Goal: Information Seeking & Learning: Check status

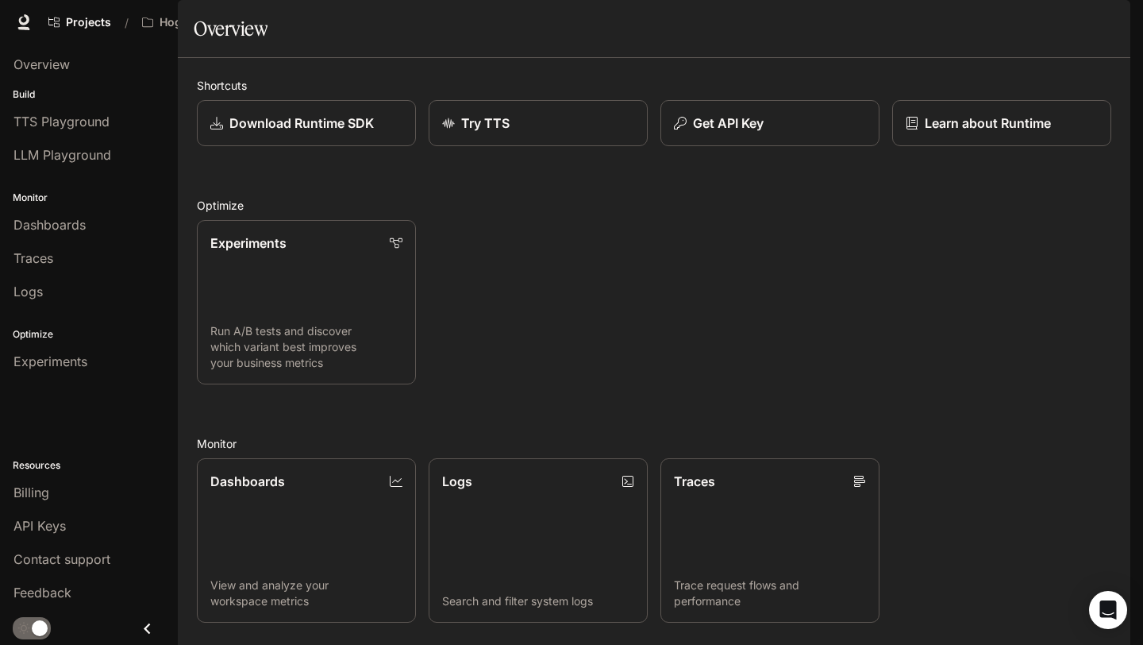
click at [857, 30] on span "Character Studio" at bounding box center [843, 23] width 88 height 20
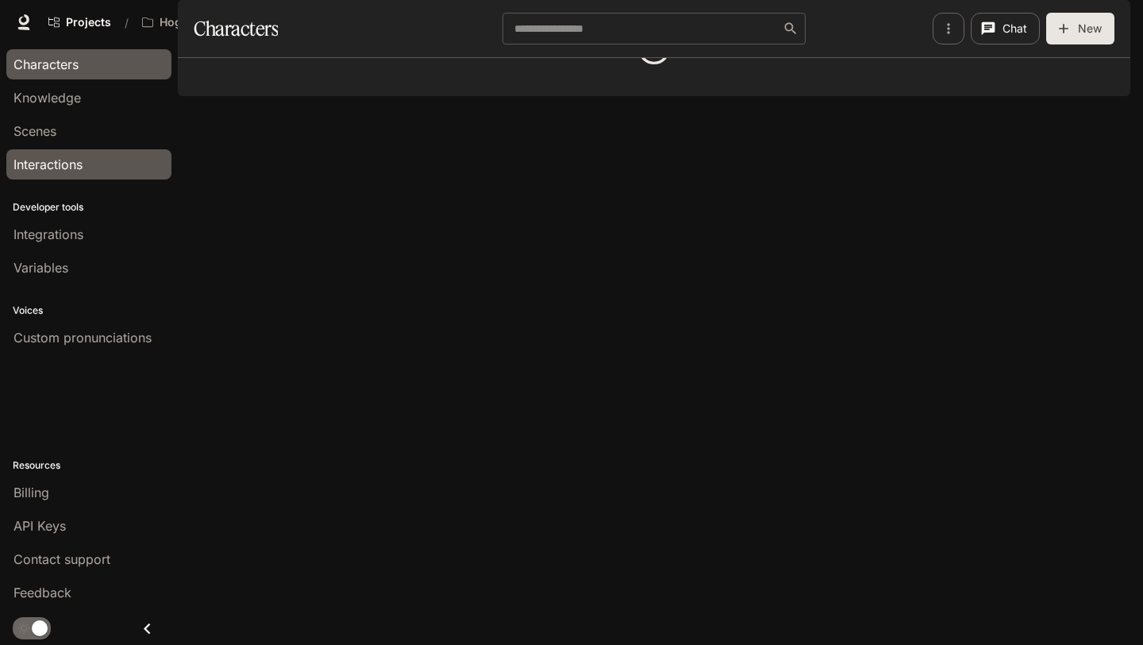
click at [97, 161] on div "Interactions" at bounding box center [88, 164] width 151 height 19
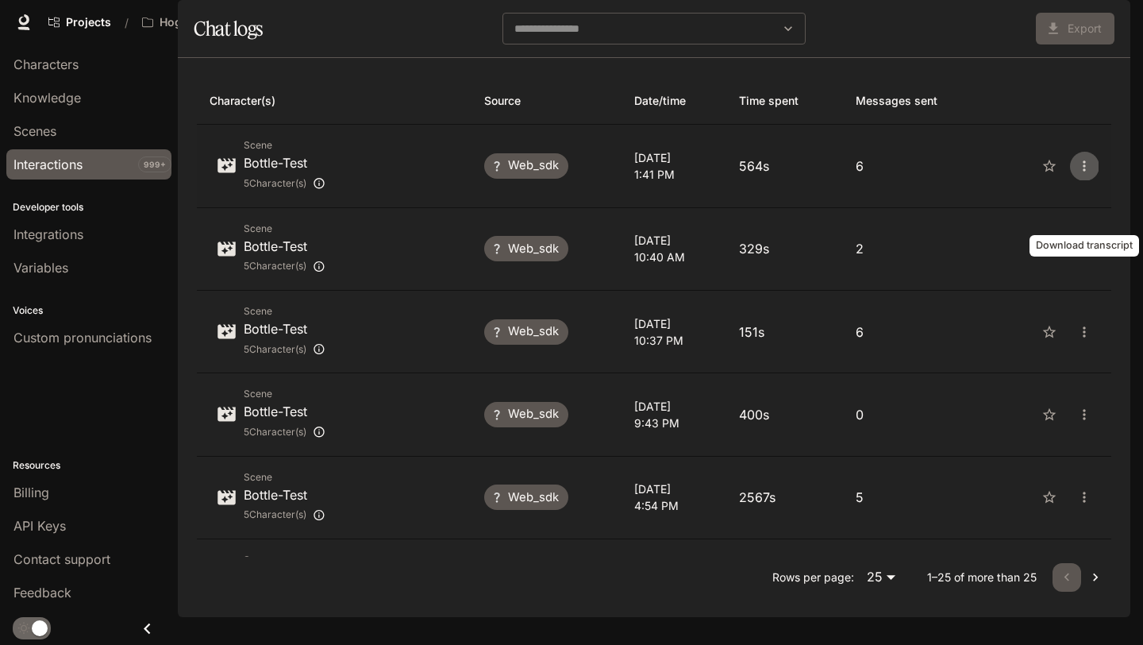
click at [1091, 174] on icon "close" at bounding box center [1084, 166] width 16 height 16
click at [1070, 148] on div at bounding box center [571, 322] width 1143 height 645
click at [1080, 174] on icon "close" at bounding box center [1084, 166] width 16 height 16
click at [1076, 233] on span "Download as CSV" at bounding box center [1064, 238] width 109 height 19
click at [1083, 254] on icon "close" at bounding box center [1084, 249] width 2 height 10
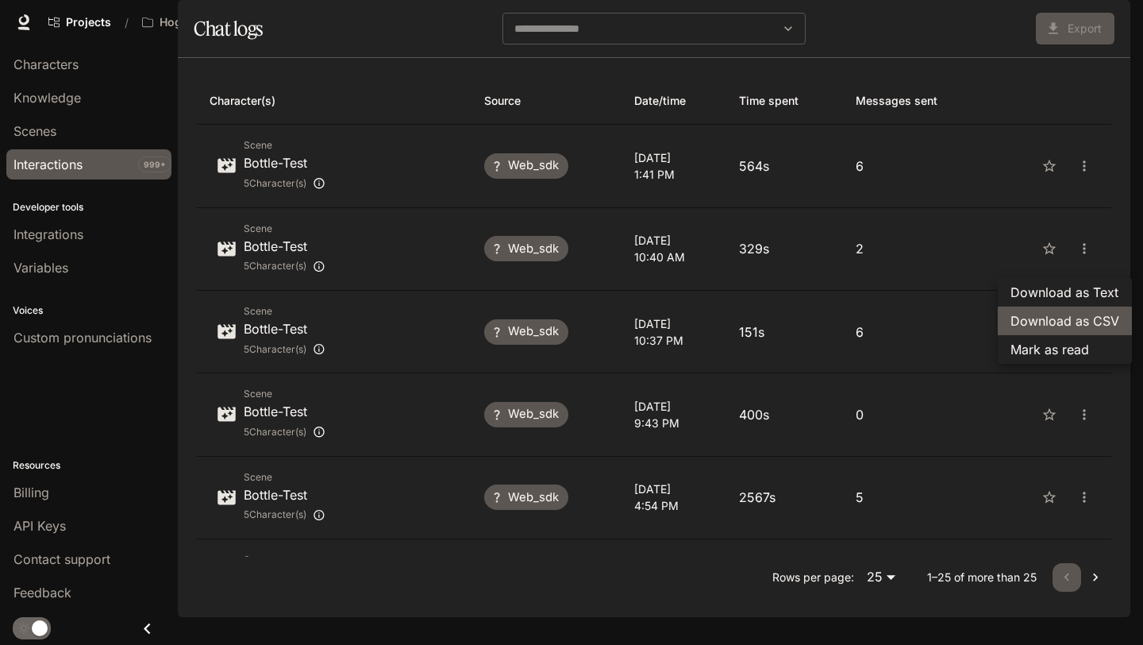
click at [1068, 316] on span "Download as CSV" at bounding box center [1064, 320] width 109 height 19
click at [1083, 340] on icon "close" at bounding box center [1084, 332] width 16 height 16
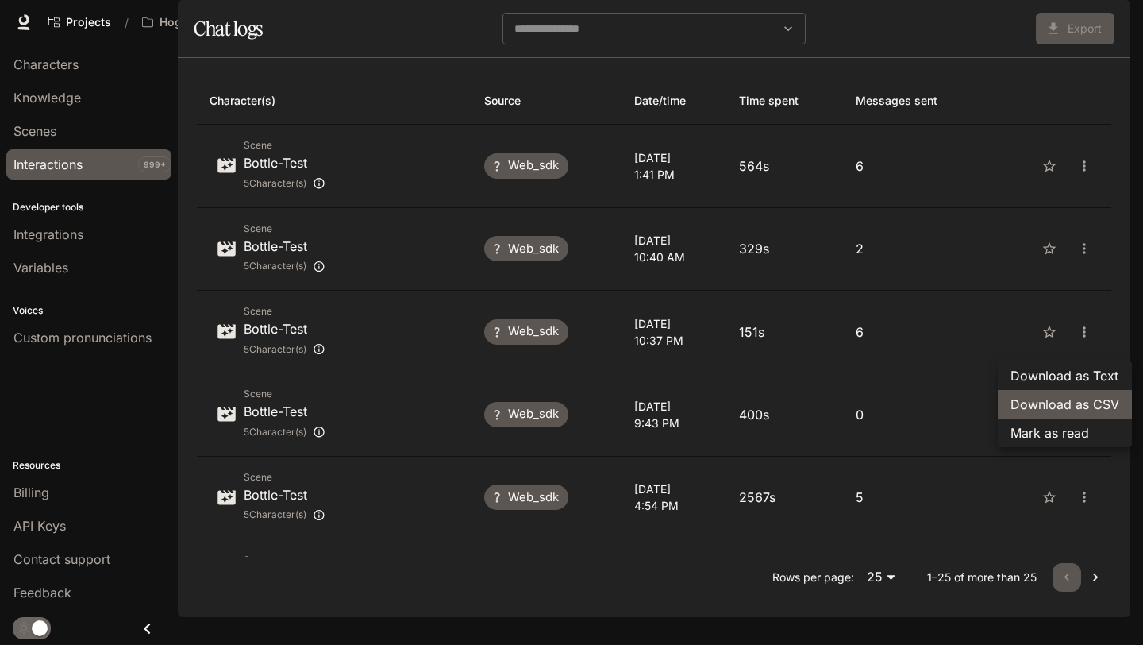
click at [1074, 404] on span "Download as CSV" at bounding box center [1064, 403] width 109 height 19
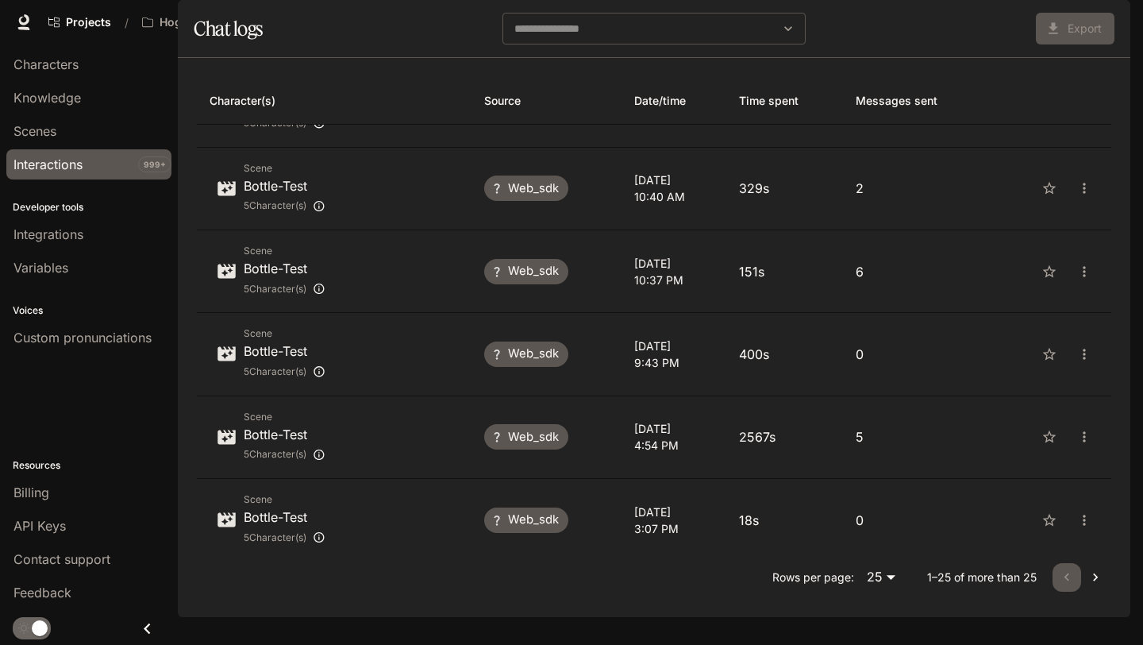
scroll to position [75, 0]
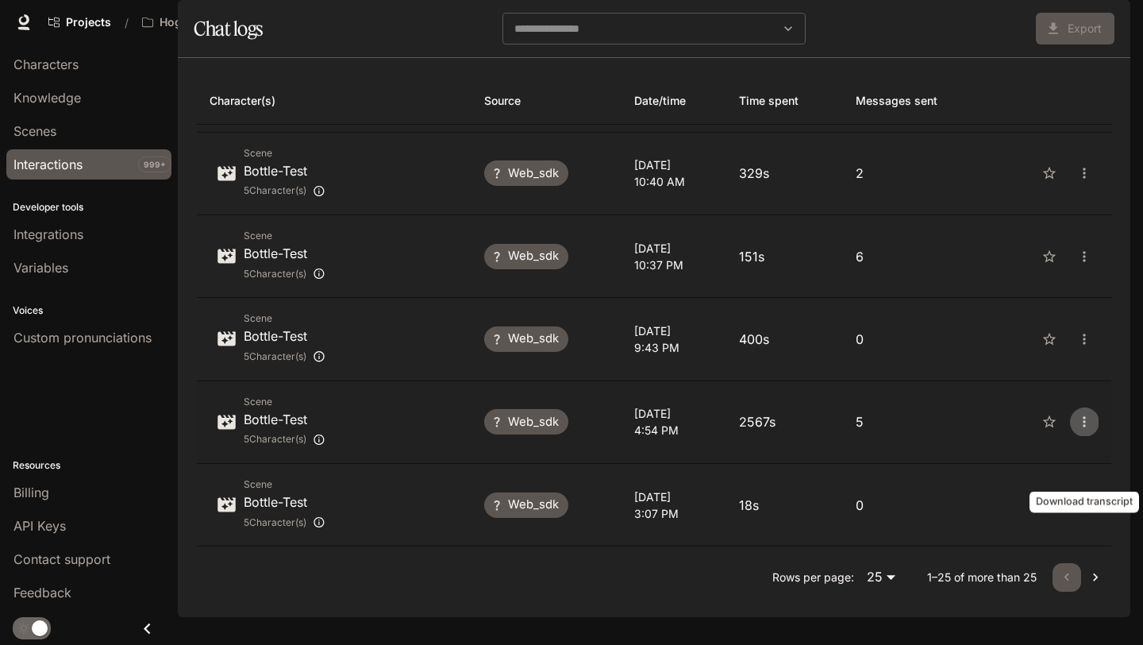
click at [1089, 429] on icon "close" at bounding box center [1084, 422] width 16 height 16
click at [1080, 496] on span "Download as CSV" at bounding box center [1064, 493] width 109 height 19
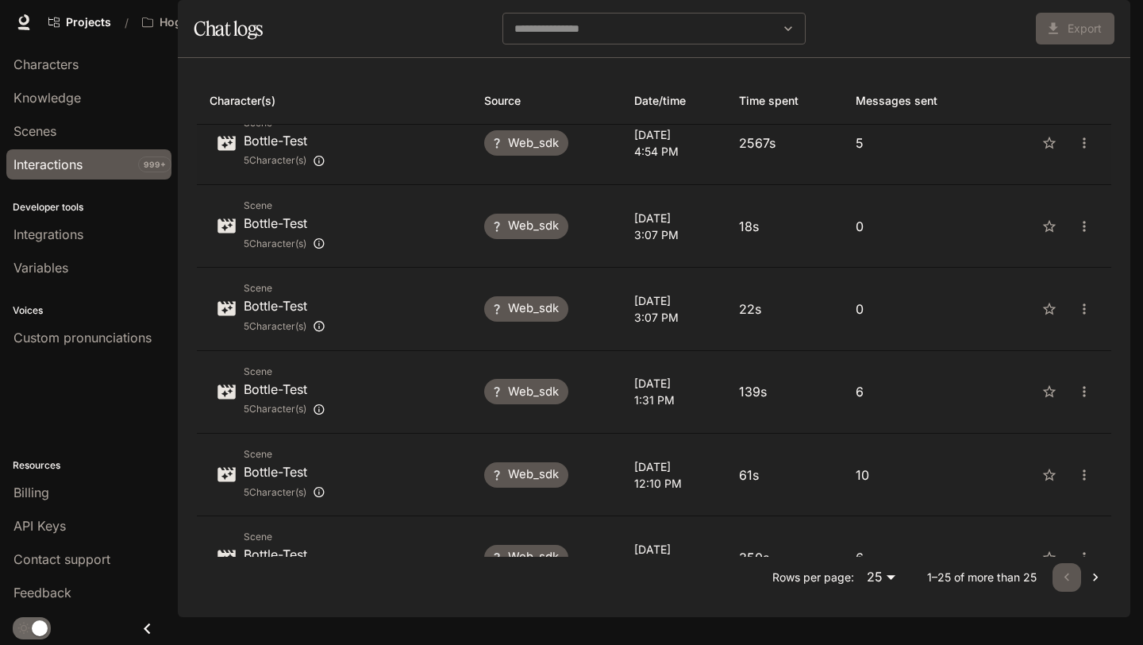
scroll to position [377, 0]
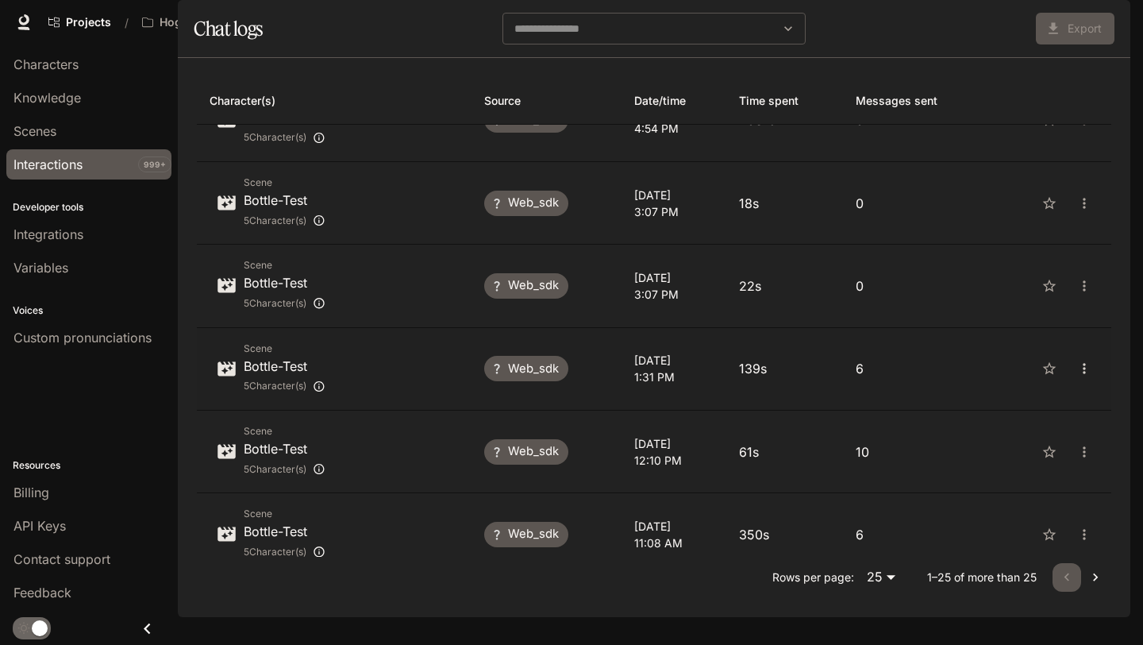
click at [1083, 376] on icon "close" at bounding box center [1084, 368] width 16 height 16
click at [1064, 443] on span "Download as CSV" at bounding box center [1064, 440] width 109 height 19
click at [1087, 460] on icon "close" at bounding box center [1084, 452] width 16 height 16
click at [1075, 517] on span "Download as CSV" at bounding box center [1064, 523] width 109 height 19
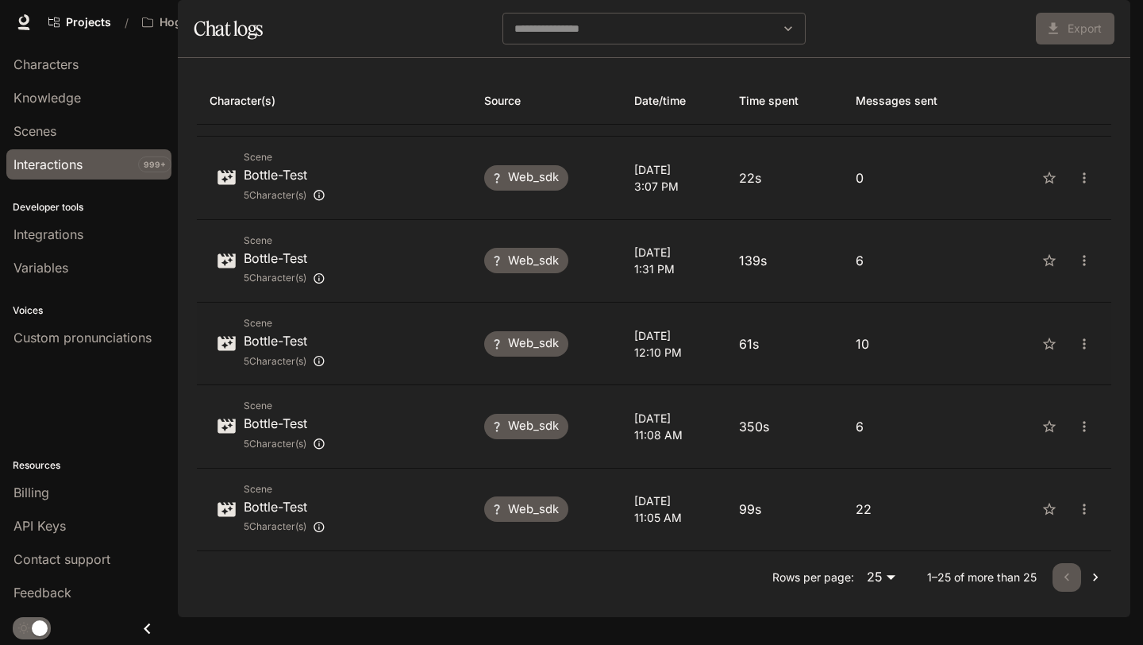
scroll to position [496, 0]
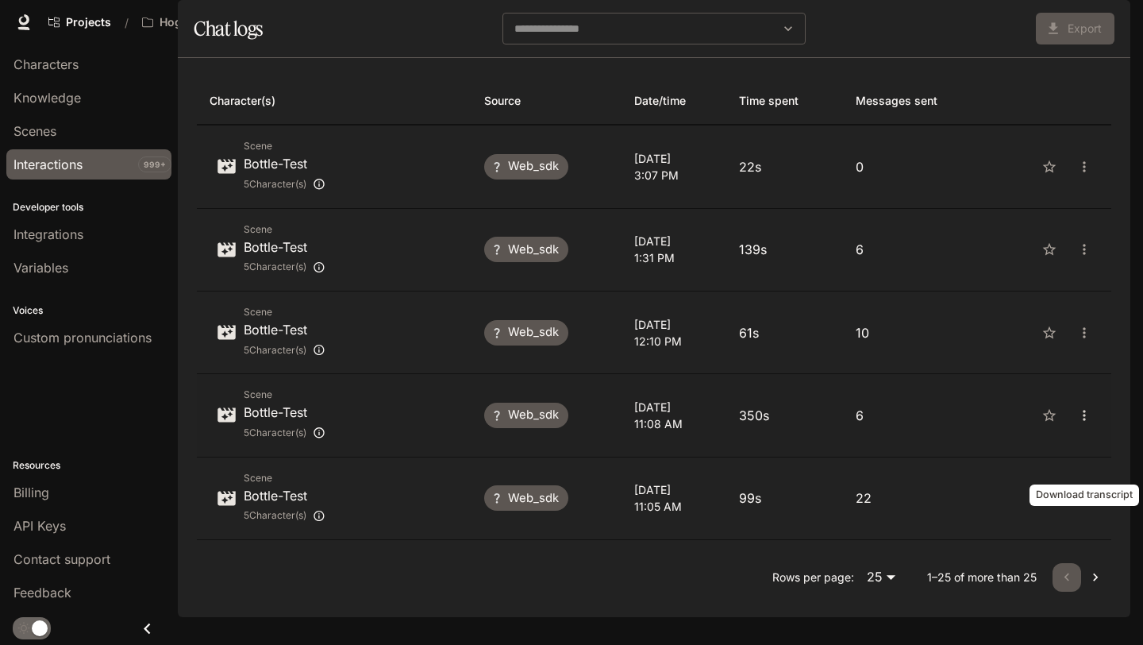
click at [1080, 423] on icon "close" at bounding box center [1084, 415] width 16 height 16
click at [1072, 483] on span "Download as CSV" at bounding box center [1064, 487] width 109 height 19
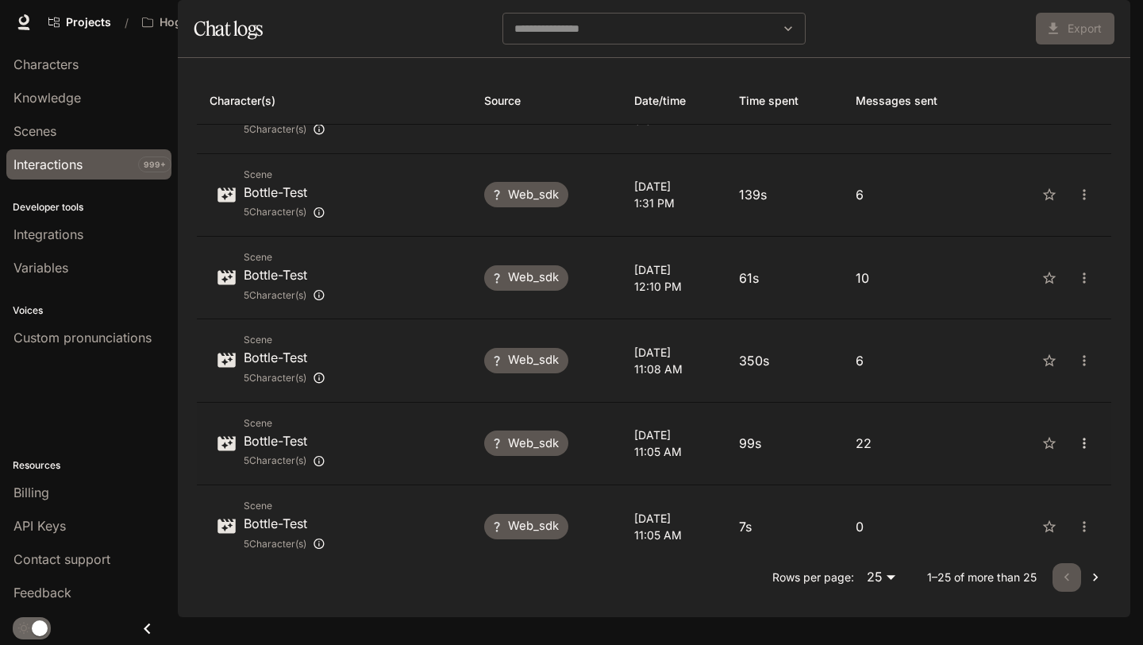
click at [1080, 451] on icon "close" at bounding box center [1084, 443] width 16 height 16
click at [1069, 514] on span "Download as CSV" at bounding box center [1064, 515] width 109 height 19
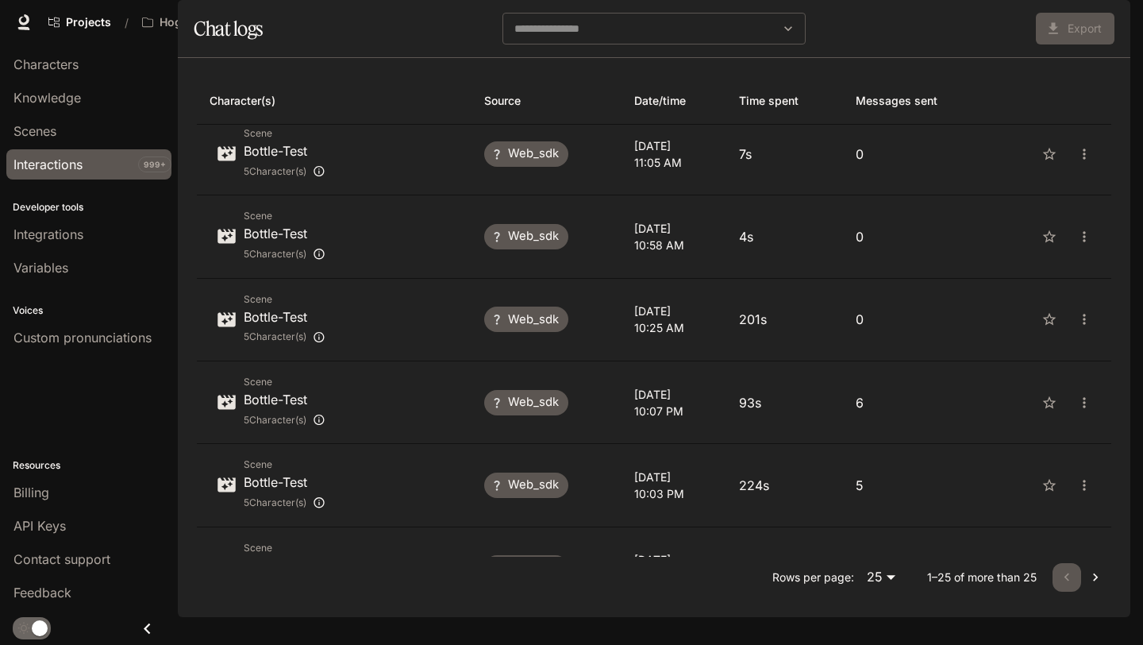
scroll to position [938, 0]
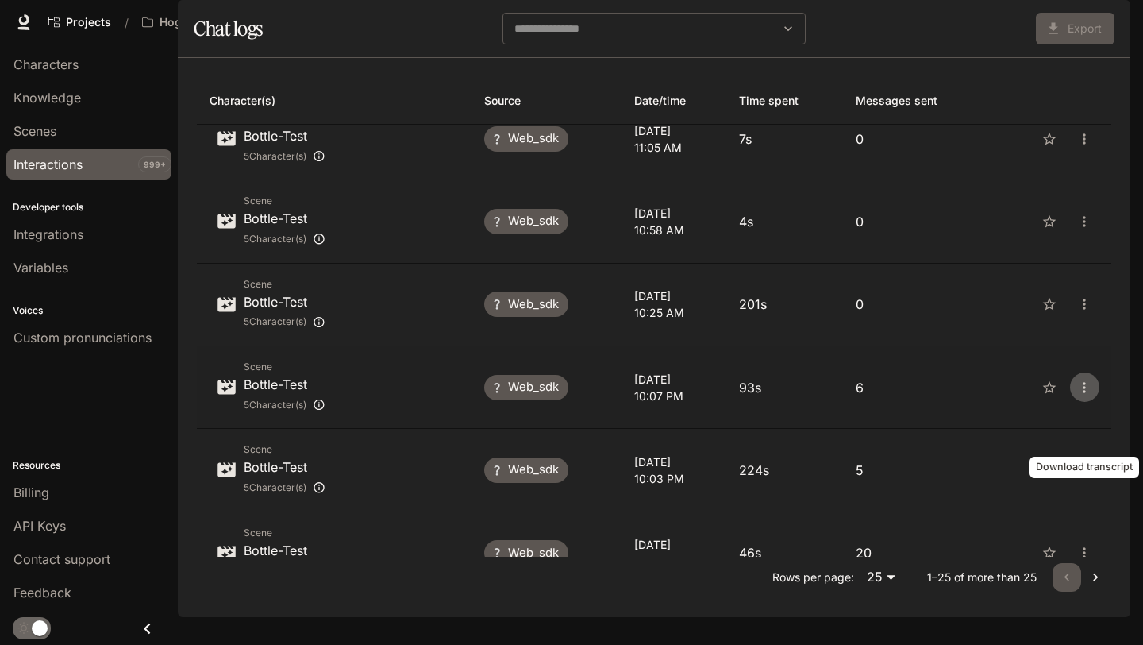
click at [1082, 402] on button "close" at bounding box center [1084, 387] width 29 height 29
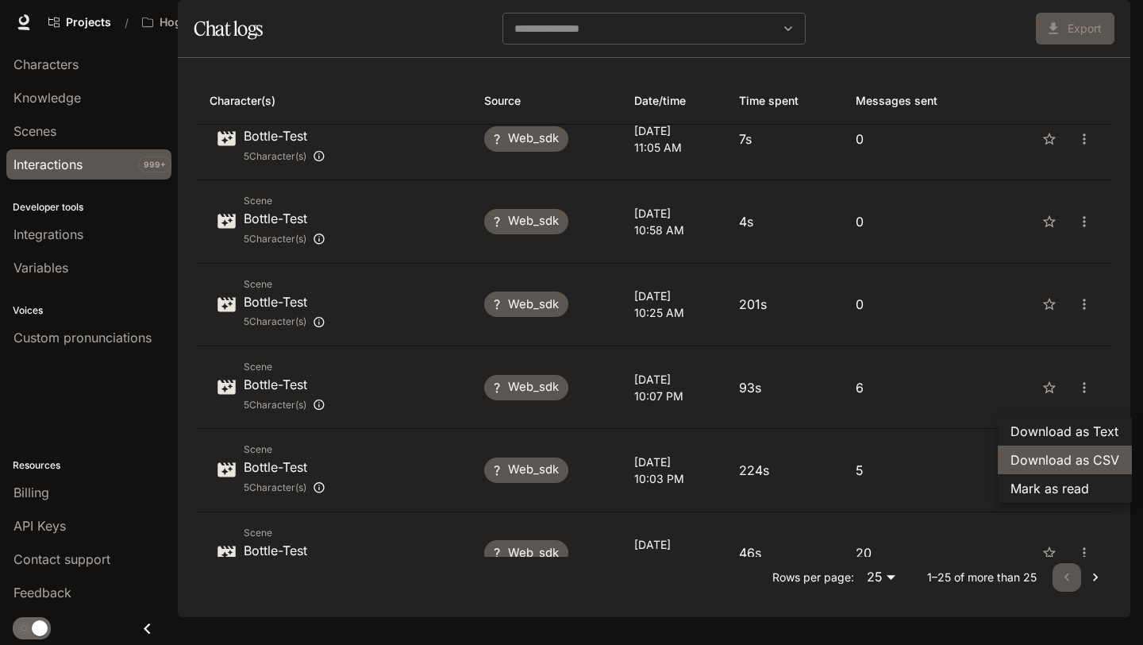
click at [1072, 468] on span "Download as CSV" at bounding box center [1064, 459] width 109 height 19
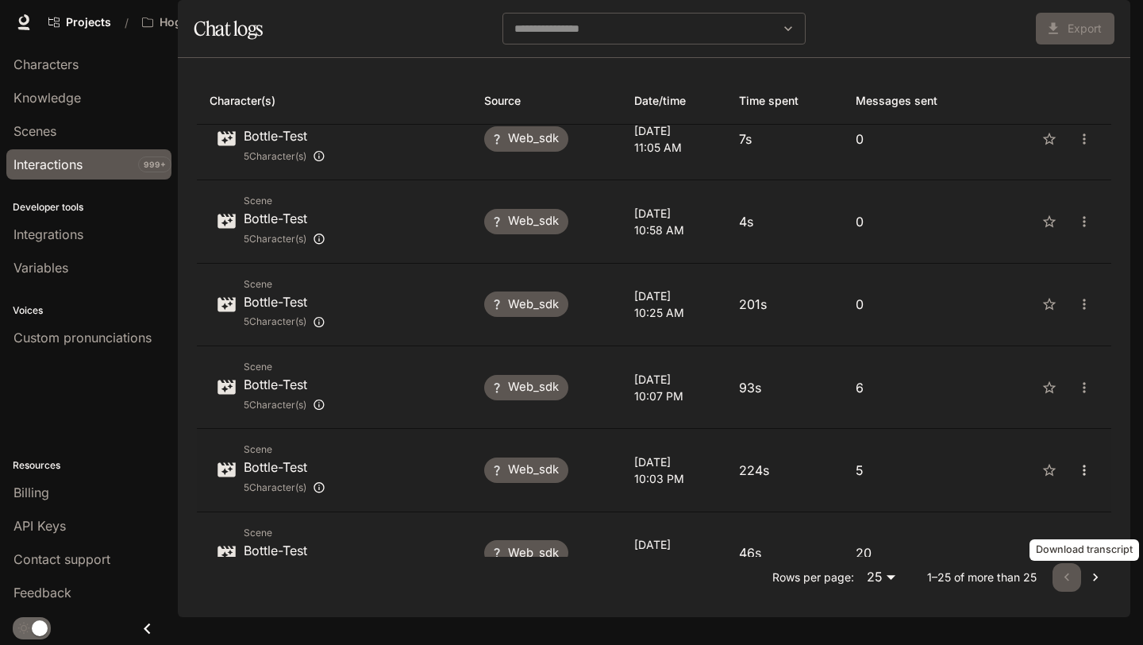
click at [1083, 484] on button "close" at bounding box center [1084, 470] width 29 height 29
click at [1078, 533] on span "Download as CSV" at bounding box center [1064, 542] width 109 height 19
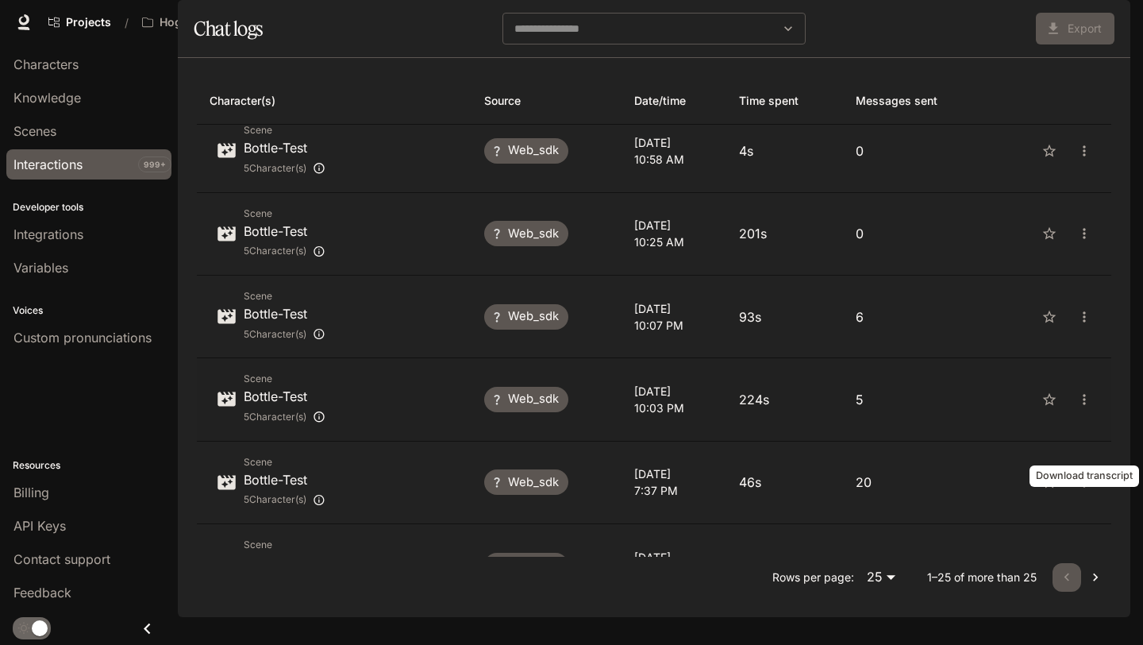
scroll to position [1014, 0]
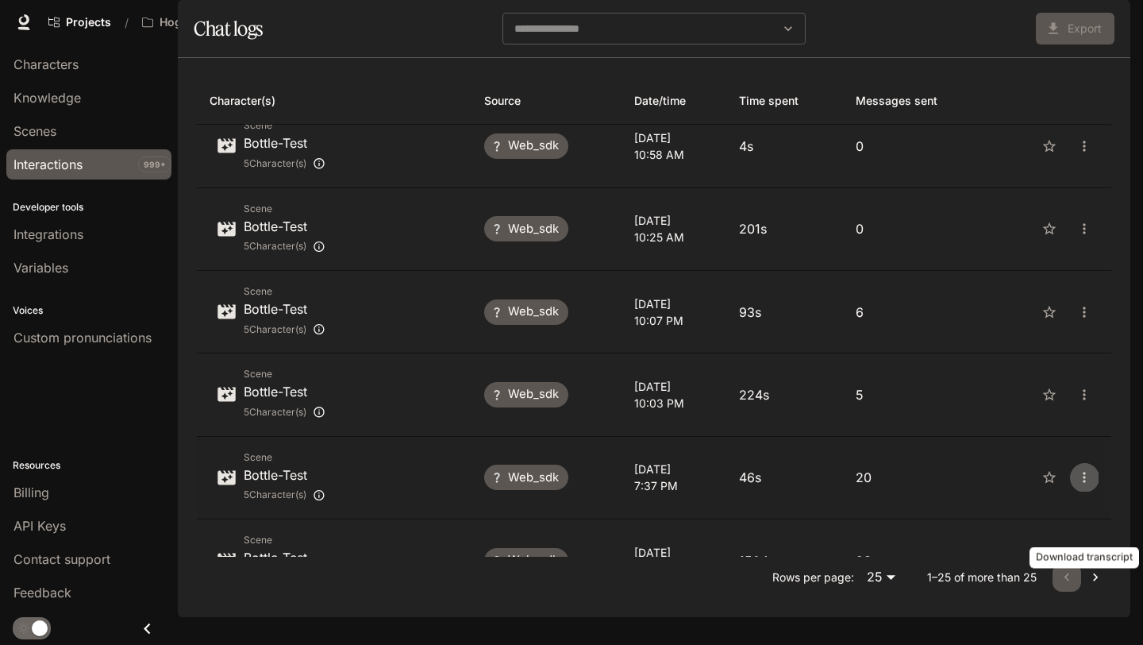
click at [1084, 483] on icon "close" at bounding box center [1084, 477] width 2 height 10
click at [1078, 541] on span "Download as CSV" at bounding box center [1064, 549] width 109 height 19
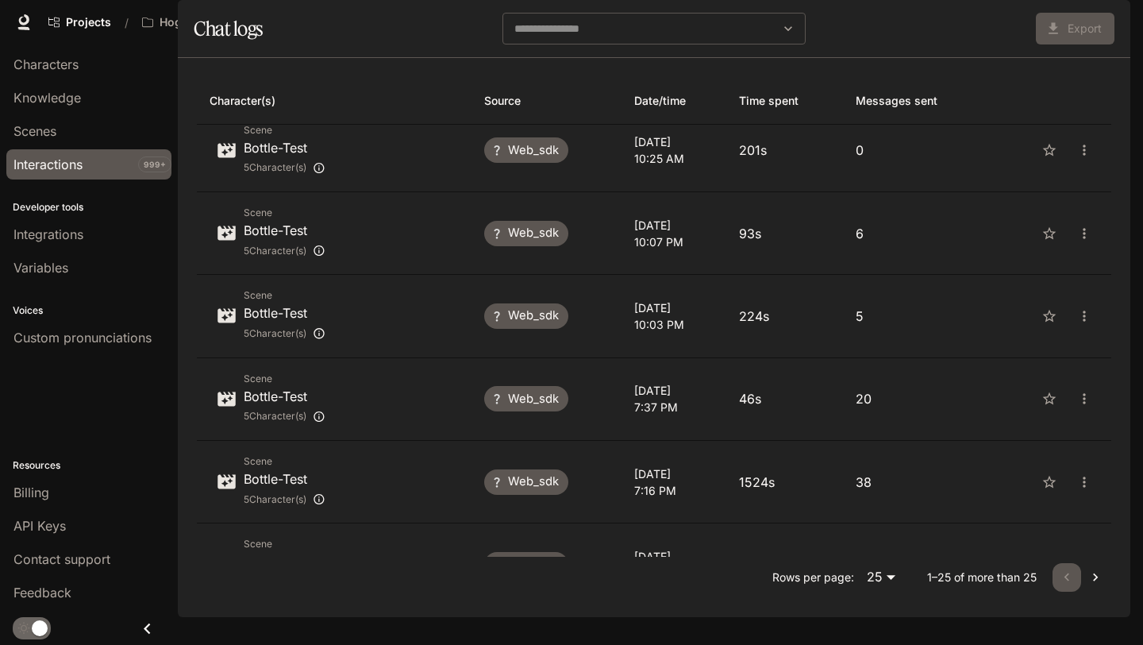
scroll to position [1099, 0]
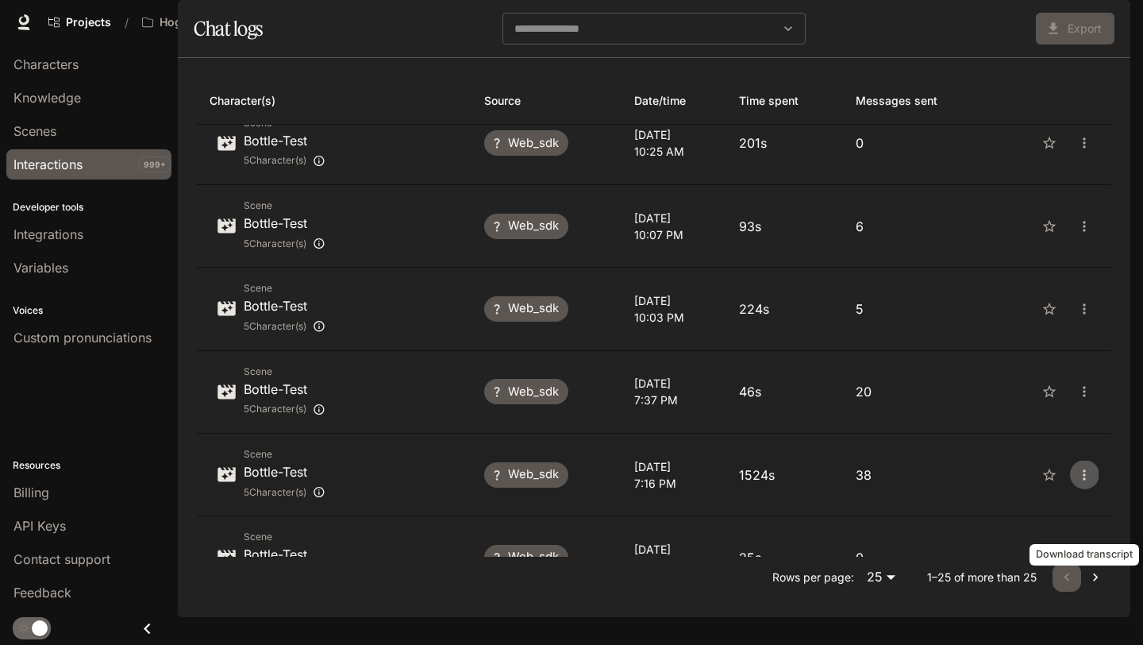
click at [1080, 483] on icon "close" at bounding box center [1084, 475] width 16 height 16
click at [1068, 537] on span "Download as CSV" at bounding box center [1064, 546] width 109 height 19
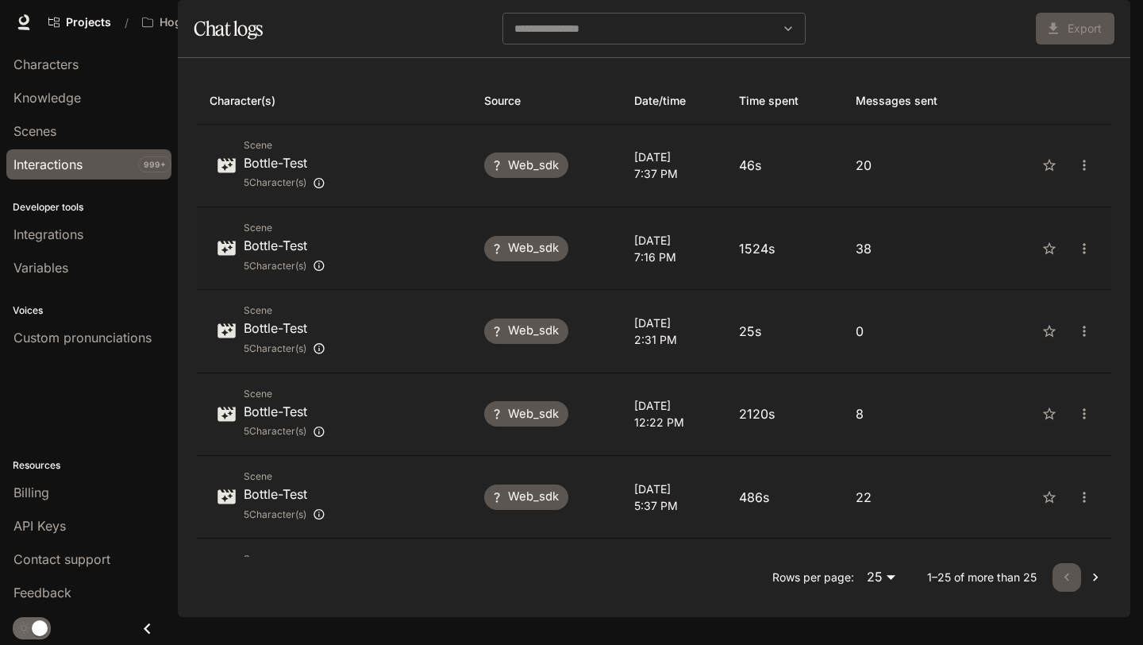
scroll to position [1351, 0]
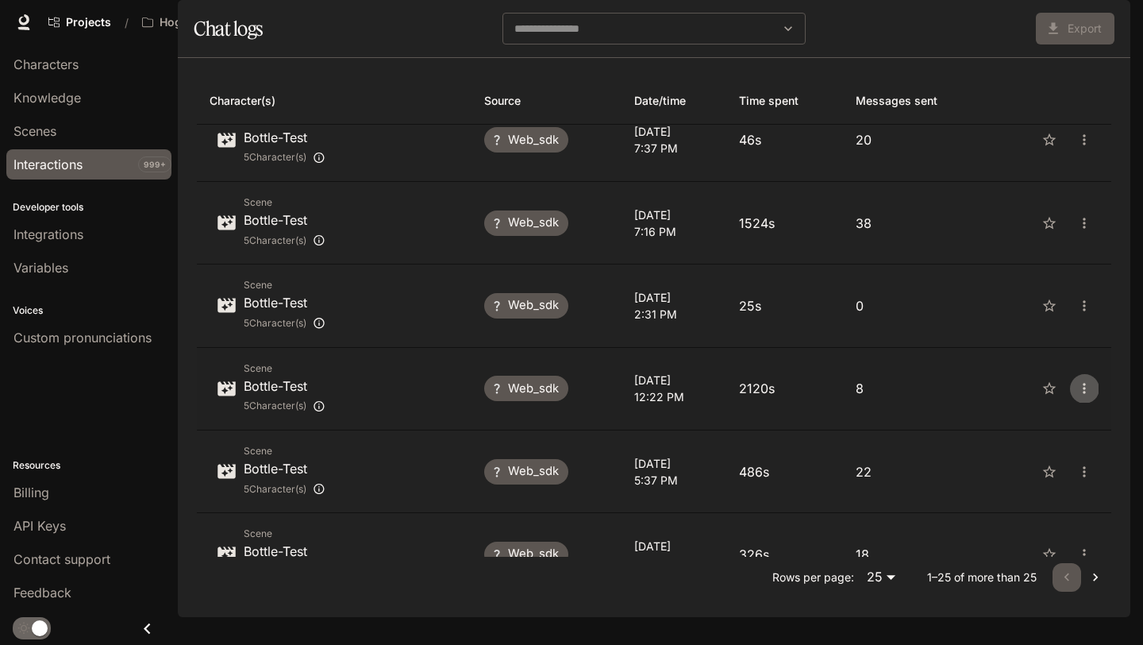
click at [1080, 396] on icon "close" at bounding box center [1084, 388] width 16 height 16
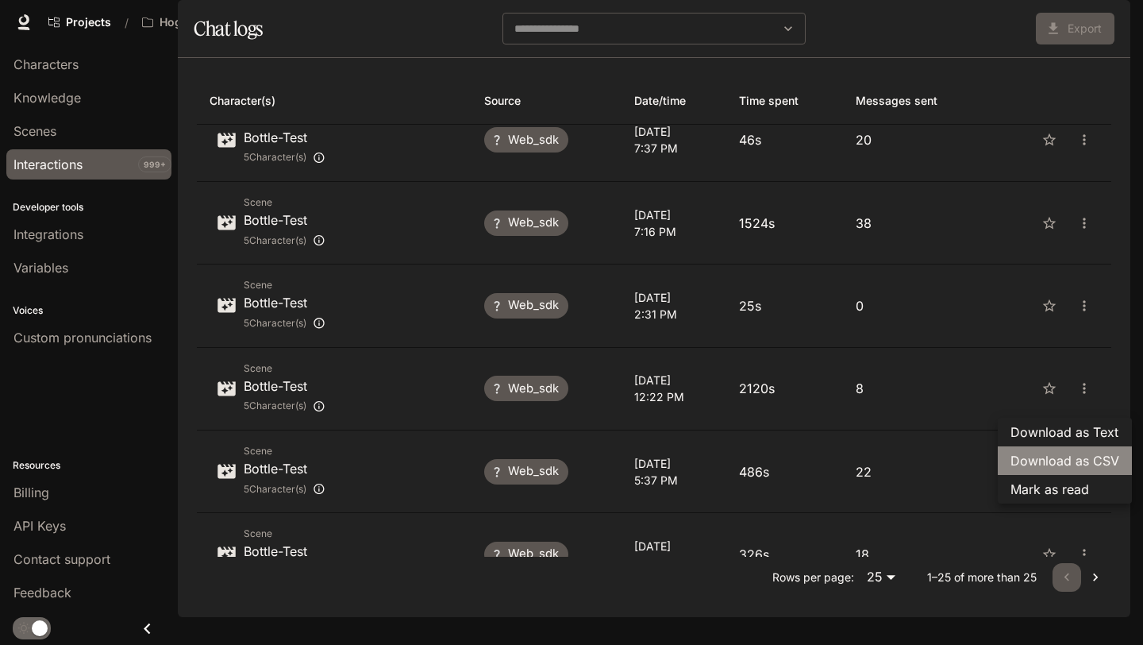
click at [1068, 468] on span "Download as CSV" at bounding box center [1064, 460] width 109 height 19
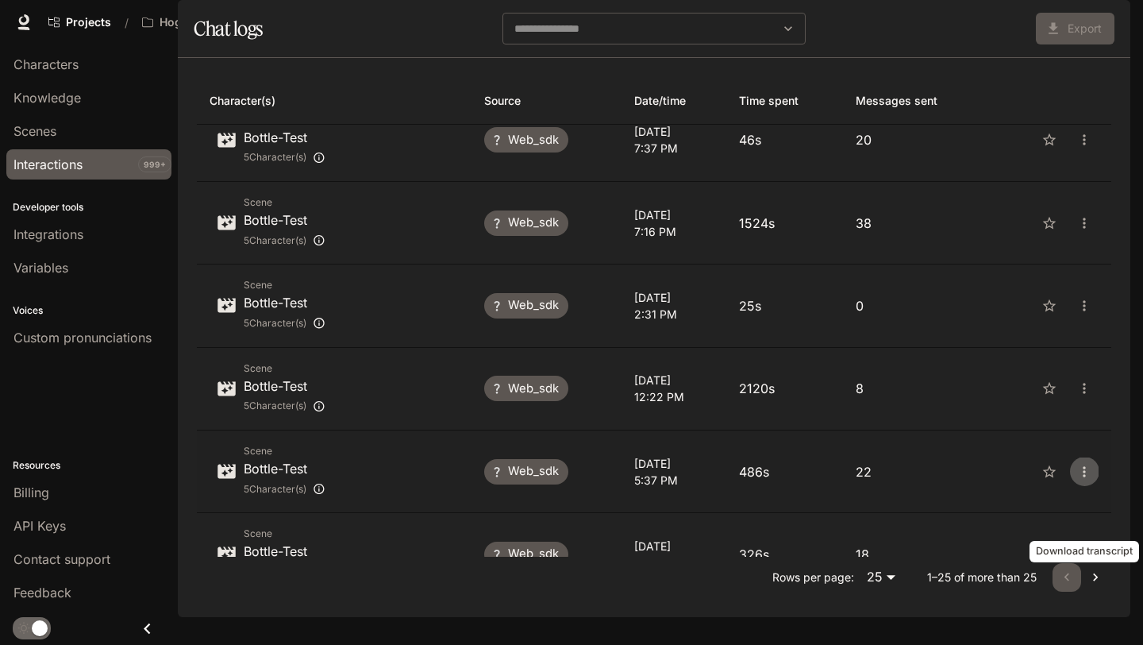
click at [1088, 479] on icon "close" at bounding box center [1084, 472] width 16 height 16
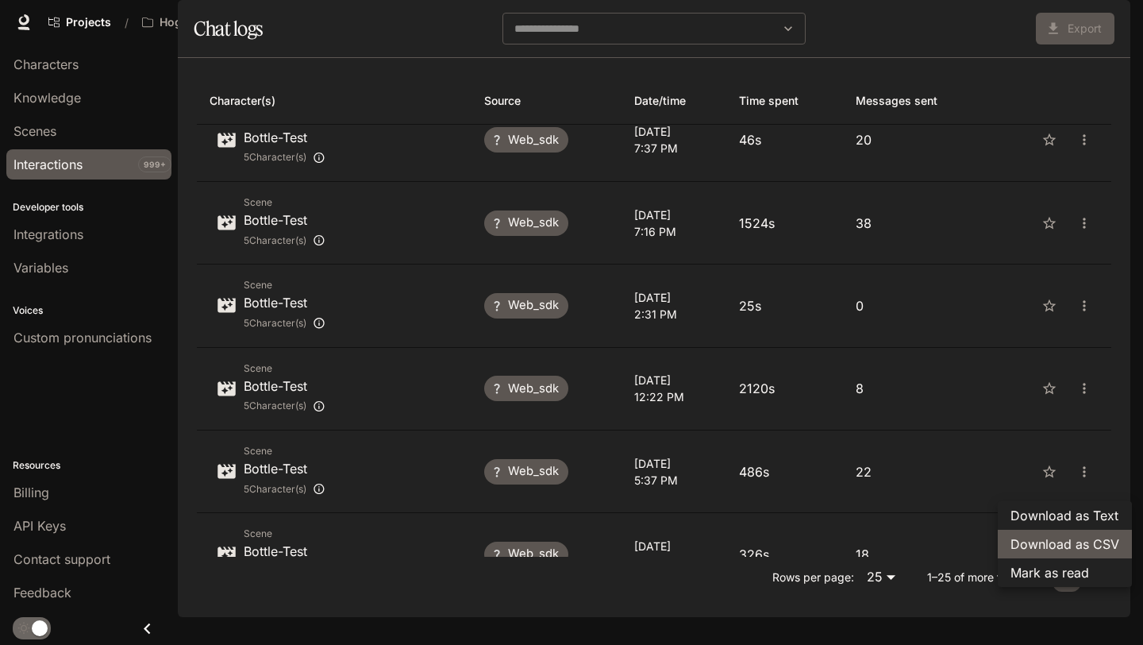
click at [1083, 533] on li "Download as CSV" at bounding box center [1065, 543] width 134 height 29
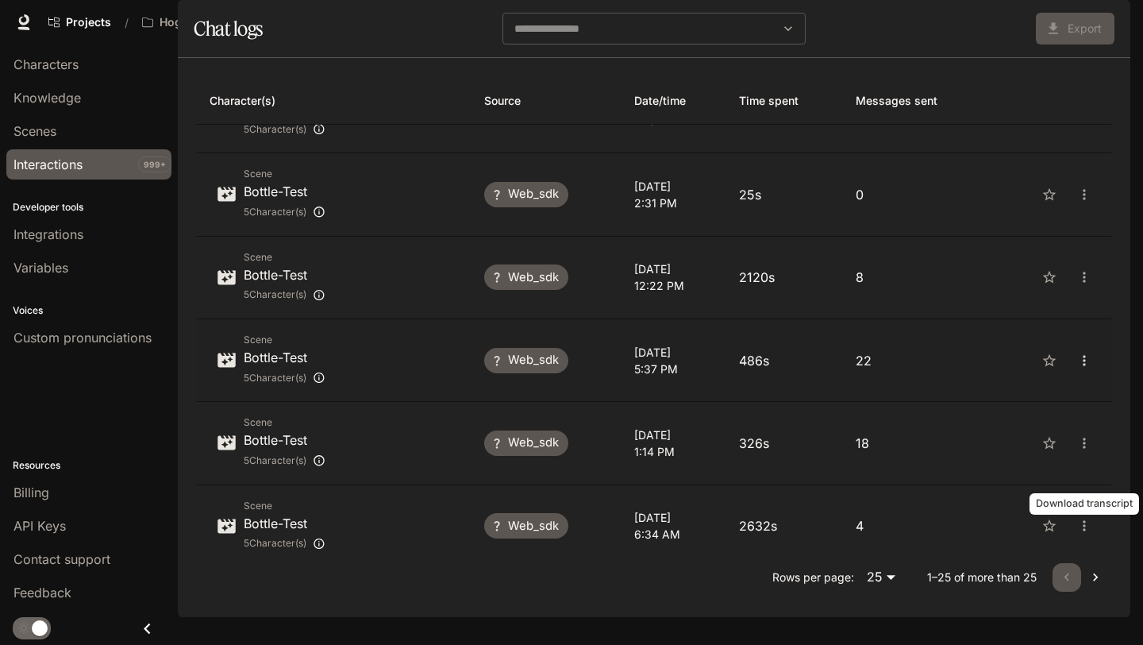
scroll to position [1483, 0]
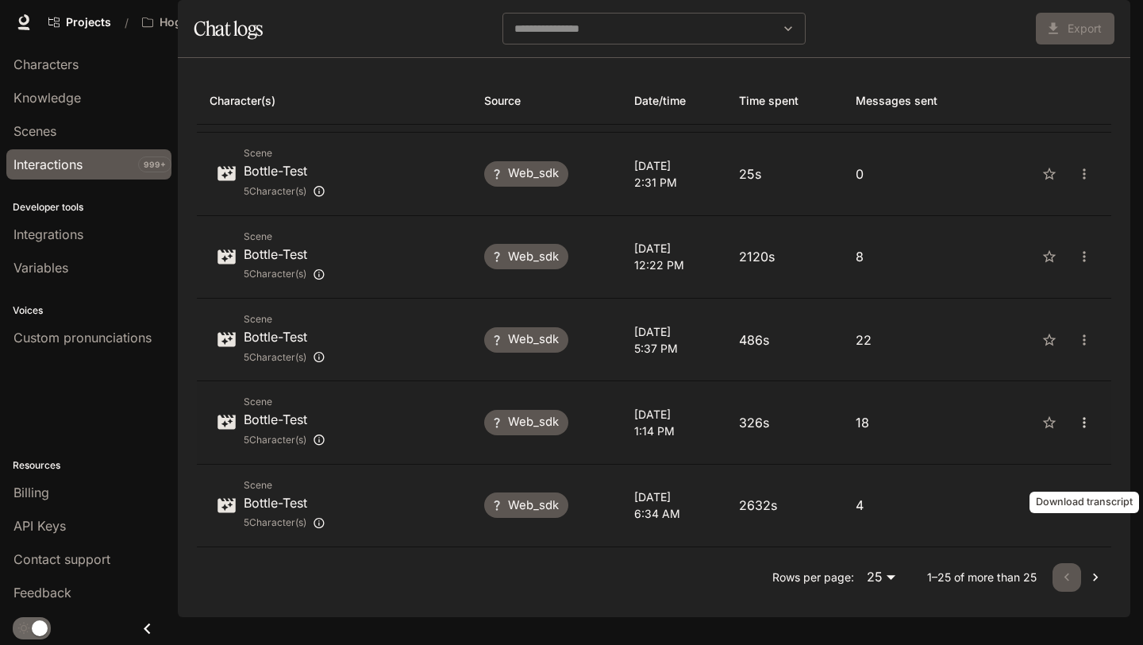
click at [1081, 430] on icon "close" at bounding box center [1084, 422] width 16 height 16
click at [1078, 490] on span "Download as CSV" at bounding box center [1064, 494] width 109 height 19
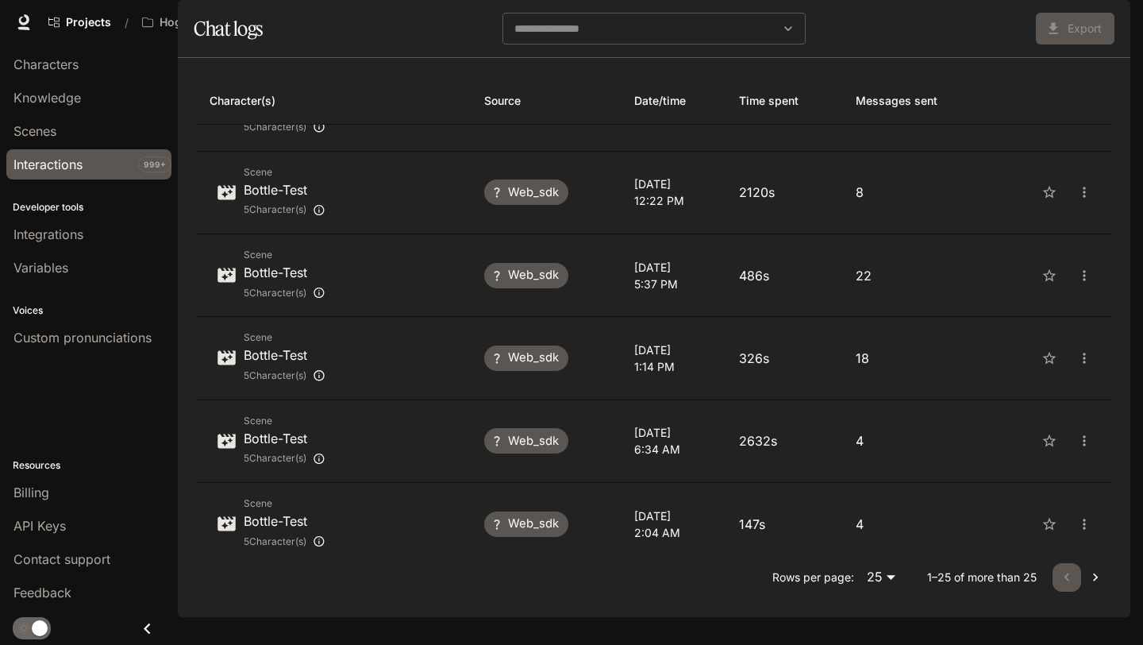
scroll to position [1552, 0]
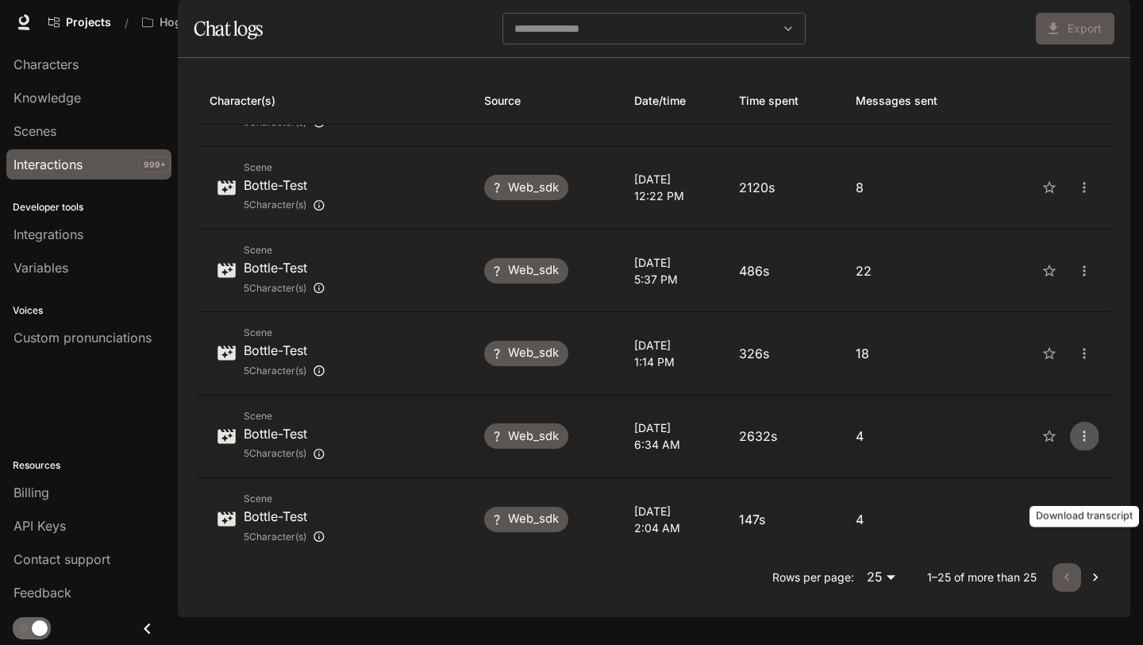
click at [1078, 450] on button "close" at bounding box center [1084, 435] width 29 height 29
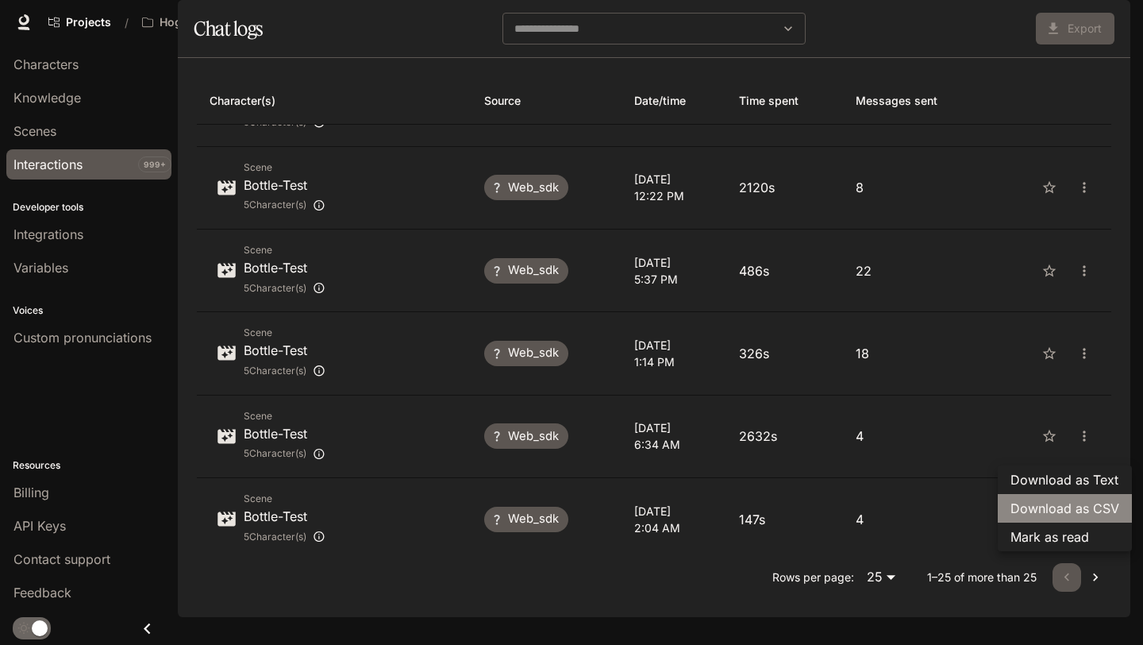
click at [1071, 513] on span "Download as CSV" at bounding box center [1064, 507] width 109 height 19
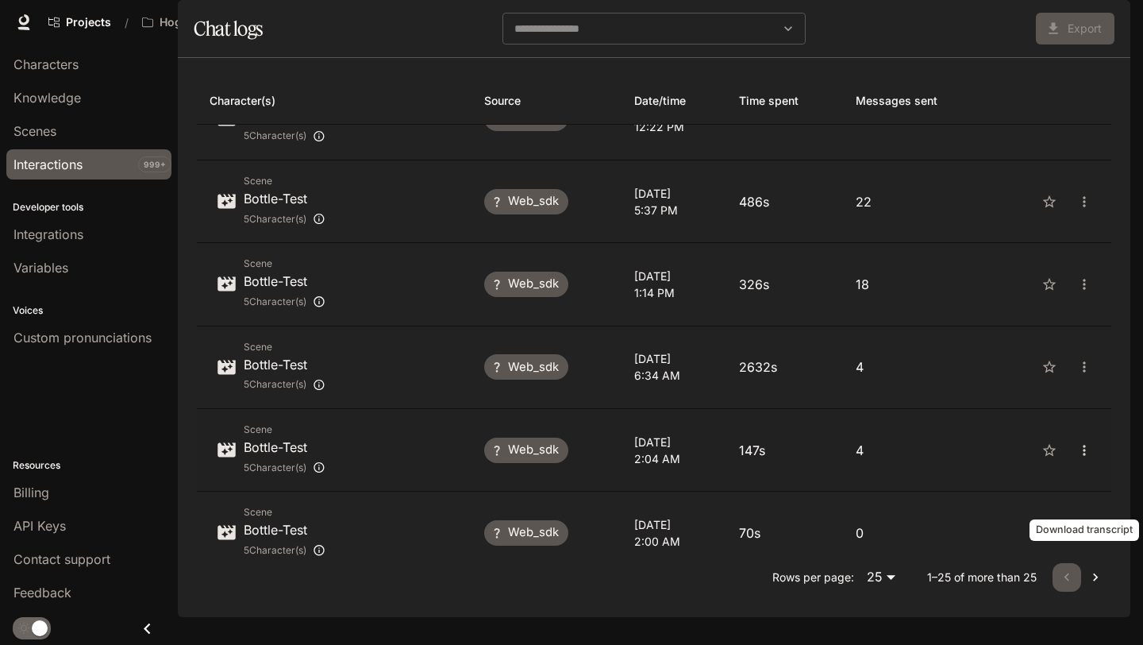
click at [1083, 458] on icon "close" at bounding box center [1084, 450] width 16 height 16
click at [1078, 518] on span "Download as CSV" at bounding box center [1064, 522] width 109 height 19
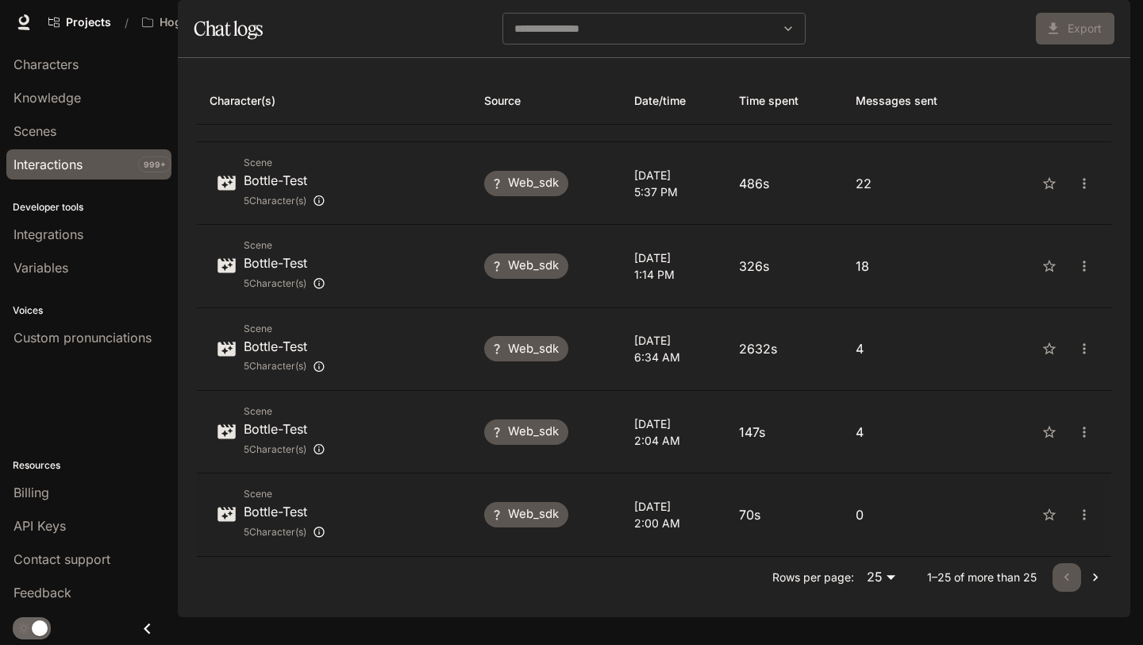
scroll to position [29, 0]
click at [1091, 585] on icon "Go to next page" at bounding box center [1095, 577] width 16 height 16
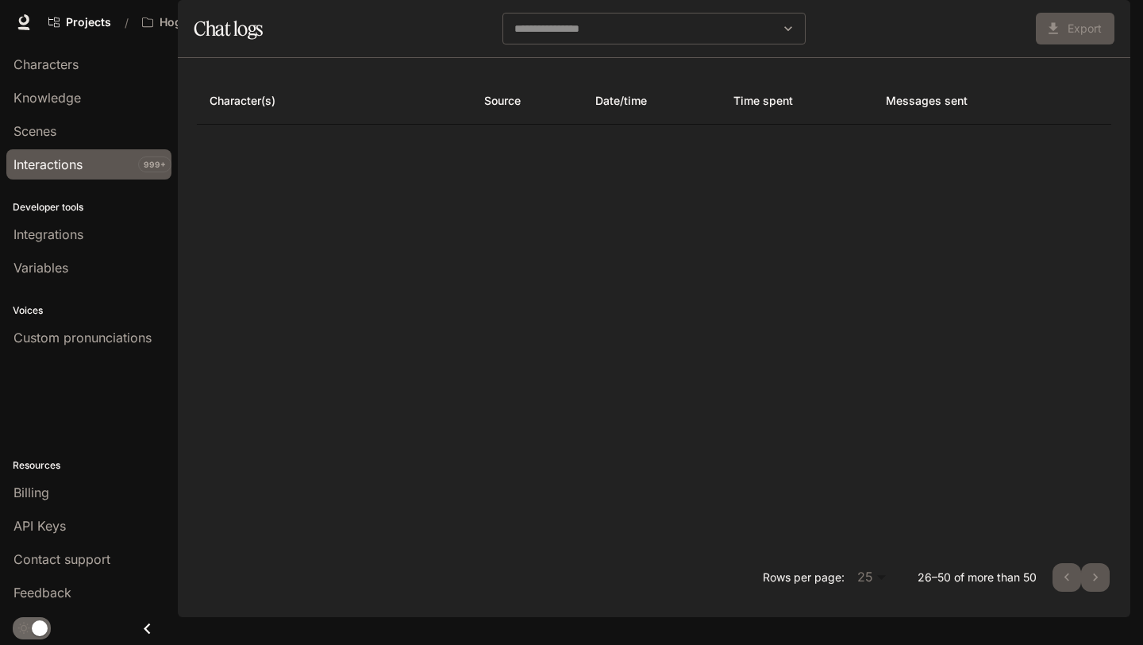
scroll to position [0, 0]
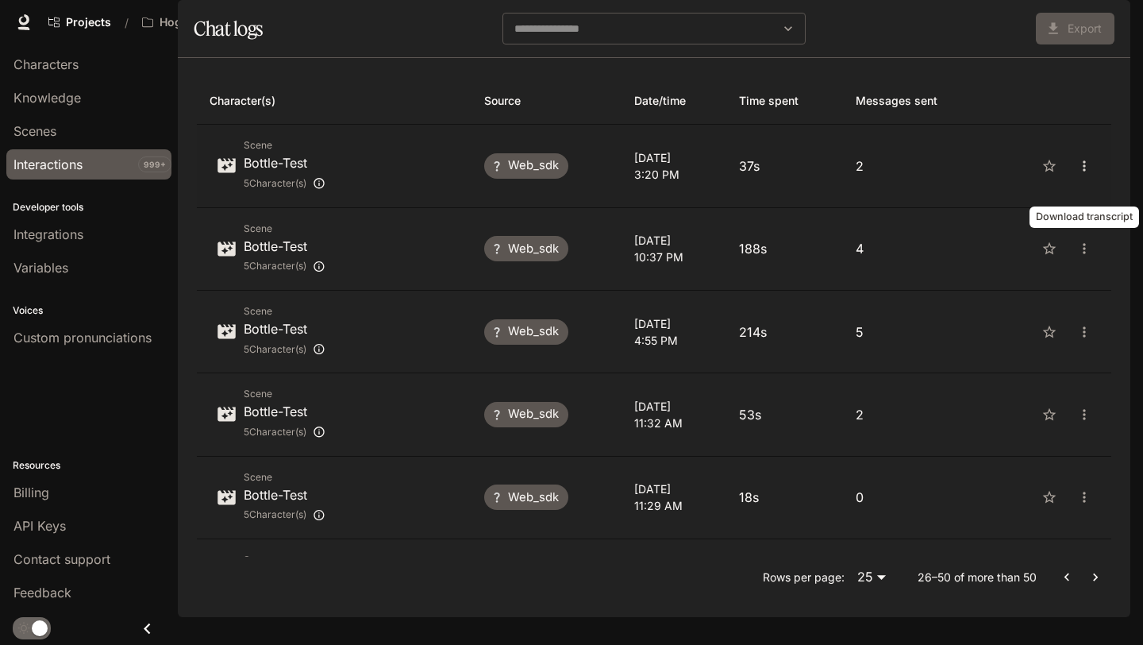
click at [1087, 174] on icon "close" at bounding box center [1084, 166] width 16 height 16
click at [1078, 215] on span "Download as CSV" at bounding box center [1064, 209] width 109 height 19
click at [1083, 253] on button "close" at bounding box center [1084, 248] width 29 height 29
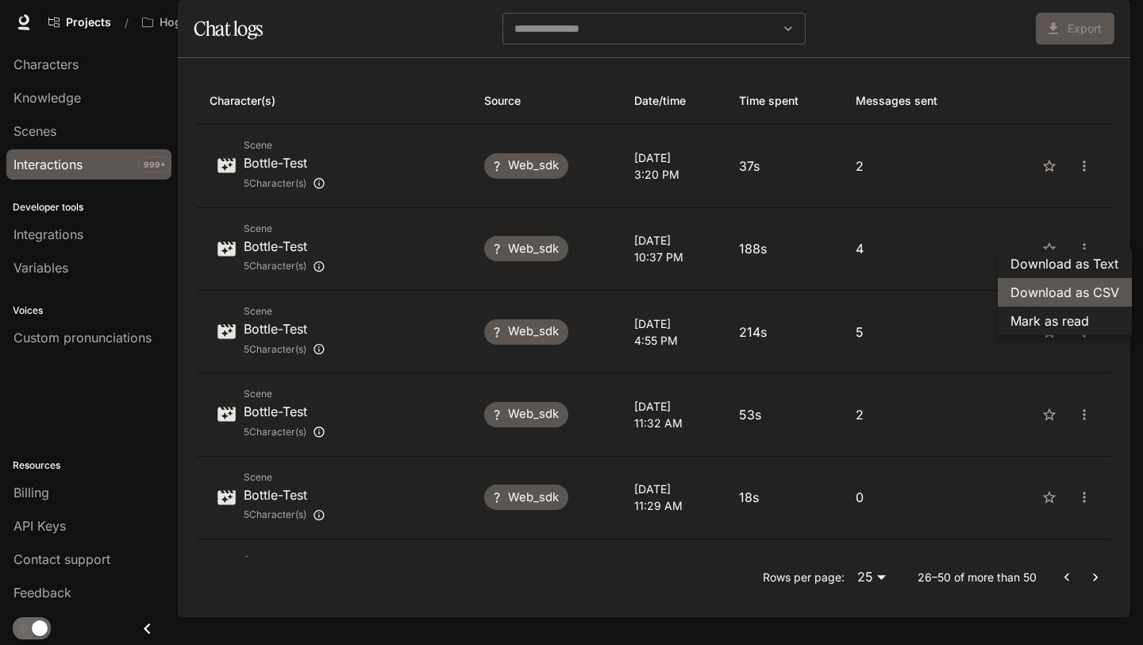
click at [1076, 301] on span "Download as CSV" at bounding box center [1064, 292] width 109 height 19
click at [1006, 362] on td "Chat logs" at bounding box center [1050, 332] width 121 height 83
click at [968, 44] on div "Export" at bounding box center [963, 29] width 302 height 32
click at [429, 48] on section "Chat logs ​ Export" at bounding box center [654, 29] width 953 height 58
click at [1077, 340] on icon "close" at bounding box center [1084, 332] width 16 height 16
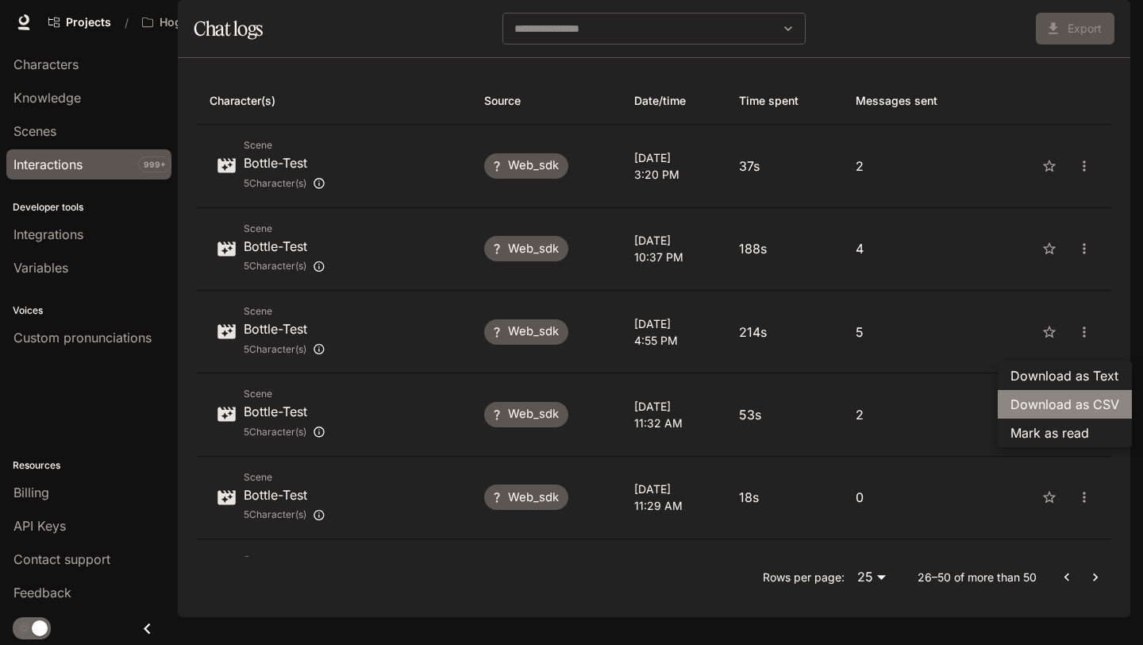
click at [1077, 407] on span "Download as CSV" at bounding box center [1064, 403] width 109 height 19
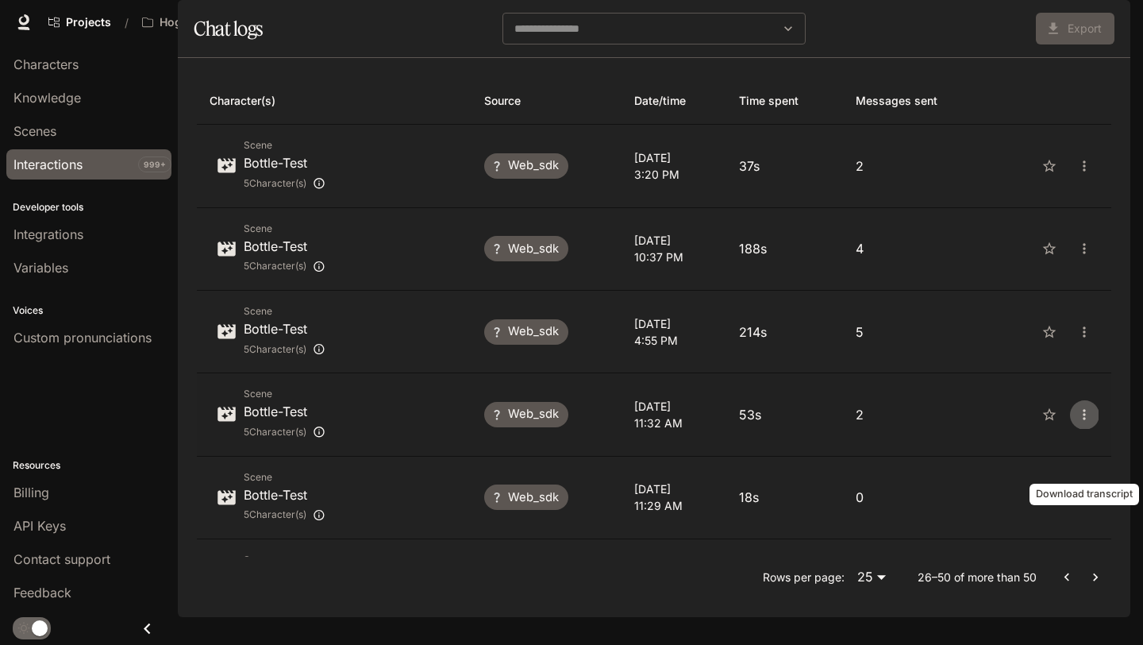
click at [1084, 419] on icon "close" at bounding box center [1084, 414] width 2 height 10
click at [1073, 481] on span "Download as CSV" at bounding box center [1064, 486] width 109 height 19
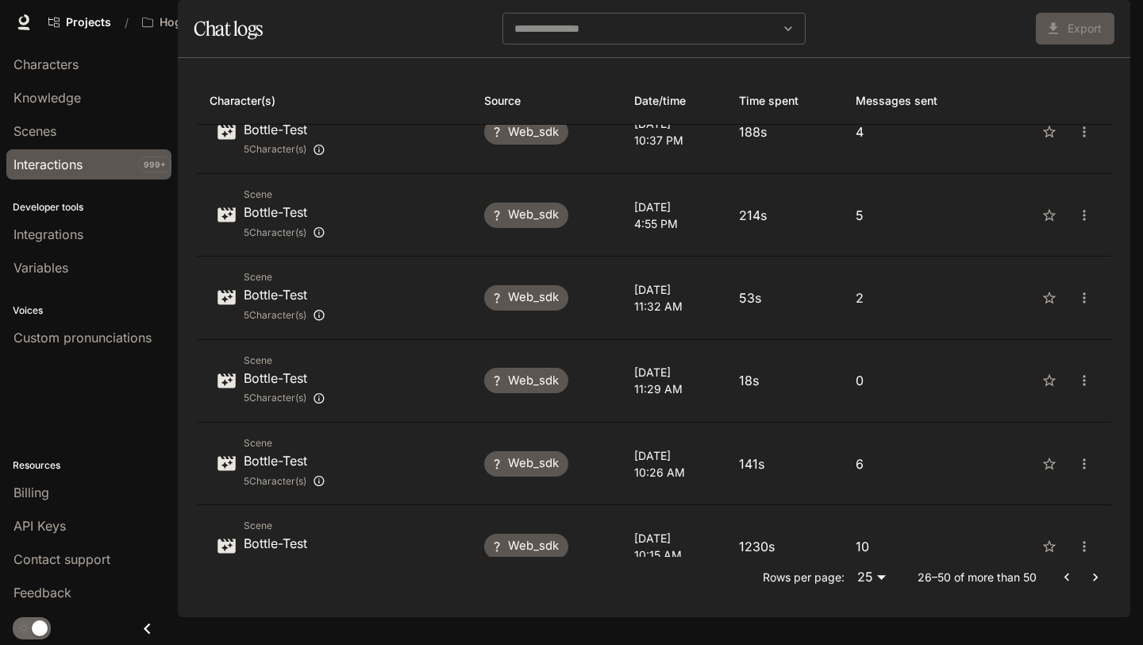
scroll to position [118, 0]
click at [1082, 470] on icon "close" at bounding box center [1084, 462] width 16 height 16
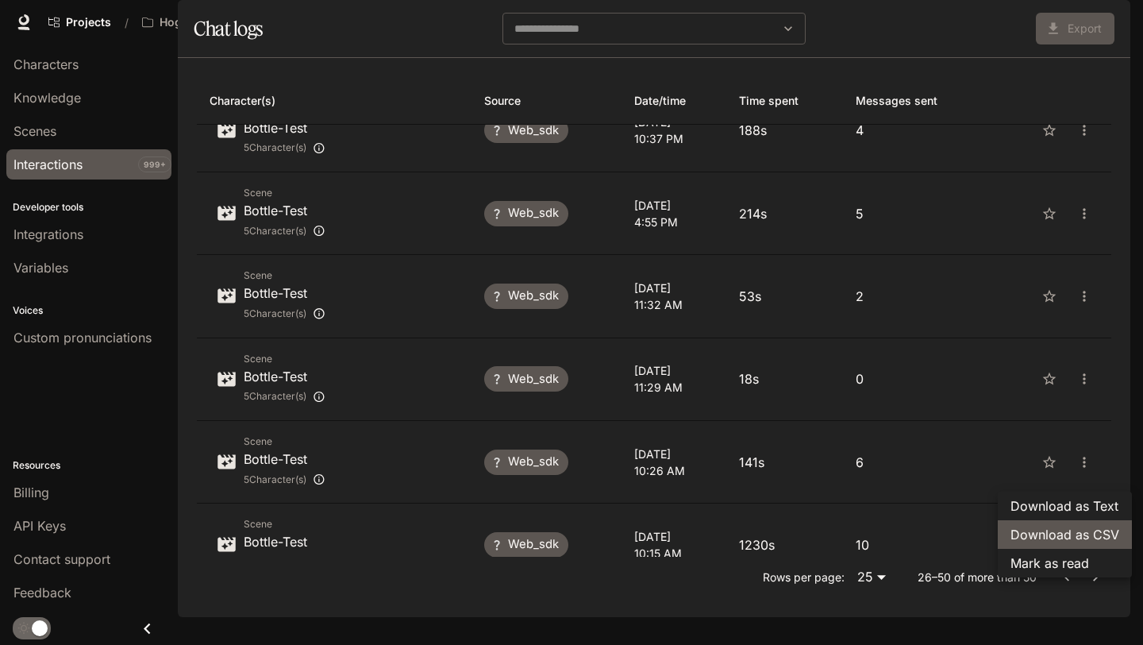
click at [1077, 528] on span "Download as CSV" at bounding box center [1064, 534] width 109 height 19
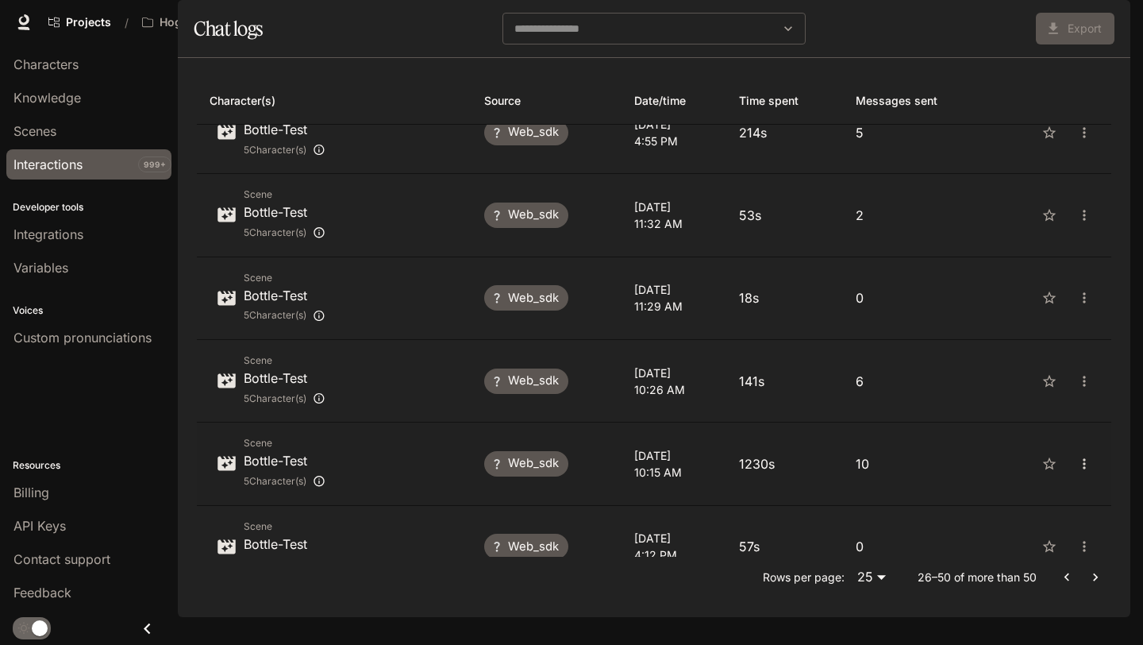
click at [1084, 471] on icon "close" at bounding box center [1084, 464] width 16 height 16
click at [1080, 527] on span "Download as CSV" at bounding box center [1064, 535] width 109 height 19
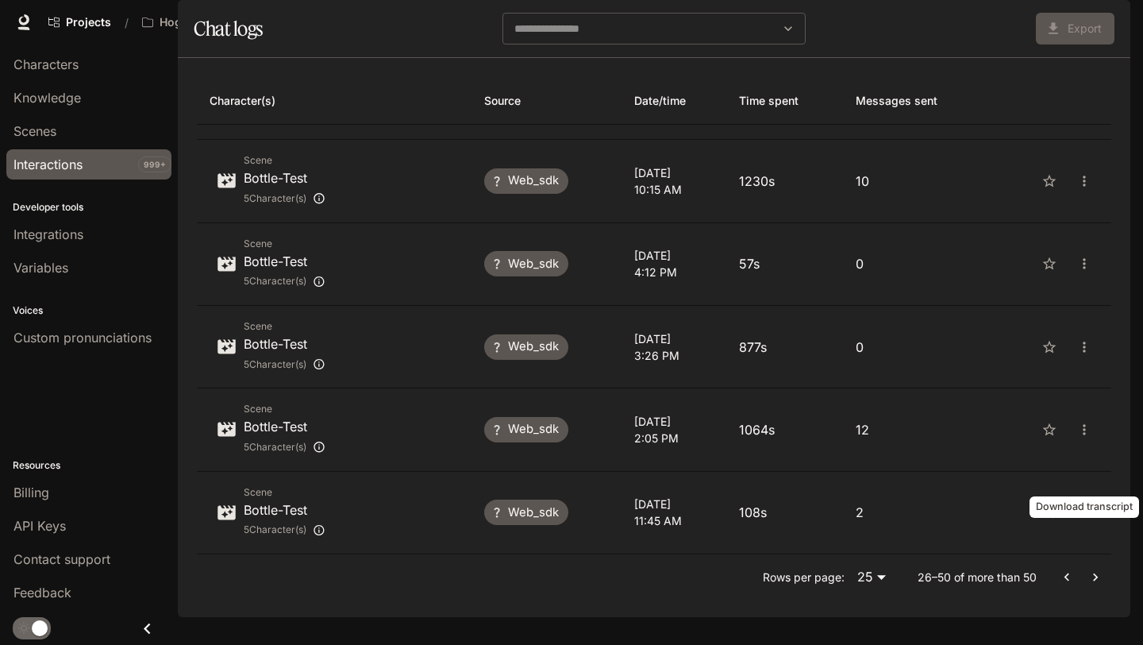
scroll to position [484, 0]
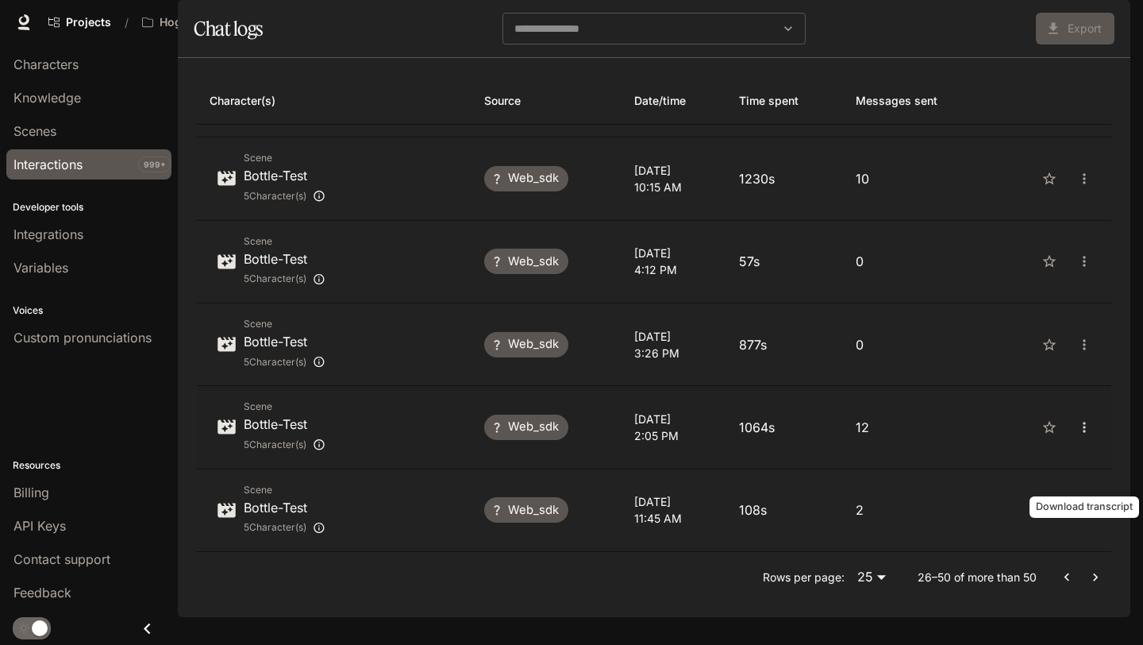
click at [1083, 432] on icon "close" at bounding box center [1084, 426] width 2 height 10
click at [1076, 493] on span "Download as CSV" at bounding box center [1064, 499] width 109 height 19
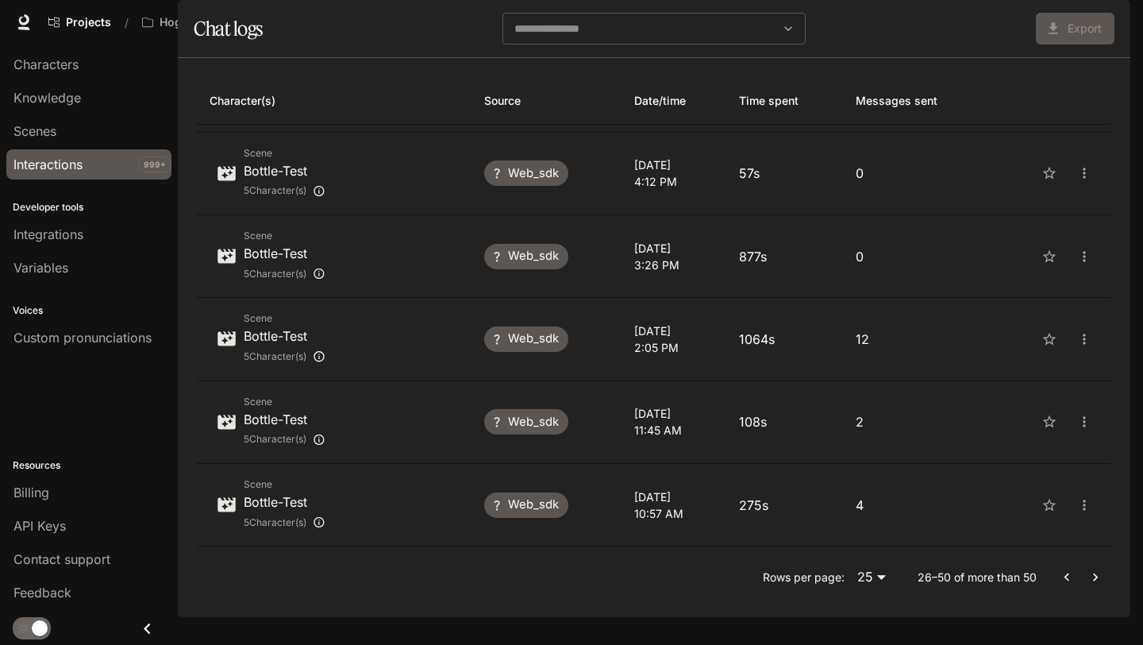
scroll to position [574, 0]
click at [1085, 428] on icon "close" at bounding box center [1084, 420] width 16 height 16
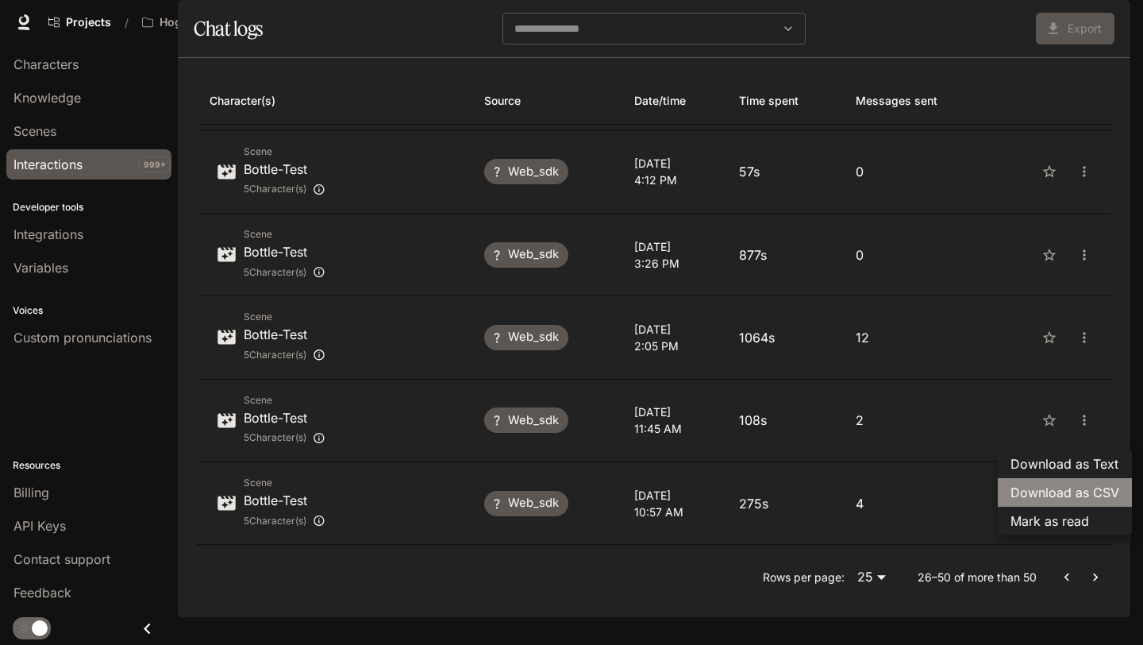
click at [1079, 487] on span "Download as CSV" at bounding box center [1064, 492] width 109 height 19
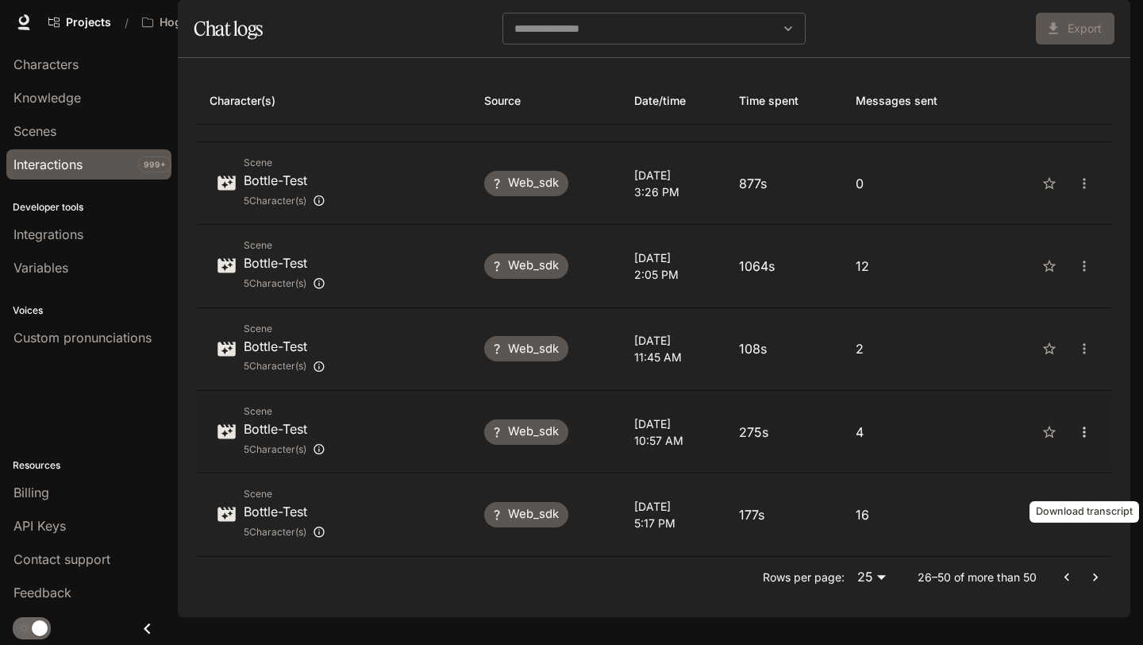
click at [1083, 440] on icon "close" at bounding box center [1084, 432] width 16 height 16
click at [1078, 498] on span "Download as CSV" at bounding box center [1064, 504] width 109 height 19
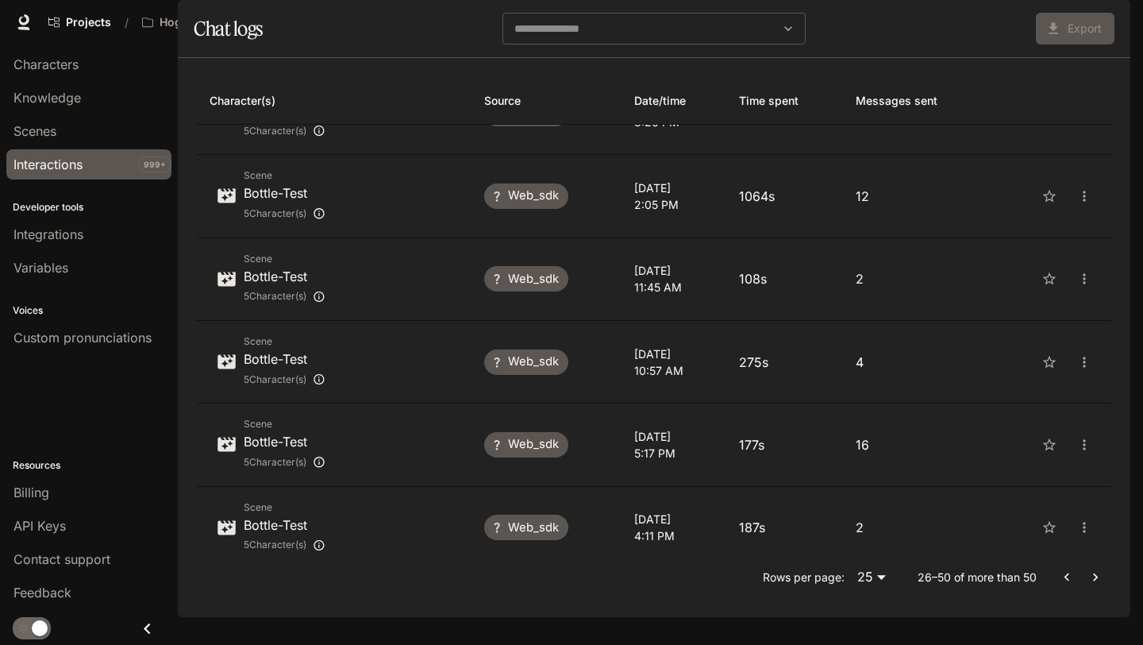
scroll to position [737, 0]
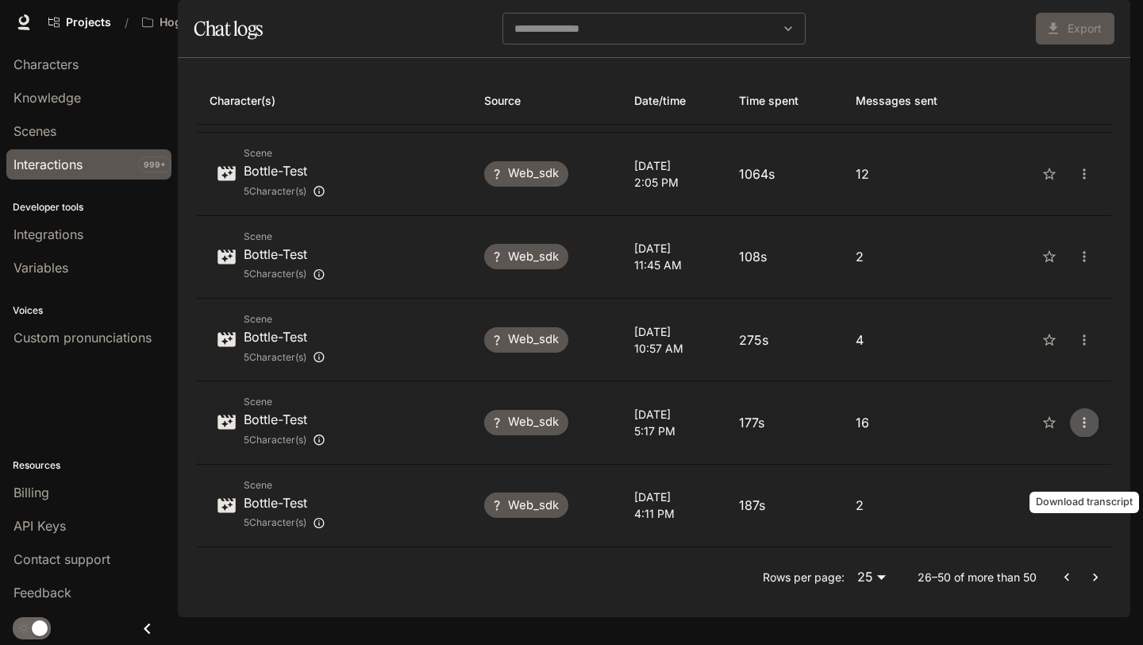
click at [1087, 430] on icon "close" at bounding box center [1084, 422] width 16 height 16
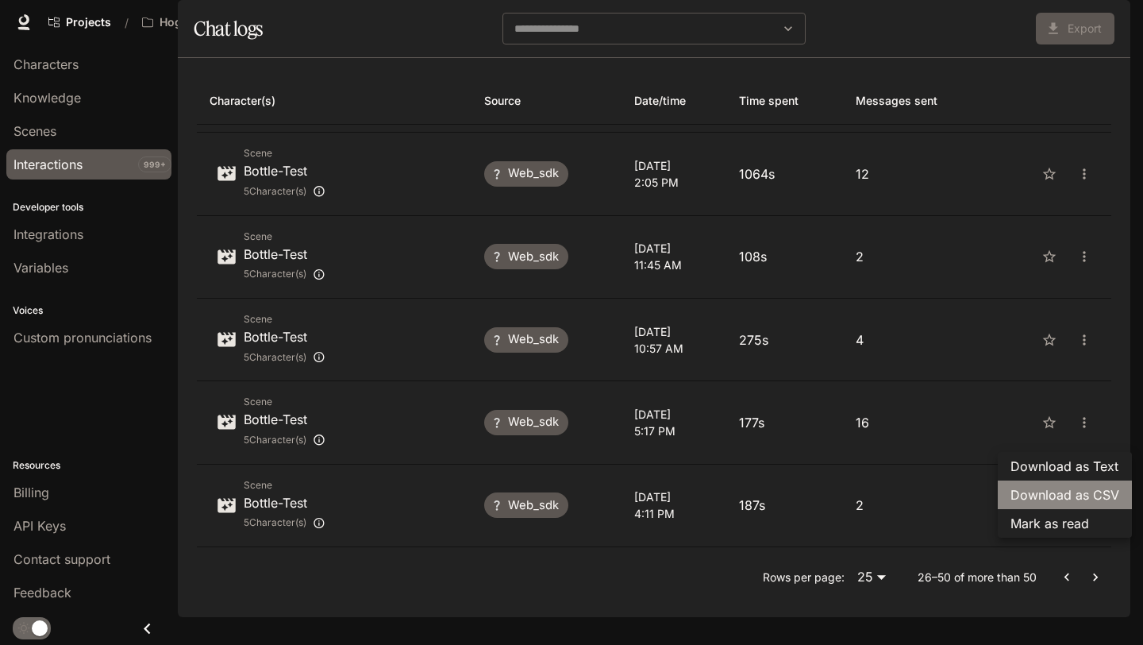
click at [1068, 491] on span "Download as CSV" at bounding box center [1064, 494] width 109 height 19
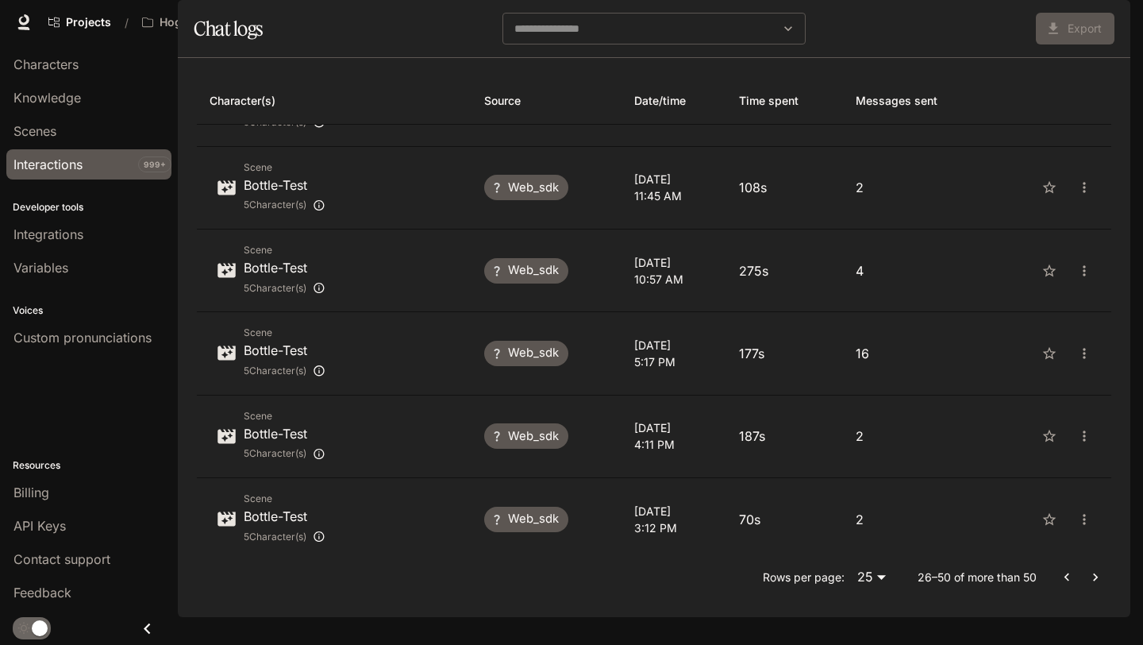
scroll to position [809, 0]
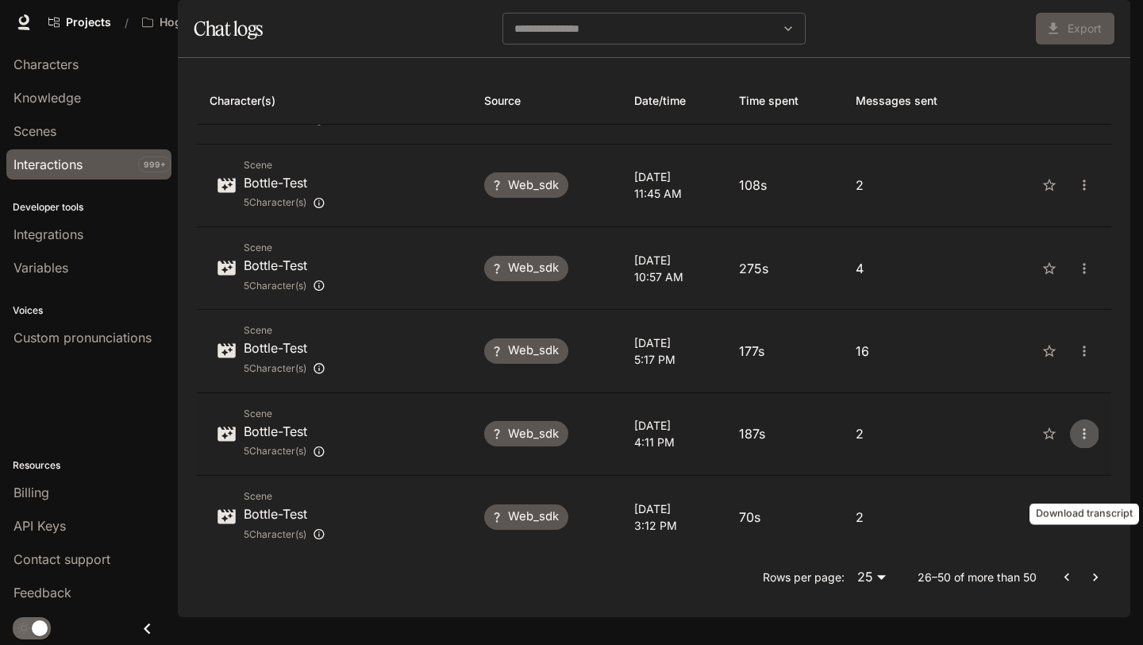
click at [1082, 448] on button "close" at bounding box center [1084, 433] width 29 height 29
click at [1076, 506] on span "Download as CSV" at bounding box center [1064, 505] width 109 height 19
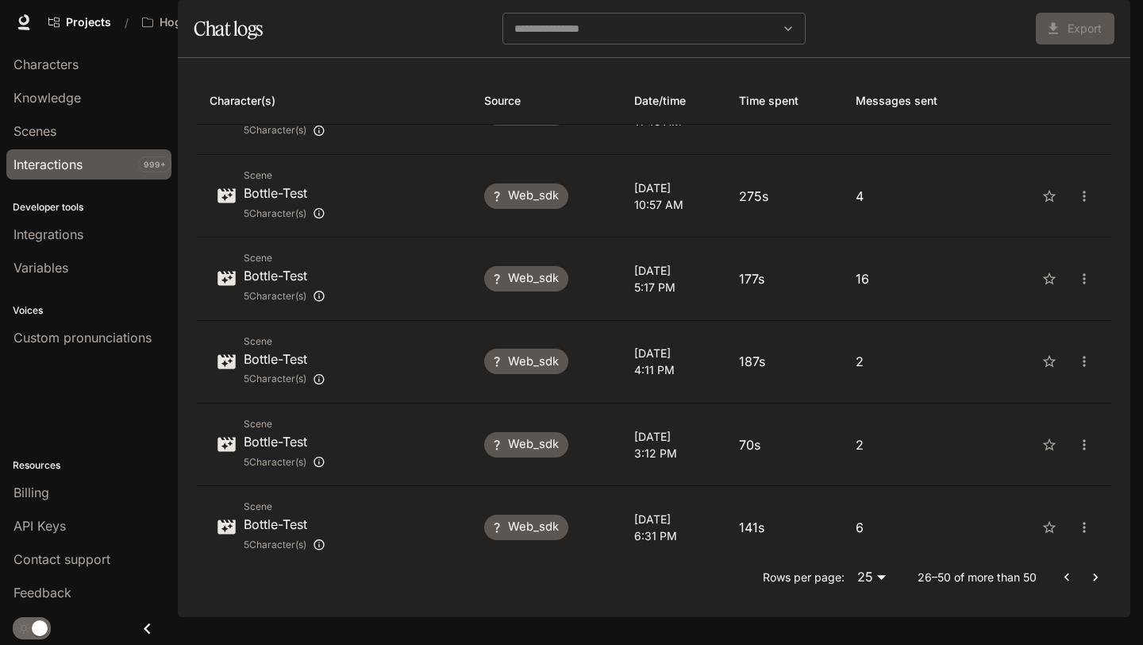
scroll to position [883, 0]
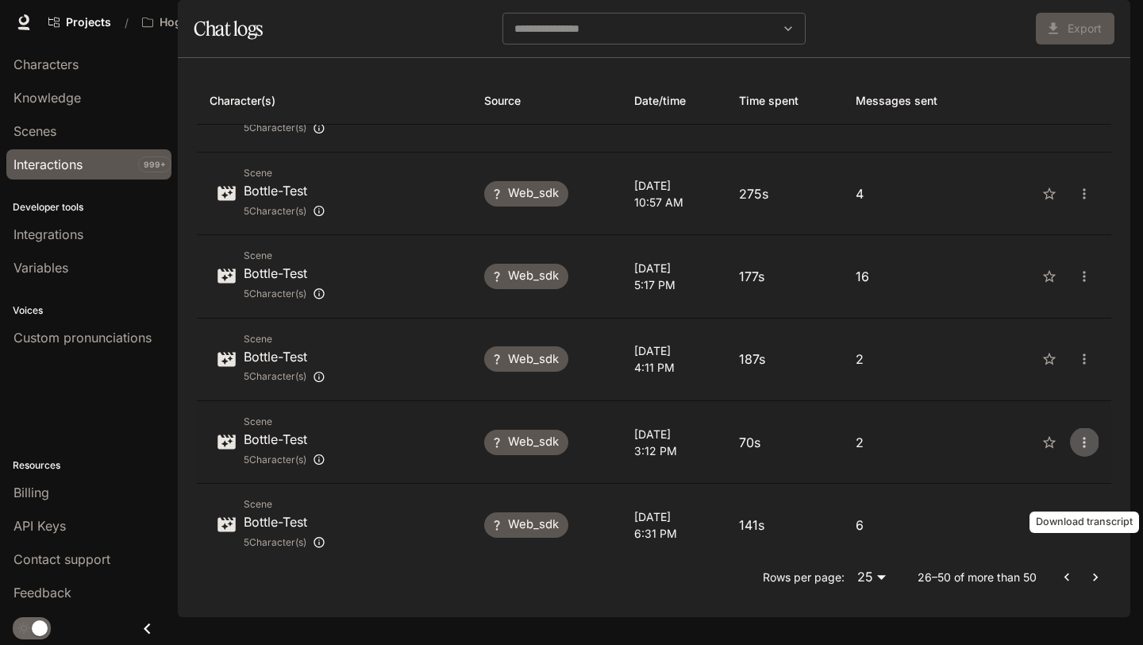
click at [1083, 450] on icon "close" at bounding box center [1084, 442] width 16 height 16
click at [1072, 518] on span "Download as CSV" at bounding box center [1064, 514] width 109 height 19
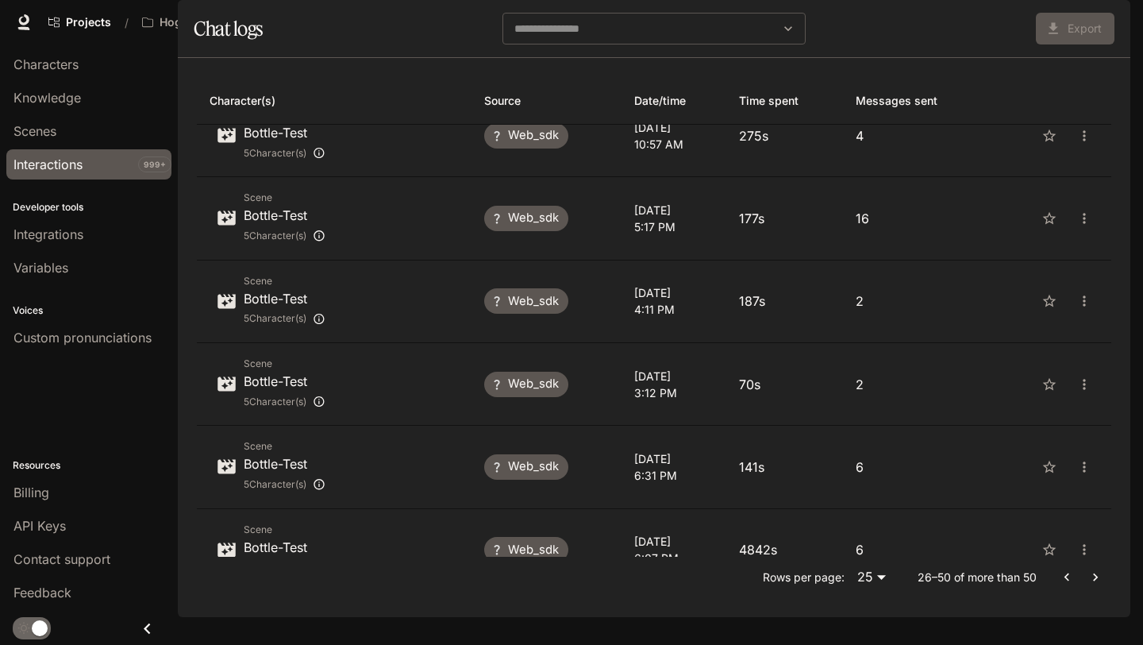
scroll to position [945, 0]
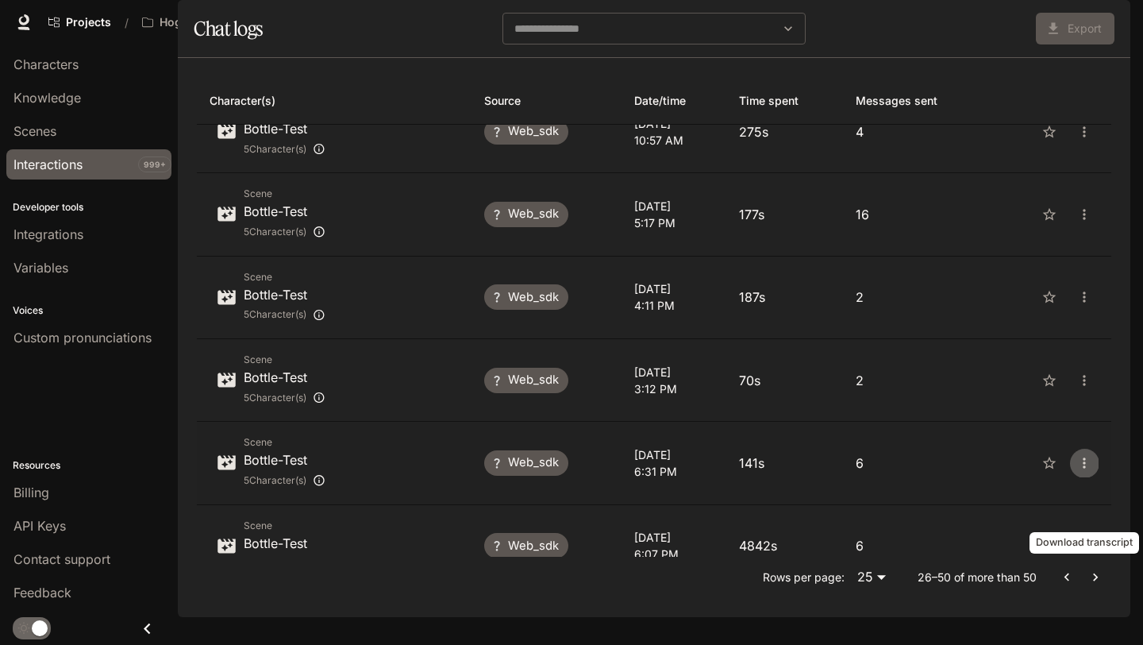
click at [1082, 471] on icon "close" at bounding box center [1084, 463] width 16 height 16
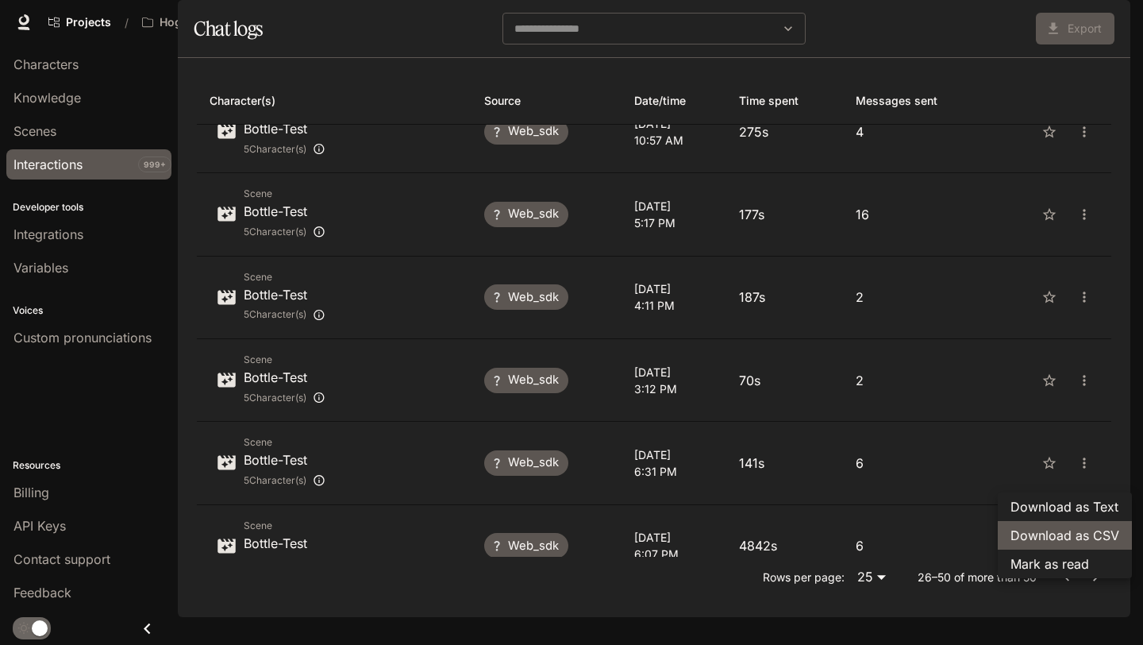
click at [1065, 536] on span "Download as CSV" at bounding box center [1064, 534] width 109 height 19
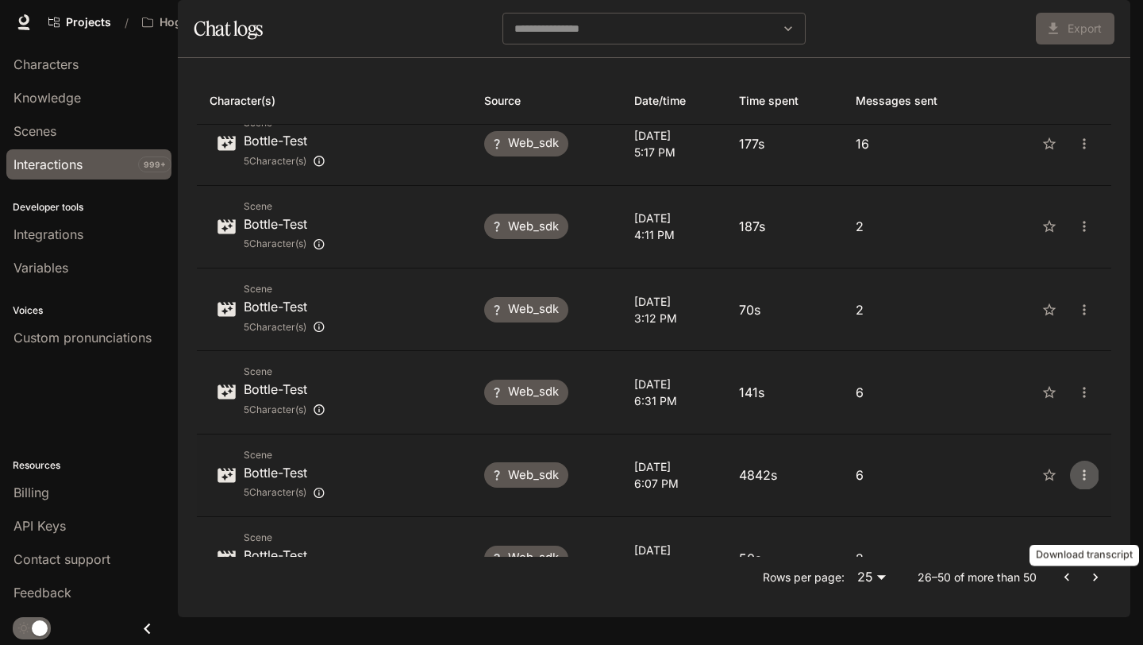
click at [1080, 483] on icon "close" at bounding box center [1084, 475] width 16 height 16
click at [1075, 543] on span "Download as CSV" at bounding box center [1064, 546] width 109 height 19
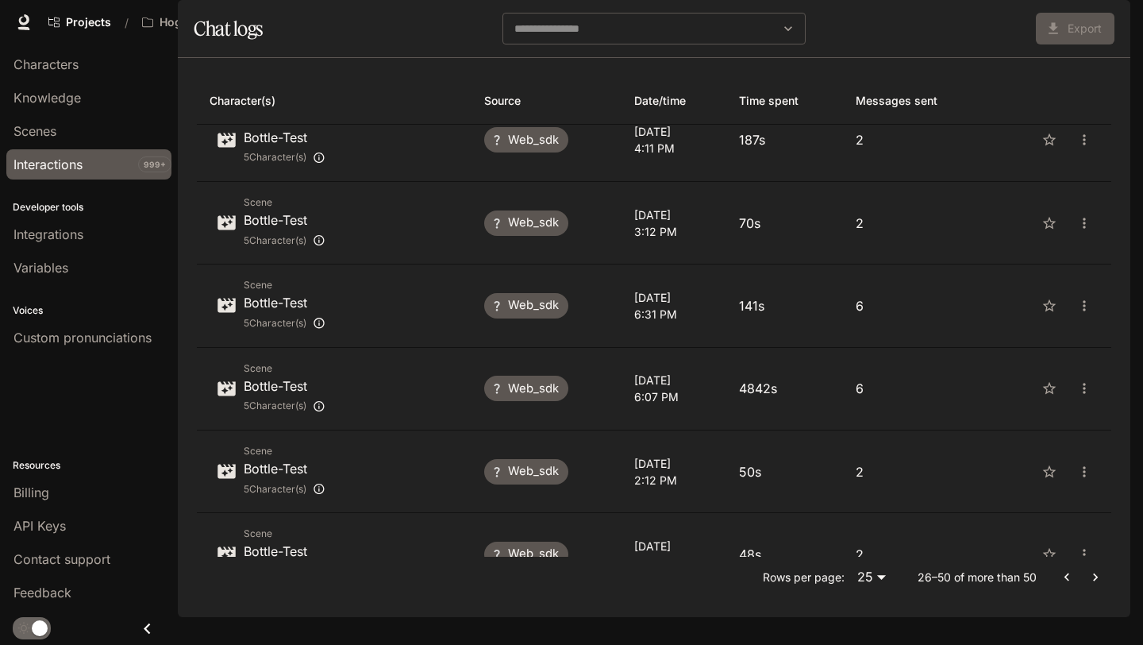
scroll to position [1141, 0]
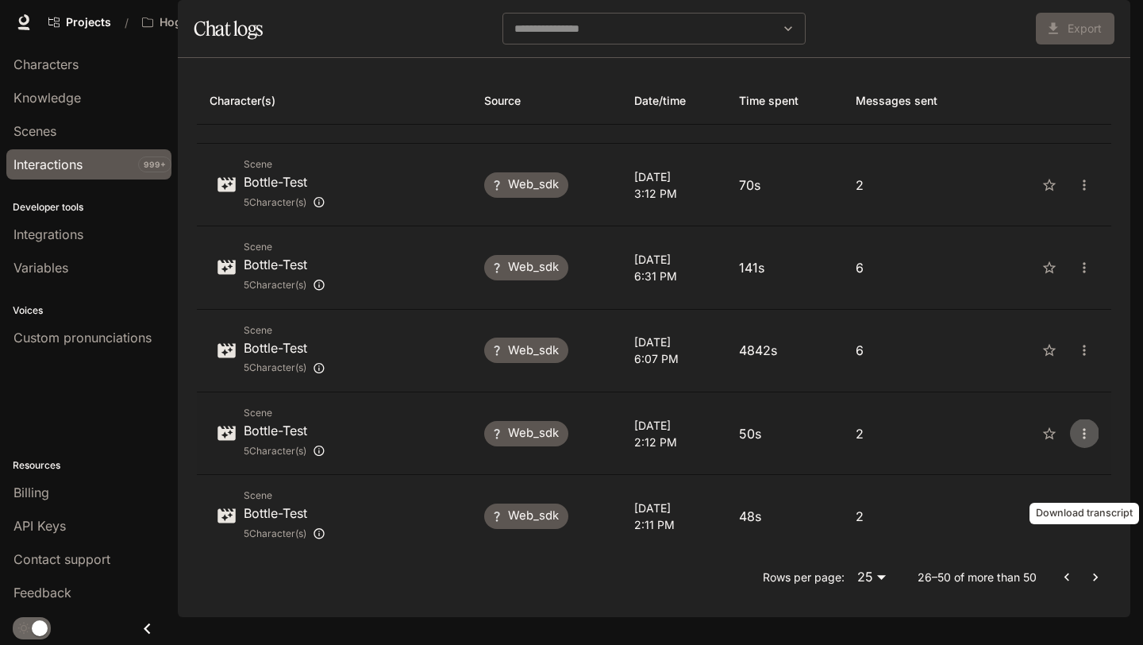
click at [1085, 448] on button "close" at bounding box center [1084, 433] width 29 height 29
click at [1075, 510] on span "Download as CSV" at bounding box center [1064, 505] width 109 height 19
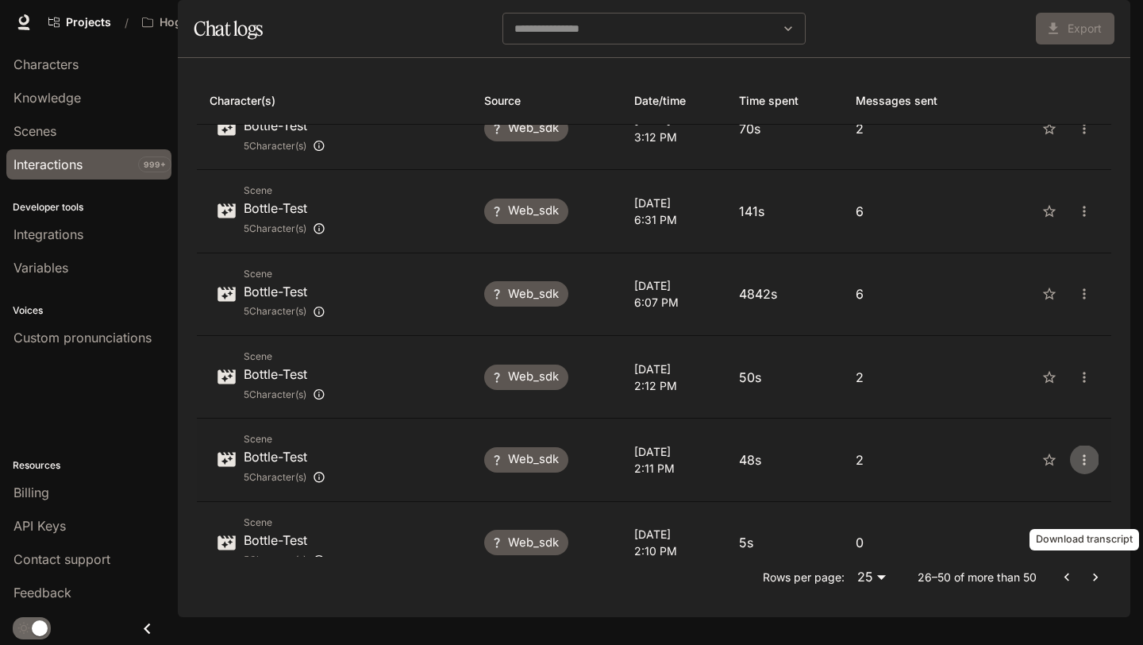
click at [1083, 464] on icon "close" at bounding box center [1084, 459] width 2 height 10
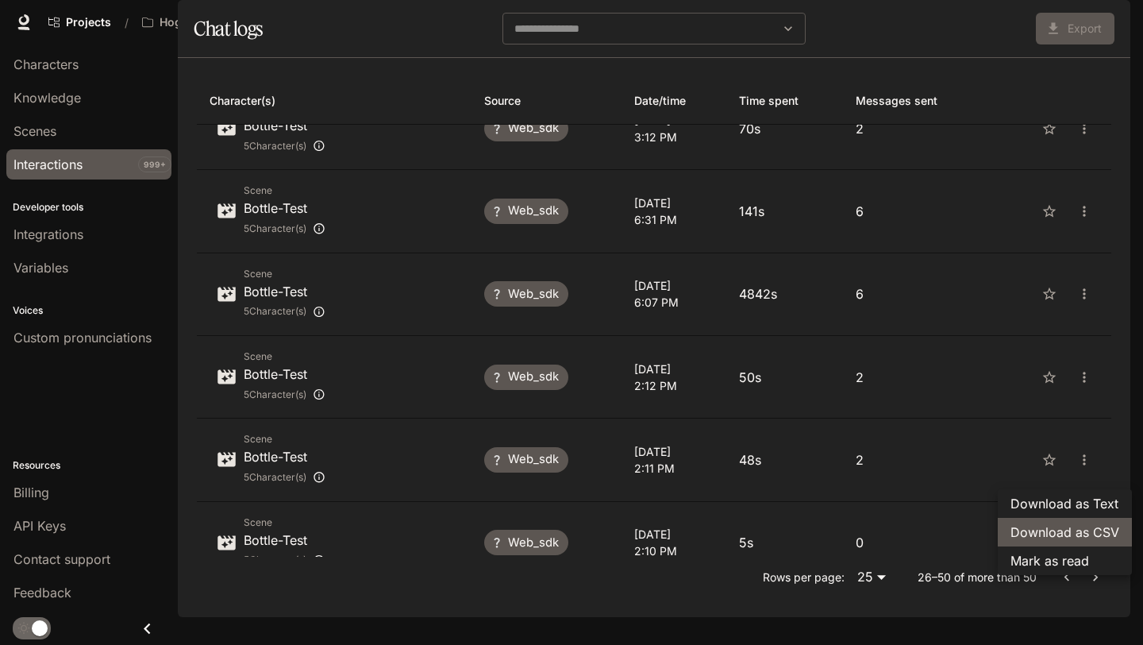
click at [1080, 524] on span "Download as CSV" at bounding box center [1064, 531] width 109 height 19
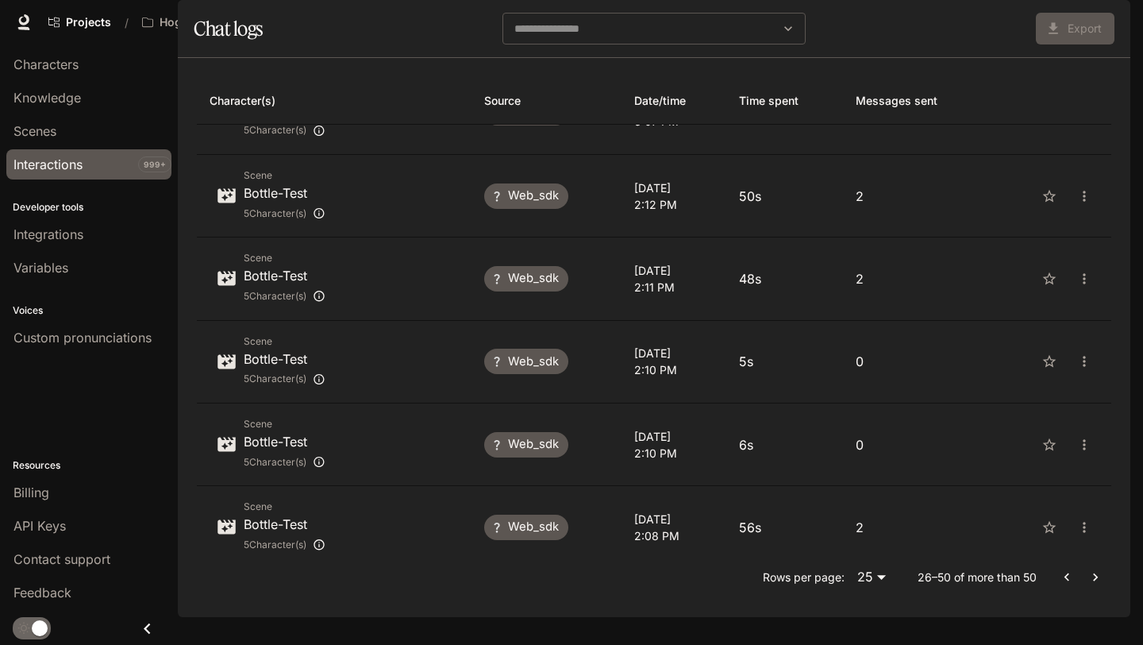
scroll to position [1444, 0]
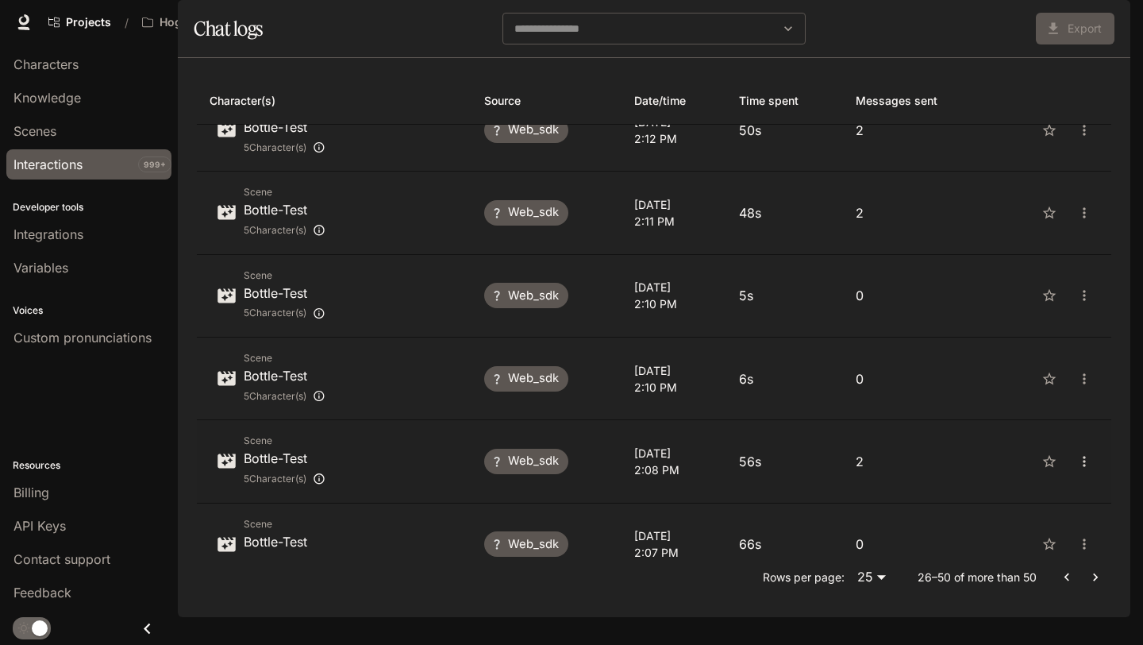
click at [1086, 469] on icon "close" at bounding box center [1084, 461] width 16 height 16
click at [1079, 524] on span "Download as CSV" at bounding box center [1064, 533] width 109 height 19
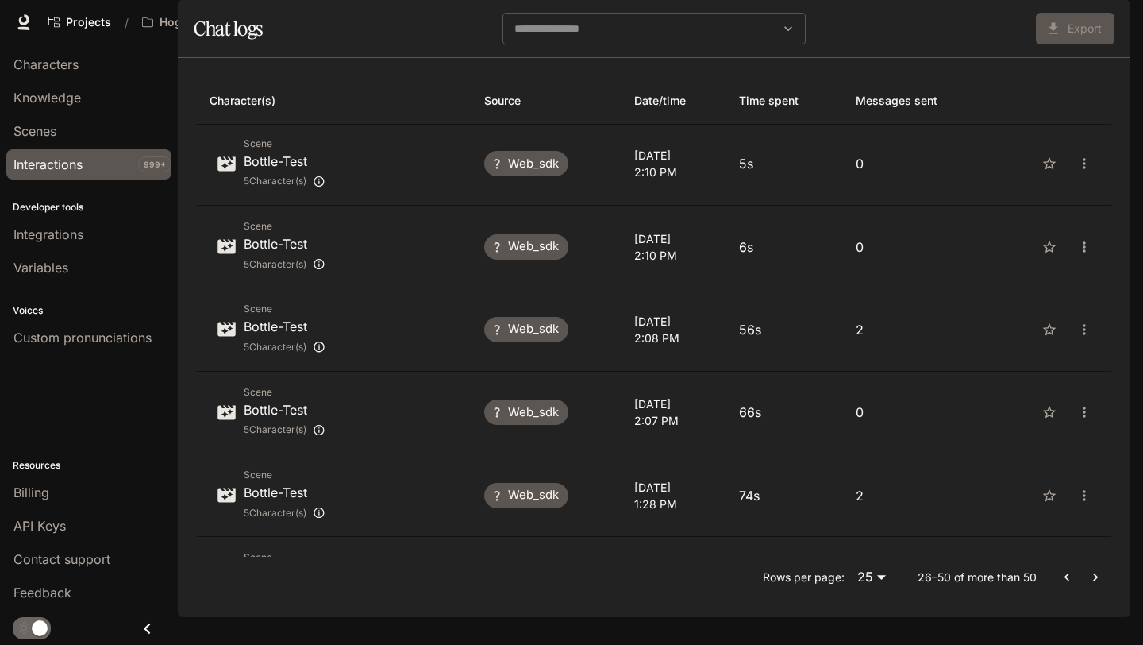
scroll to position [1639, 0]
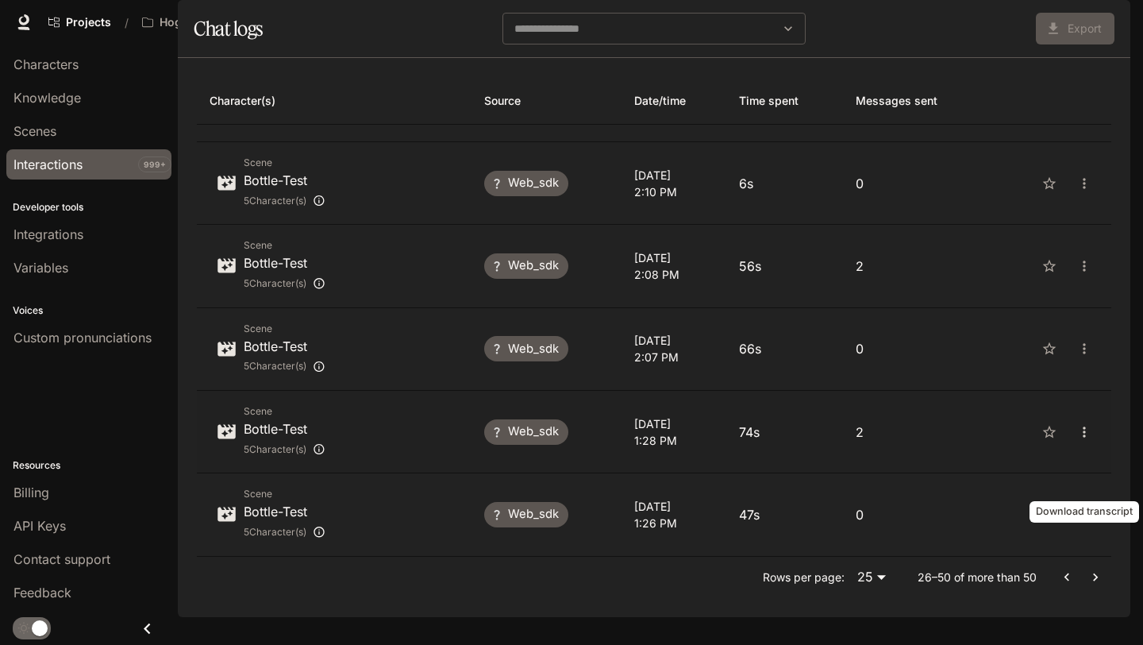
click at [1083, 440] on icon "close" at bounding box center [1084, 432] width 16 height 16
click at [1078, 512] on span "Download as CSV" at bounding box center [1064, 504] width 109 height 19
click at [1094, 585] on icon "Go to next page" at bounding box center [1095, 577] width 16 height 16
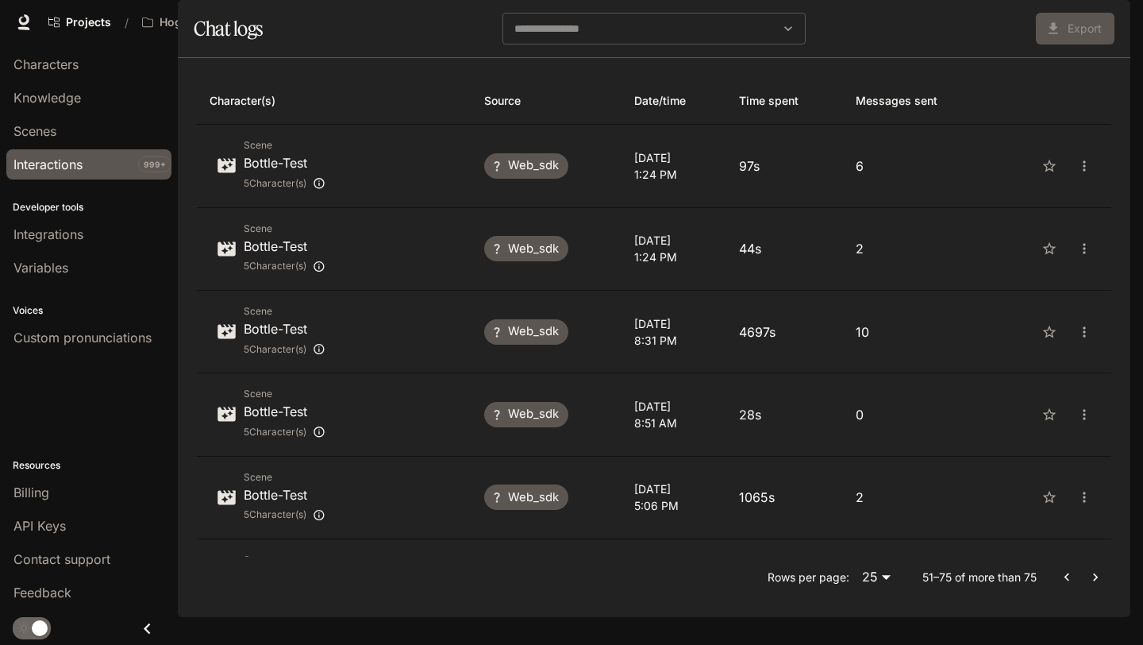
scroll to position [0, 0]
click at [1078, 174] on icon "close" at bounding box center [1084, 166] width 16 height 16
click at [1077, 241] on span "Download as CSV" at bounding box center [1064, 238] width 109 height 19
click at [1081, 256] on icon "close" at bounding box center [1084, 249] width 16 height 16
click at [1074, 327] on span "Download as CSV" at bounding box center [1064, 320] width 109 height 19
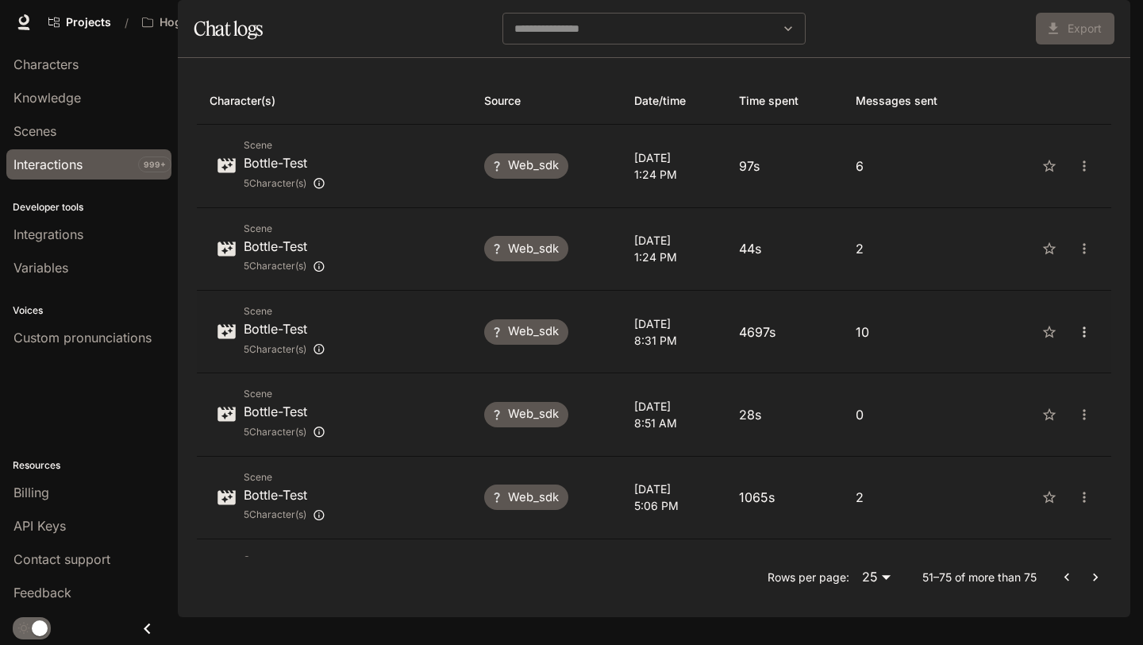
click at [1084, 340] on icon "close" at bounding box center [1084, 332] width 16 height 16
click at [1077, 396] on span "Download as CSV" at bounding box center [1064, 403] width 109 height 19
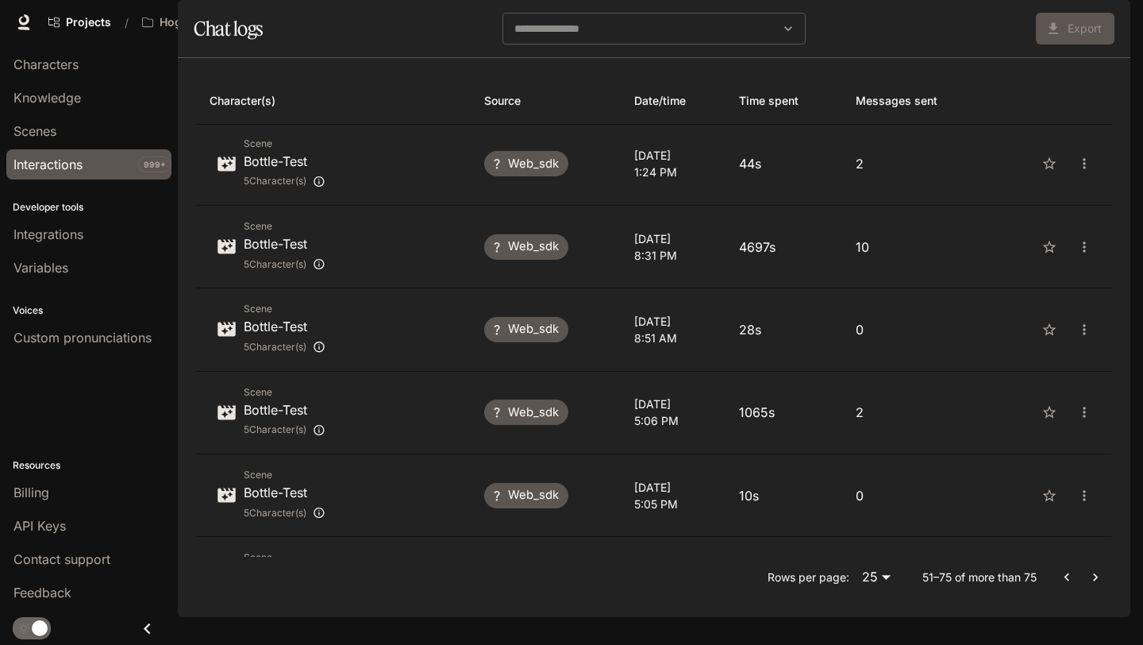
scroll to position [88, 0]
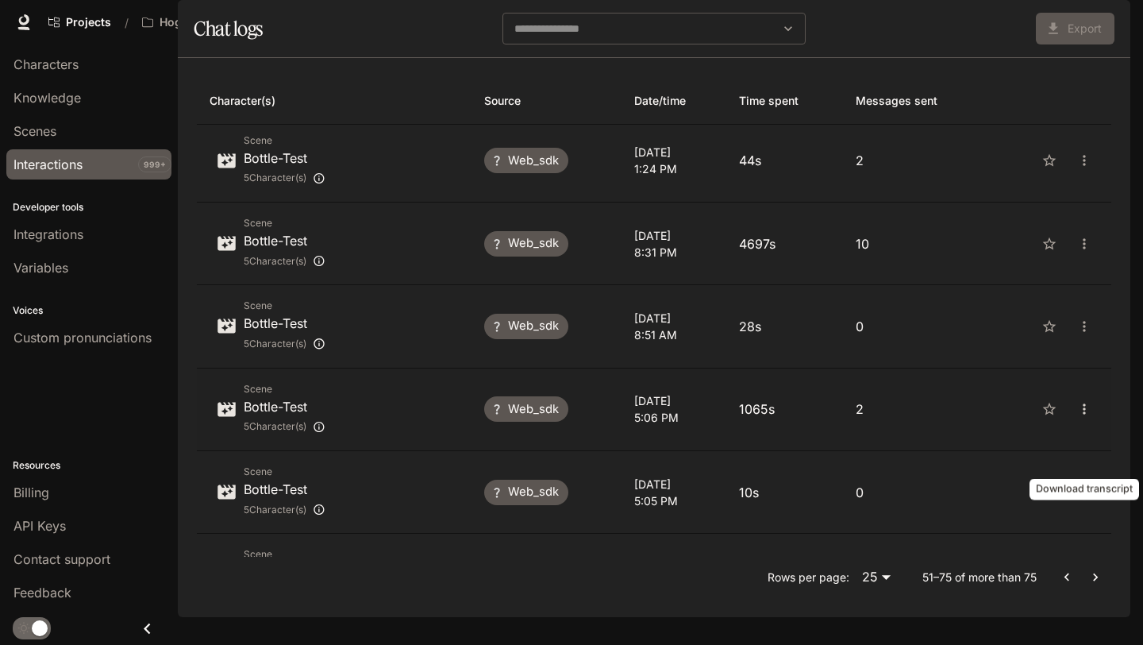
click at [1087, 417] on icon "close" at bounding box center [1084, 409] width 16 height 16
click at [1085, 472] on span "Download as CSV" at bounding box center [1064, 480] width 109 height 19
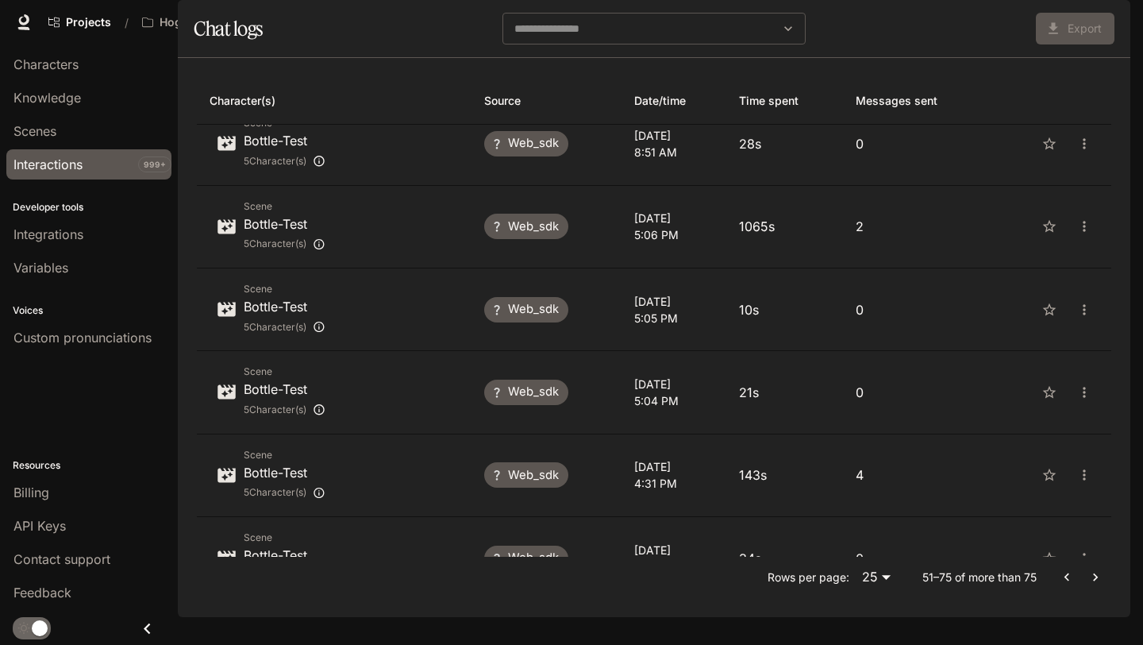
scroll to position [294, 0]
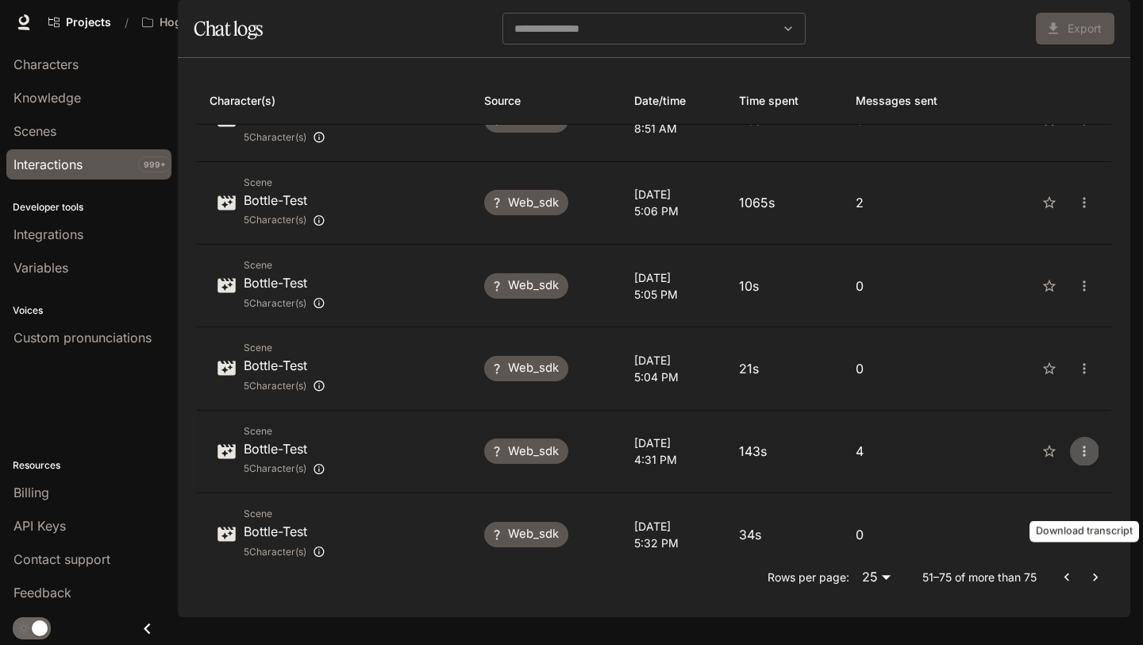
click at [1086, 459] on icon "close" at bounding box center [1084, 451] width 16 height 16
click at [1085, 515] on span "Download as CSV" at bounding box center [1064, 523] width 109 height 19
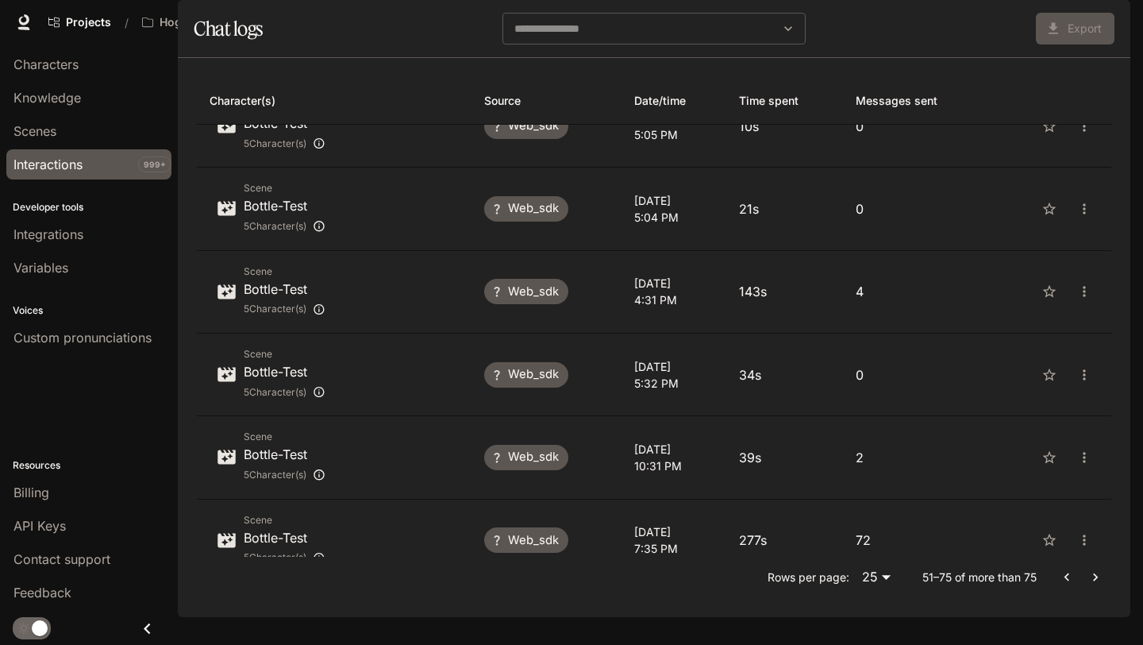
scroll to position [456, 0]
click at [1084, 497] on td "Chat logs" at bounding box center [1050, 455] width 121 height 83
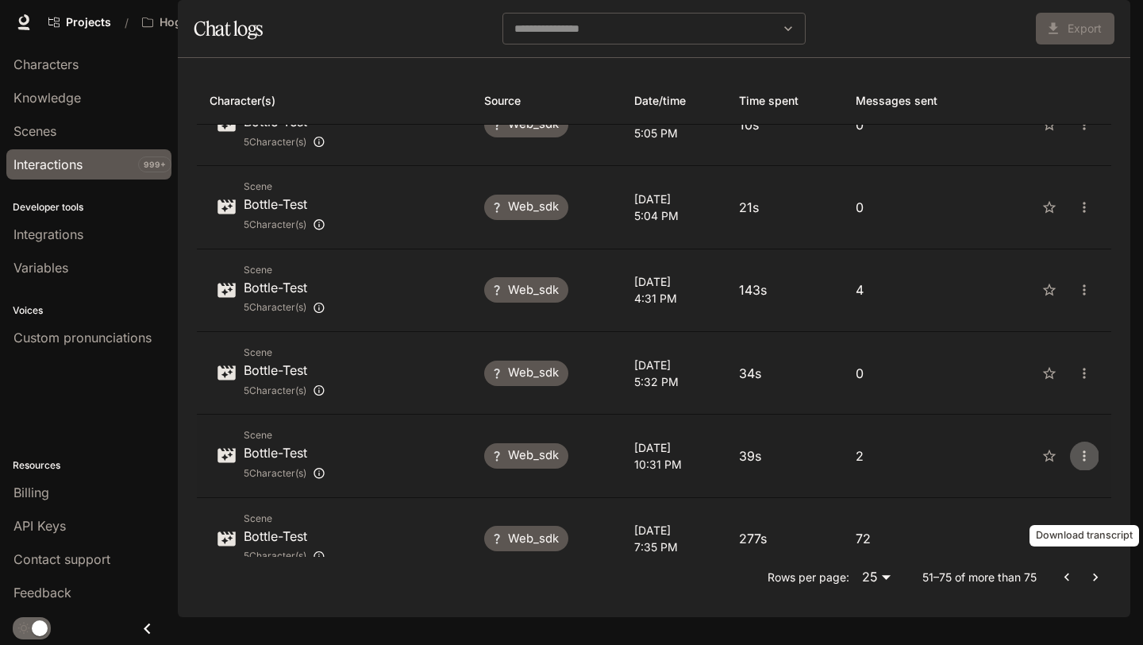
click at [1085, 464] on icon "close" at bounding box center [1084, 456] width 16 height 16
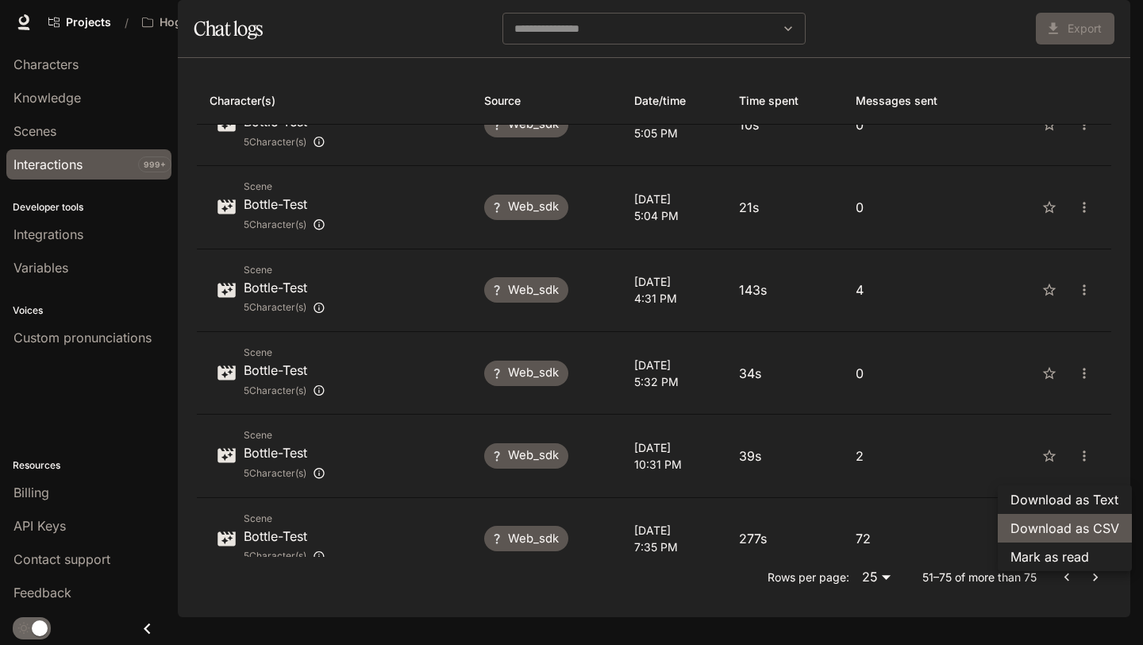
click at [1082, 518] on span "Download as CSV" at bounding box center [1064, 527] width 109 height 19
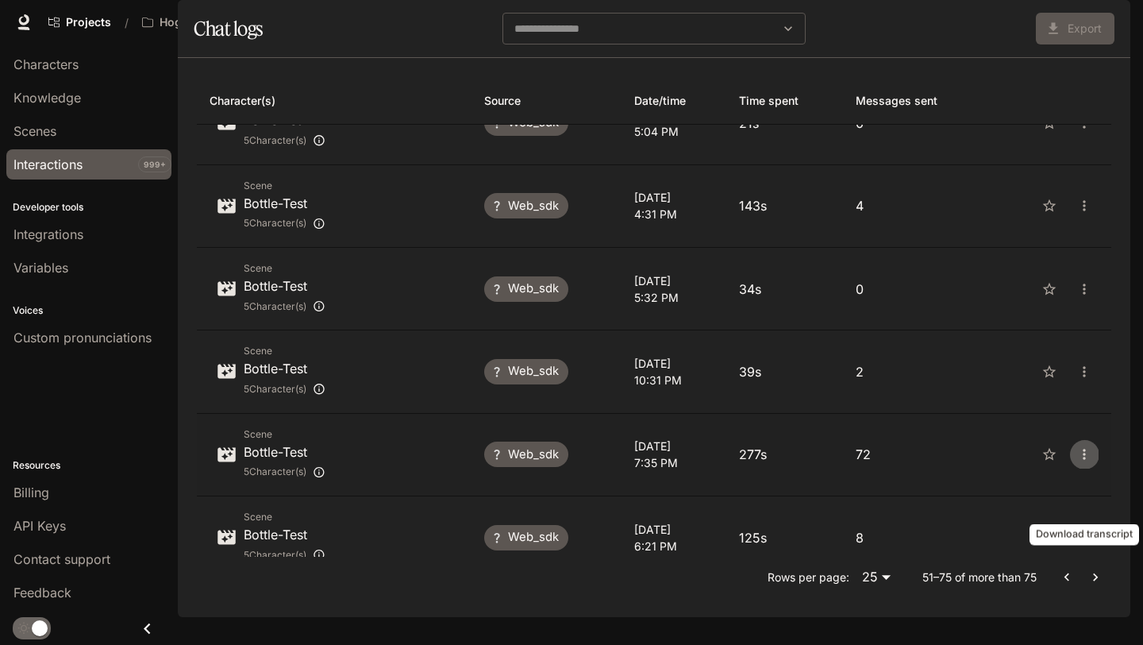
click at [1087, 462] on icon "close" at bounding box center [1084, 454] width 16 height 16
click at [1086, 525] on span "Download as CSV" at bounding box center [1064, 526] width 109 height 19
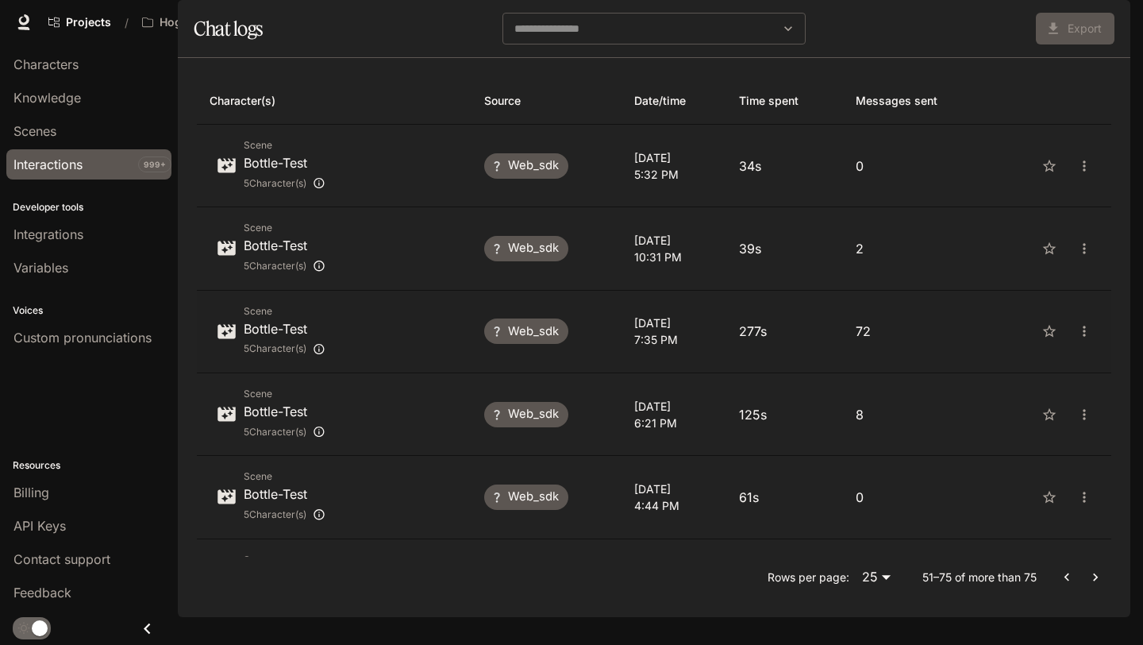
scroll to position [712, 0]
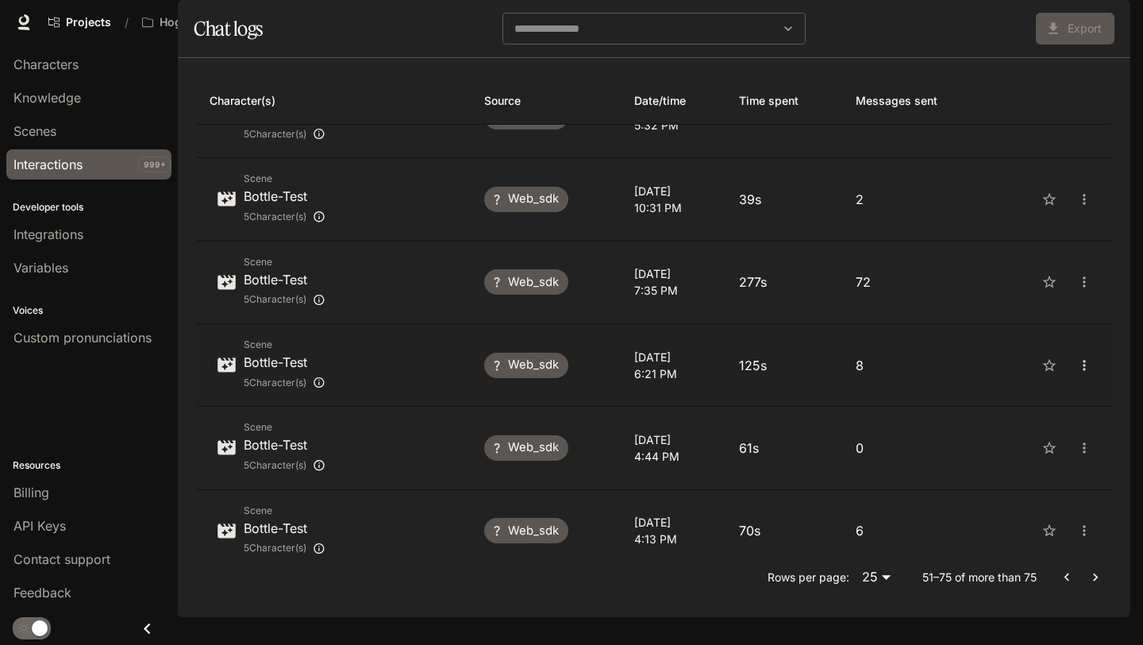
click at [1085, 379] on button "close" at bounding box center [1084, 365] width 29 height 29
click at [1081, 445] on span "Download as CSV" at bounding box center [1064, 437] width 109 height 19
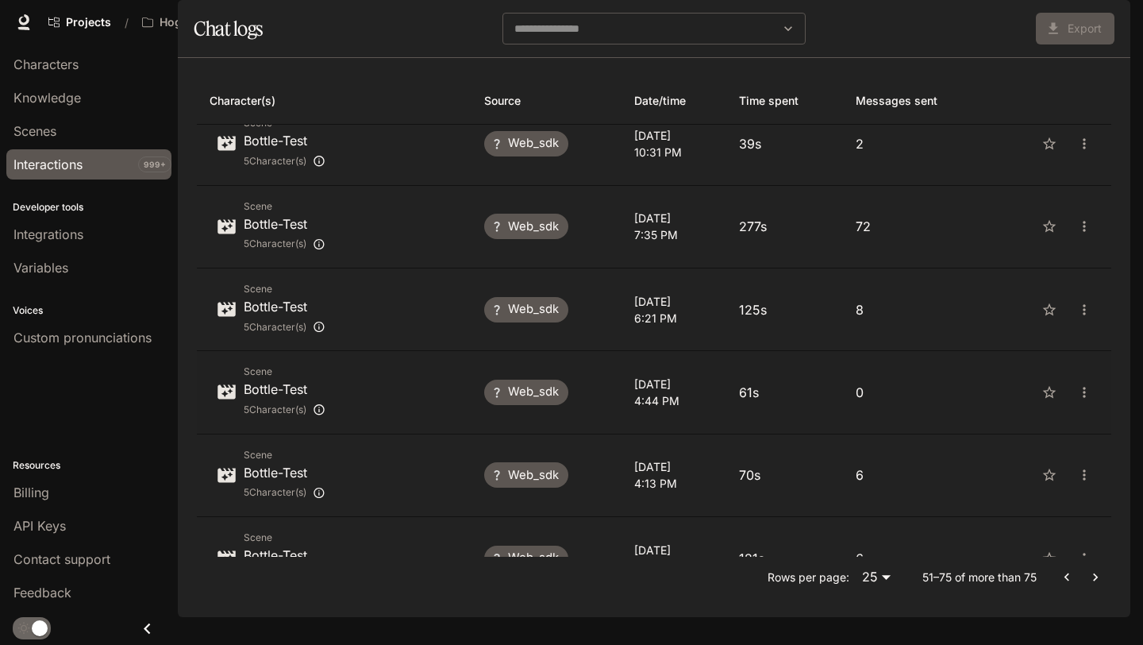
scroll to position [766, 0]
click at [1080, 484] on icon "close" at bounding box center [1084, 476] width 16 height 16
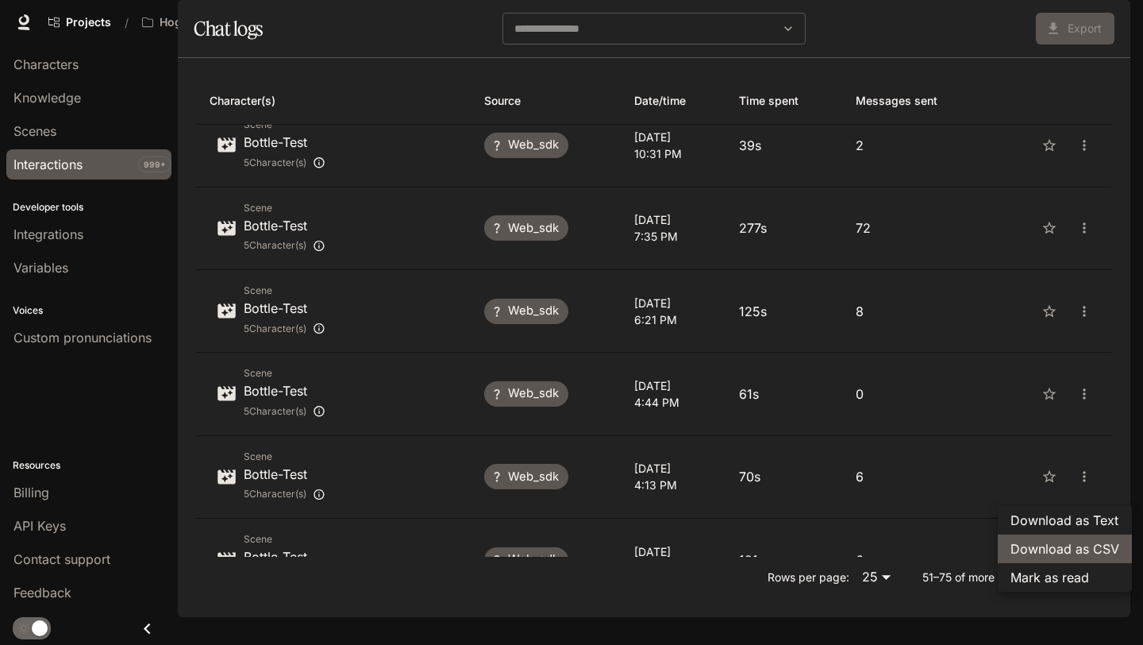
click at [1072, 540] on span "Download as CSV" at bounding box center [1064, 548] width 109 height 19
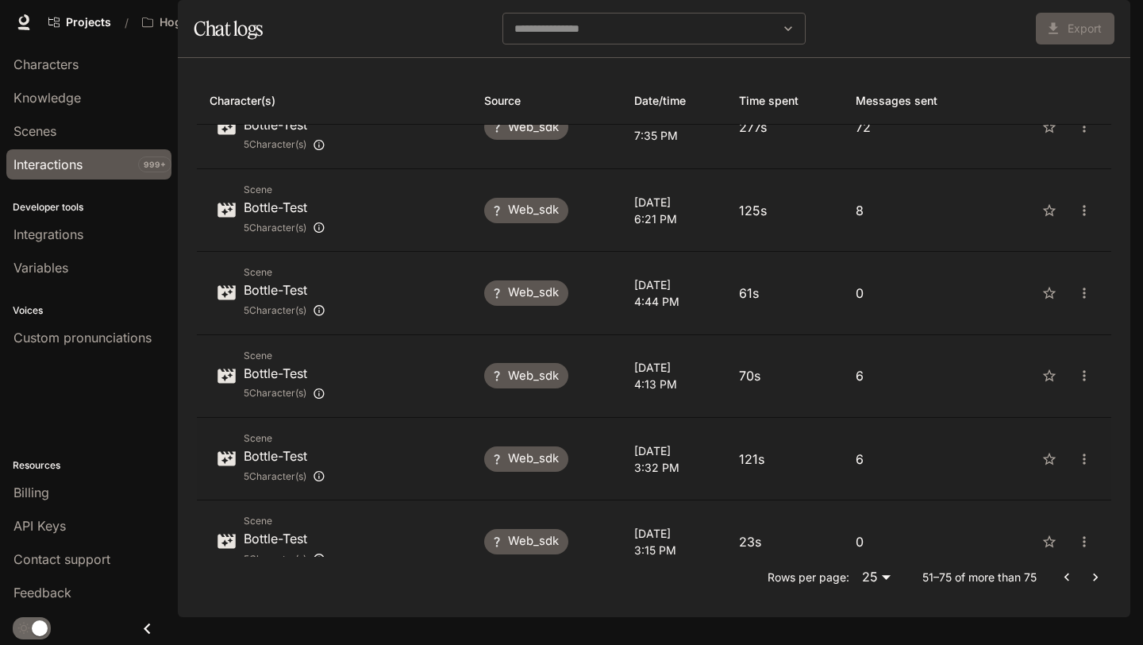
scroll to position [870, 0]
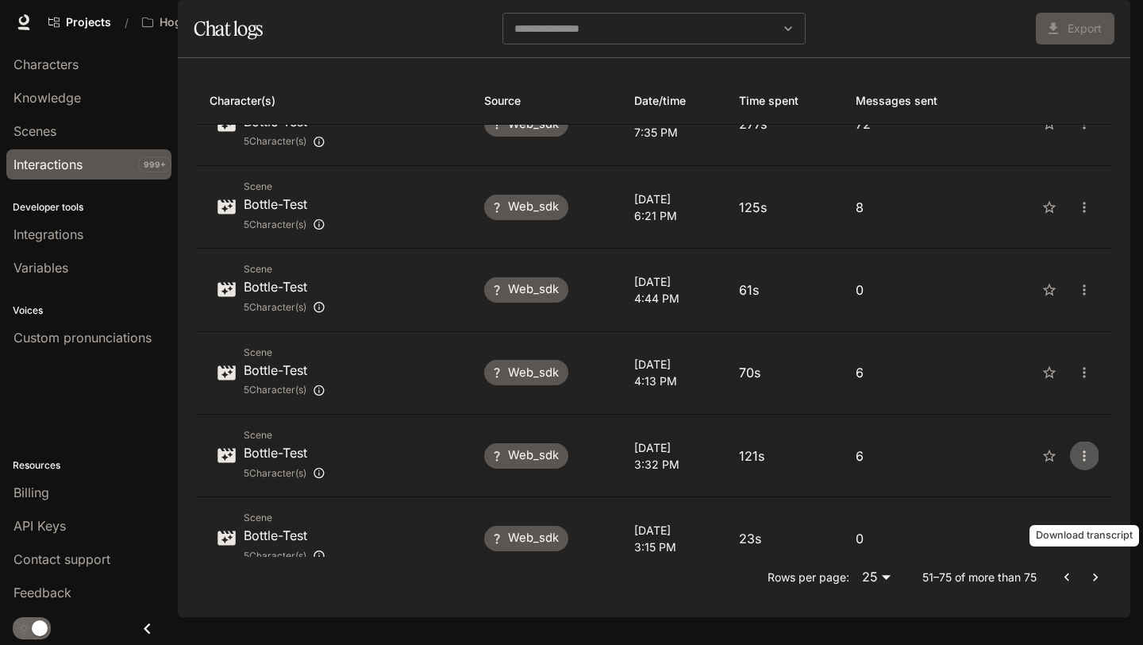
click at [1085, 464] on icon "close" at bounding box center [1084, 456] width 16 height 16
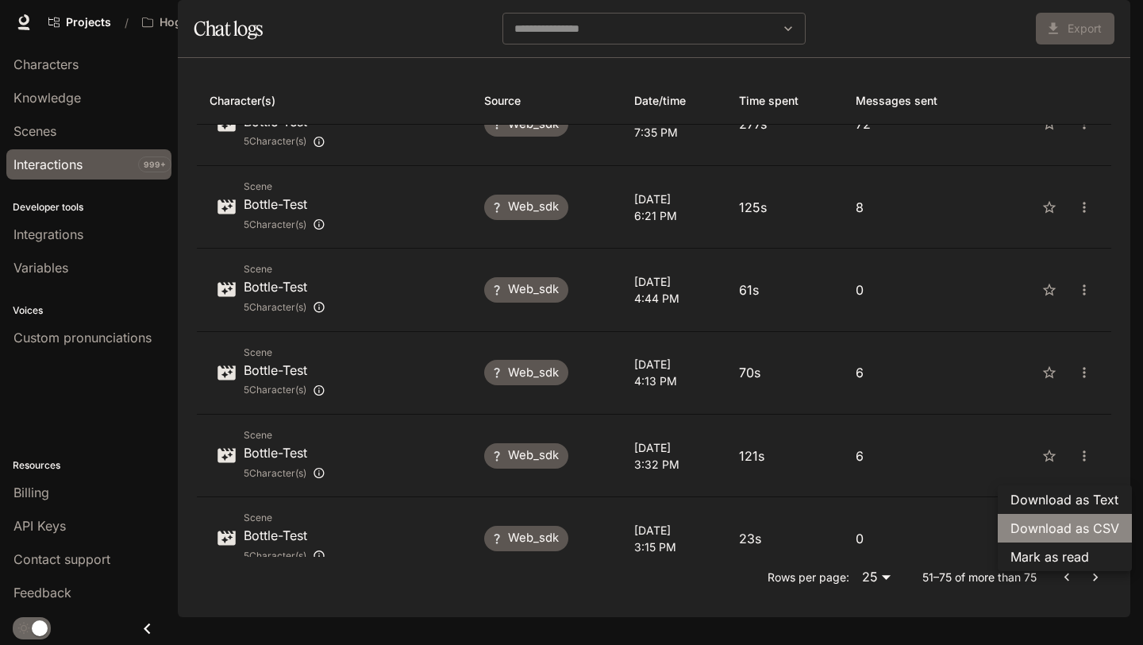
click at [1080, 520] on span "Download as CSV" at bounding box center [1064, 527] width 109 height 19
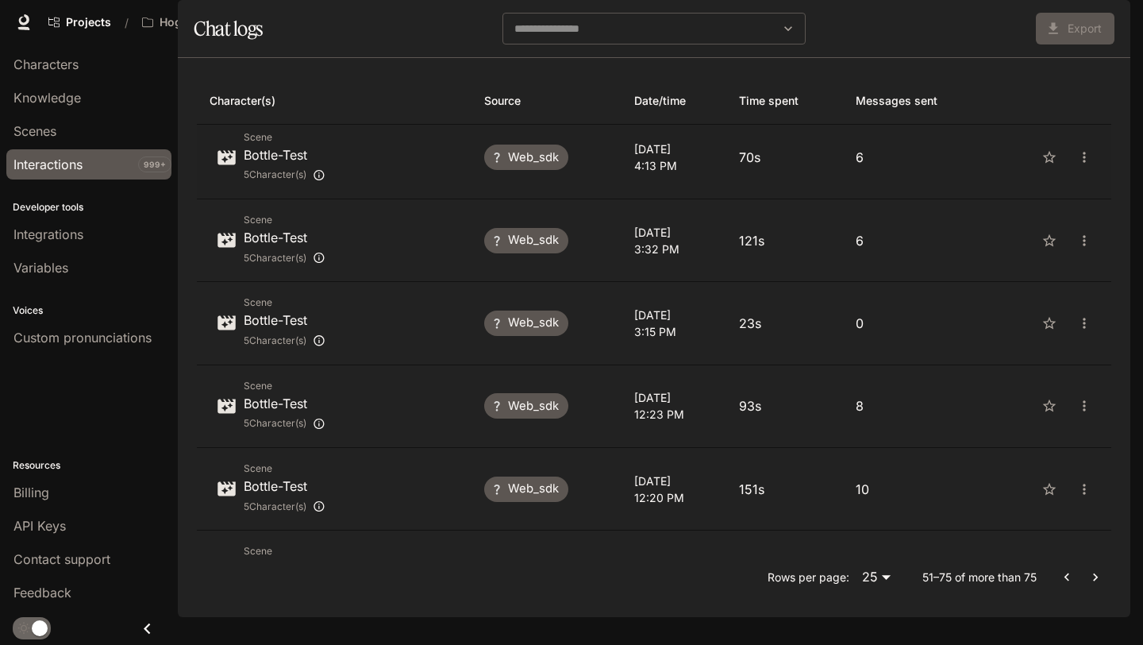
scroll to position [1122, 0]
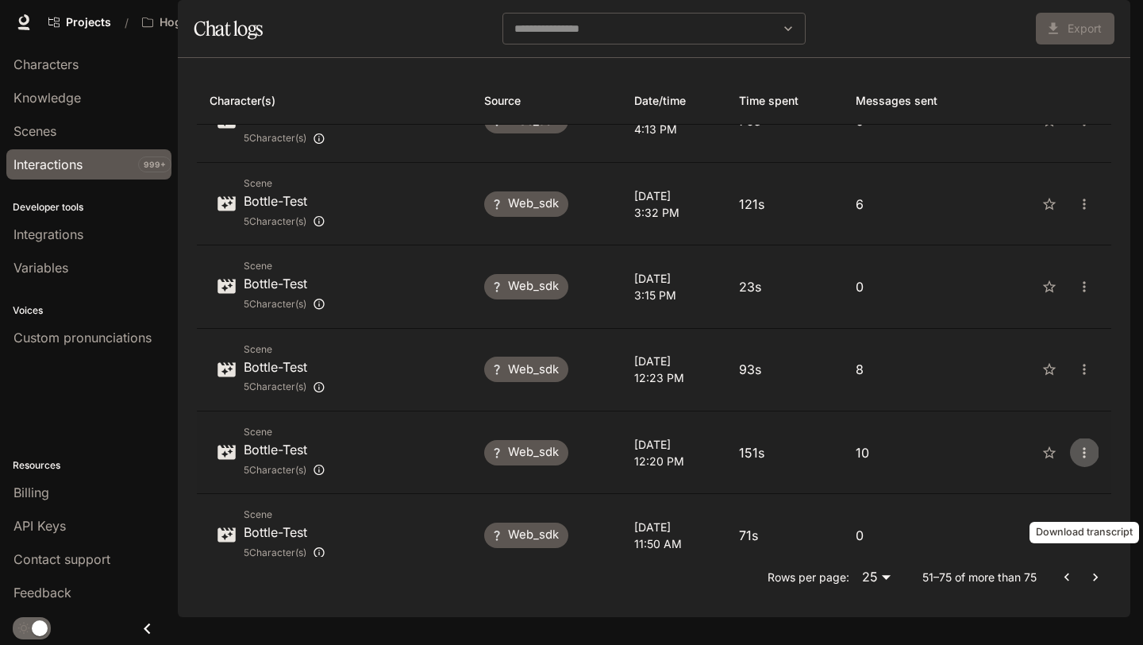
click at [1092, 467] on button "close" at bounding box center [1084, 452] width 29 height 29
click at [1076, 514] on li "Download as CSV" at bounding box center [1065, 524] width 134 height 29
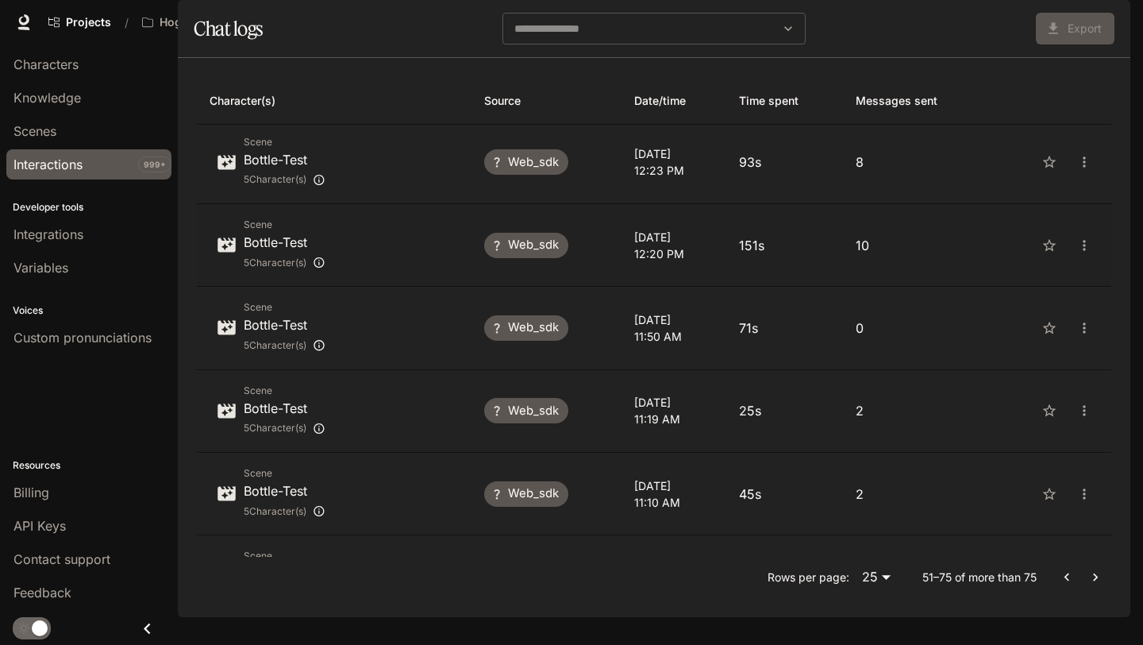
scroll to position [1337, 0]
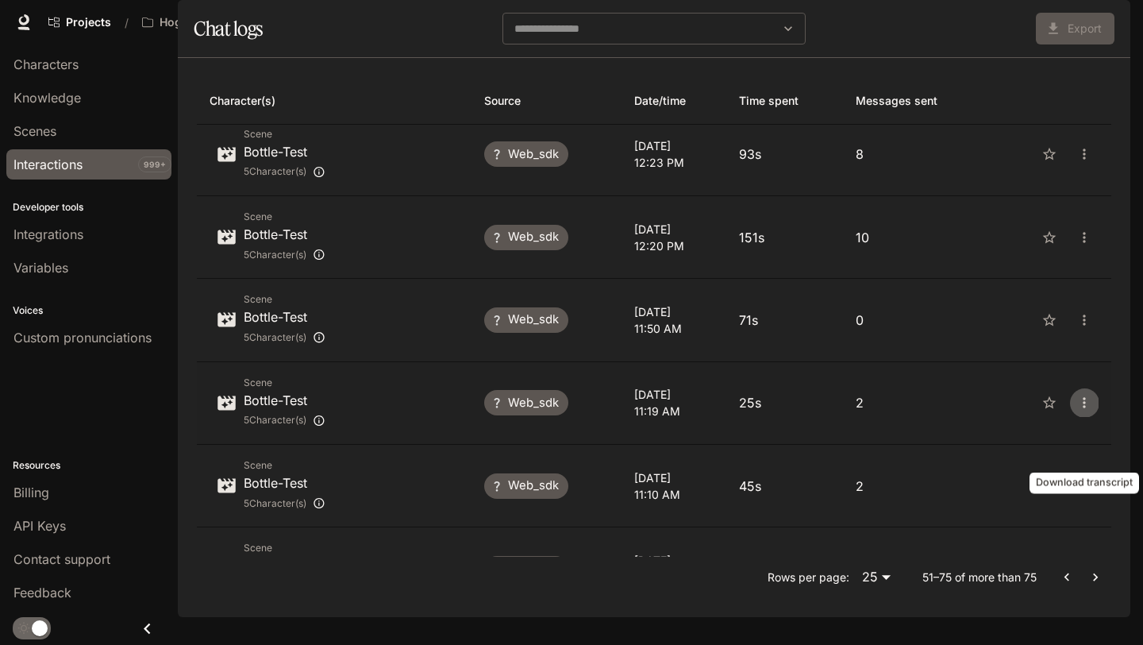
click at [1088, 410] on icon "close" at bounding box center [1084, 402] width 16 height 16
click at [1083, 475] on span "Download as CSV" at bounding box center [1064, 474] width 109 height 19
click at [1082, 500] on button "close" at bounding box center [1084, 485] width 29 height 29
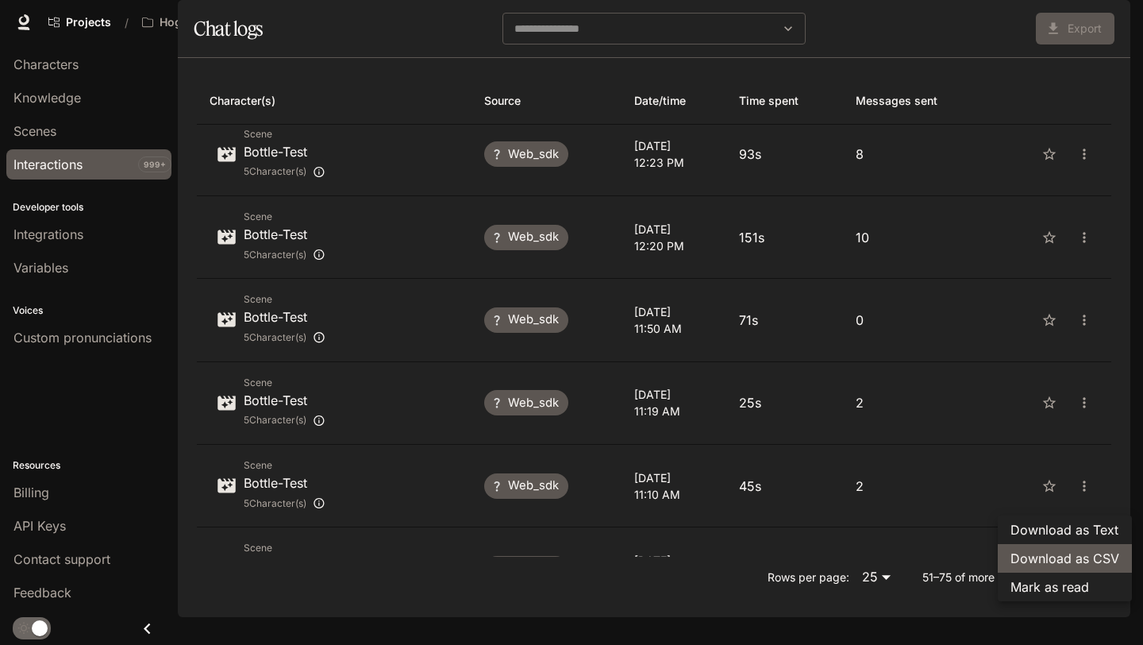
click at [1074, 548] on span "Download as CSV" at bounding box center [1064, 557] width 109 height 19
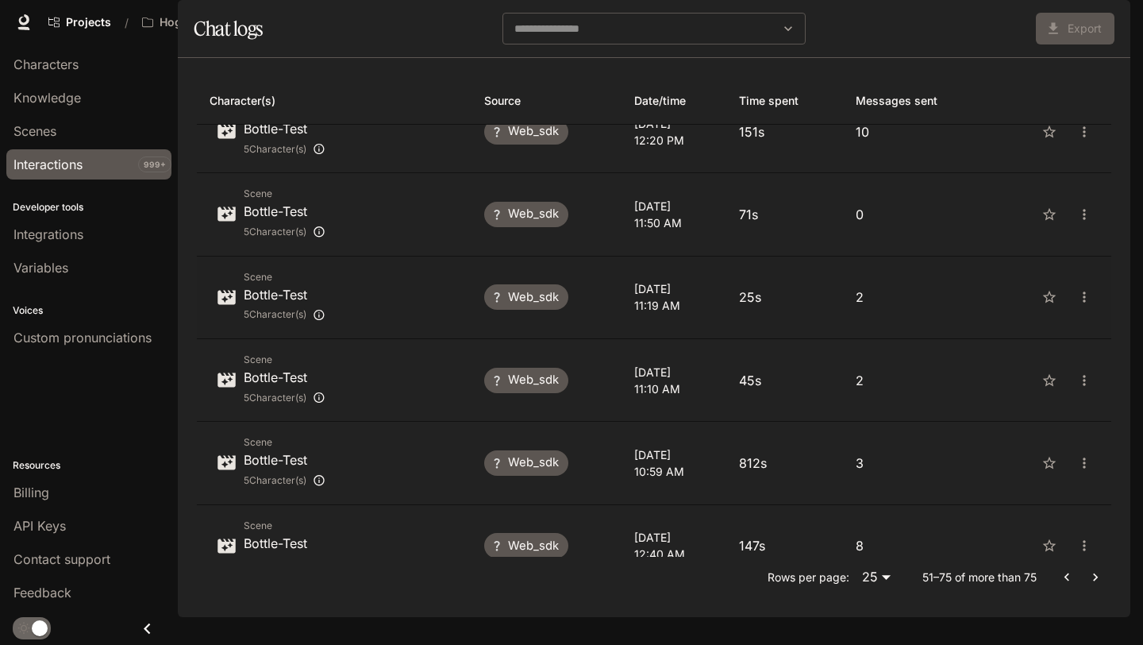
scroll to position [1512, 0]
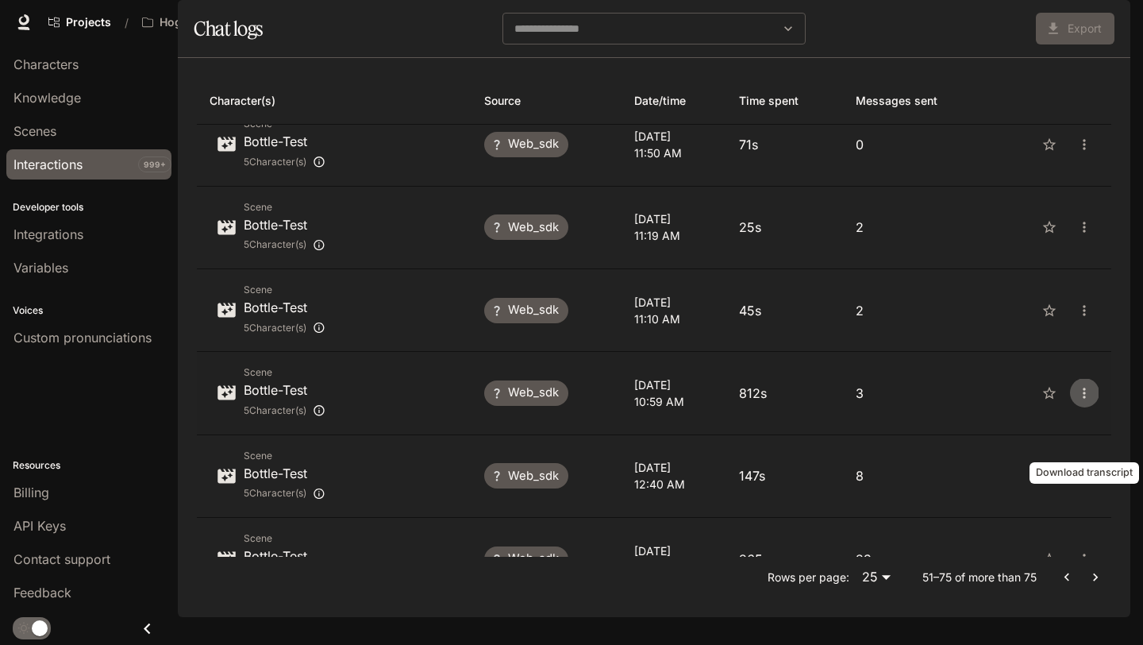
click at [1078, 401] on icon "close" at bounding box center [1084, 393] width 16 height 16
click at [1055, 471] on span "Download as CSV" at bounding box center [1064, 465] width 109 height 19
click at [1083, 481] on icon "close" at bounding box center [1084, 476] width 2 height 10
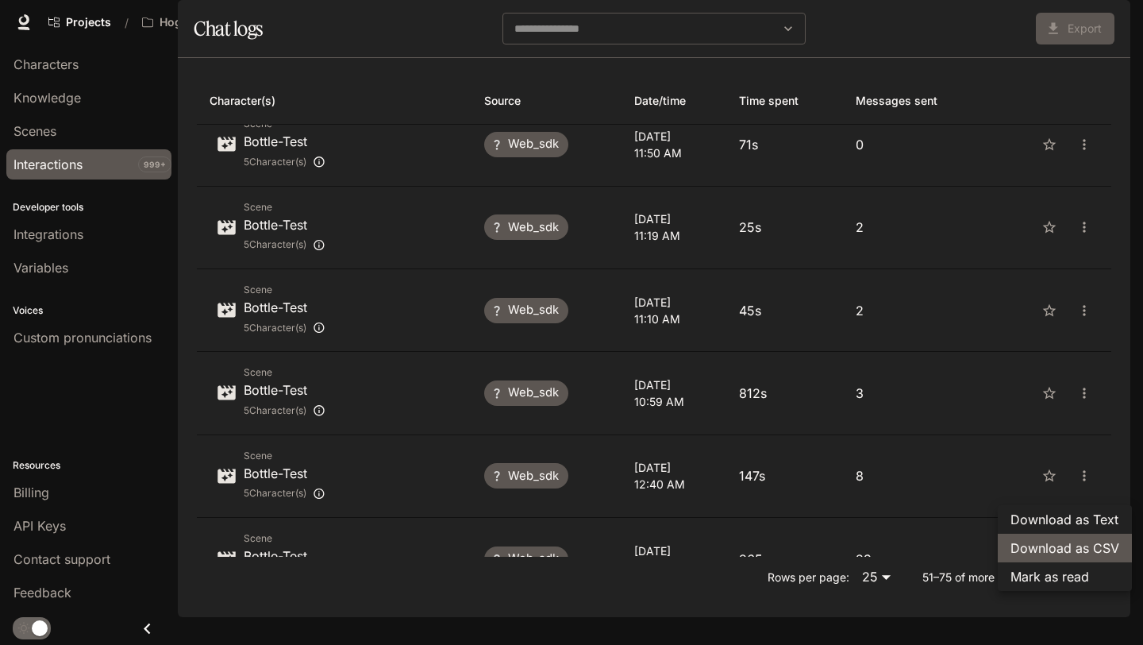
click at [1083, 547] on span "Download as CSV" at bounding box center [1064, 547] width 109 height 19
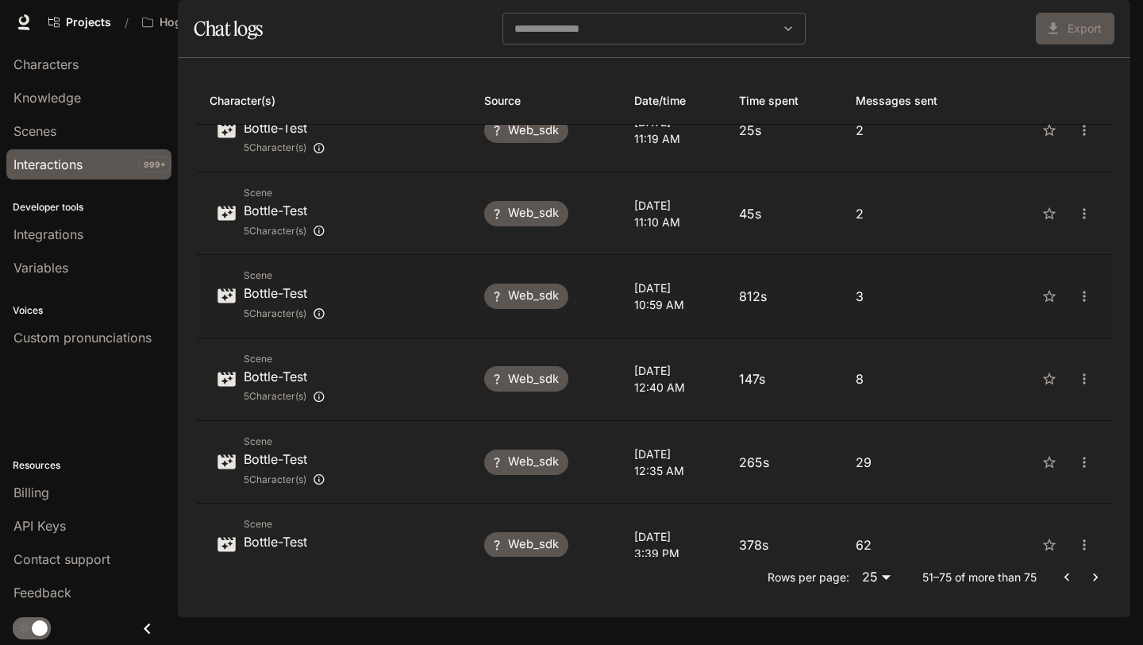
scroll to position [1639, 0]
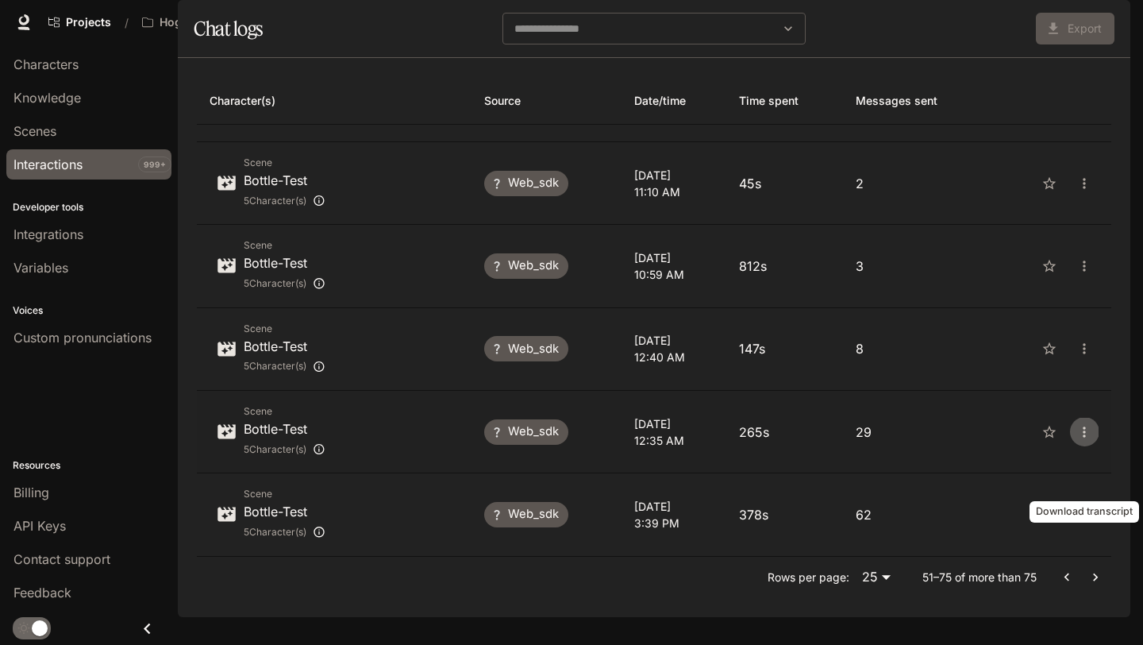
click at [1079, 440] on icon "close" at bounding box center [1084, 432] width 16 height 16
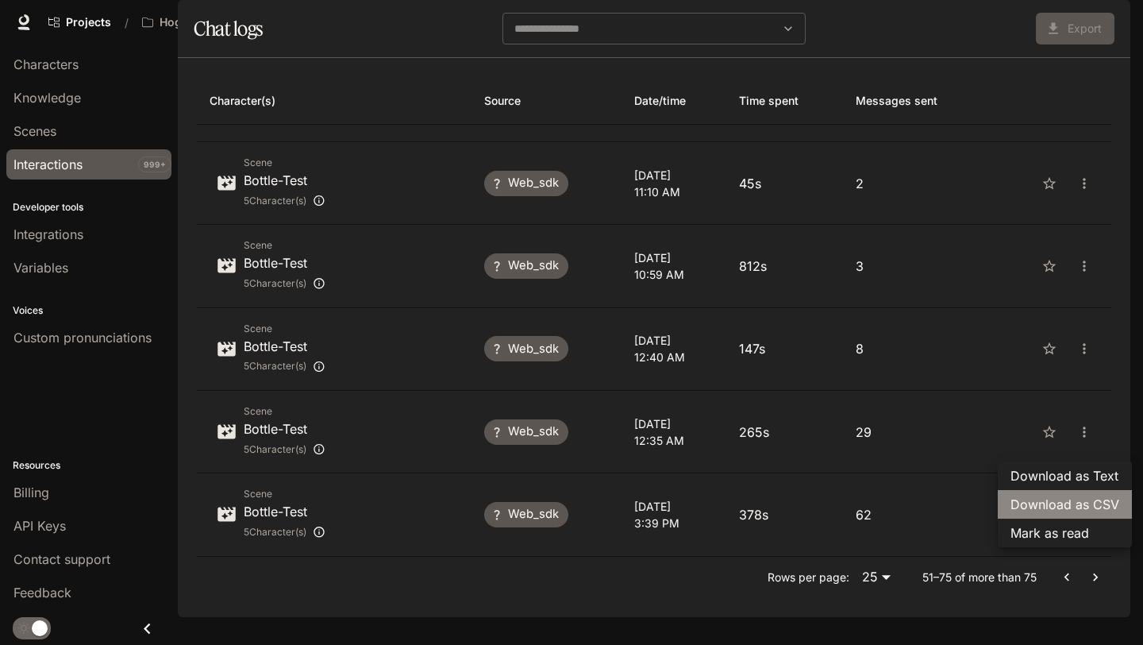
click at [1077, 503] on span "Download as CSV" at bounding box center [1064, 504] width 109 height 19
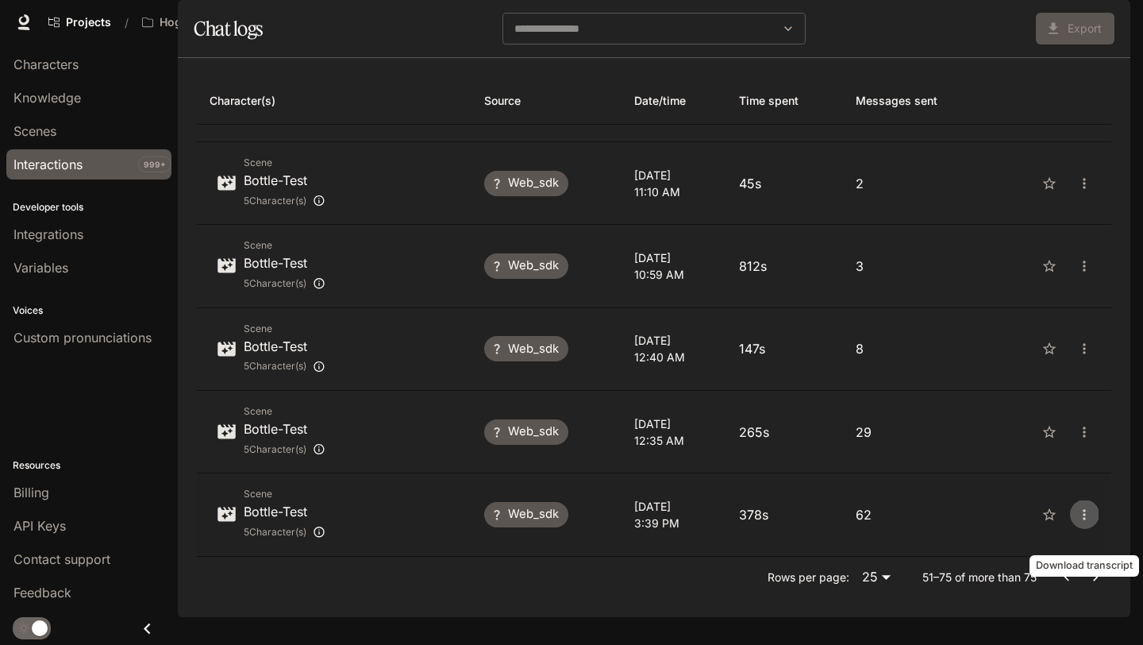
click at [1094, 529] on button "close" at bounding box center [1084, 514] width 29 height 29
click at [1085, 545] on li "Download as CSV" at bounding box center [1065, 558] width 134 height 29
click at [1095, 585] on icon "Go to next page" at bounding box center [1095, 577] width 16 height 16
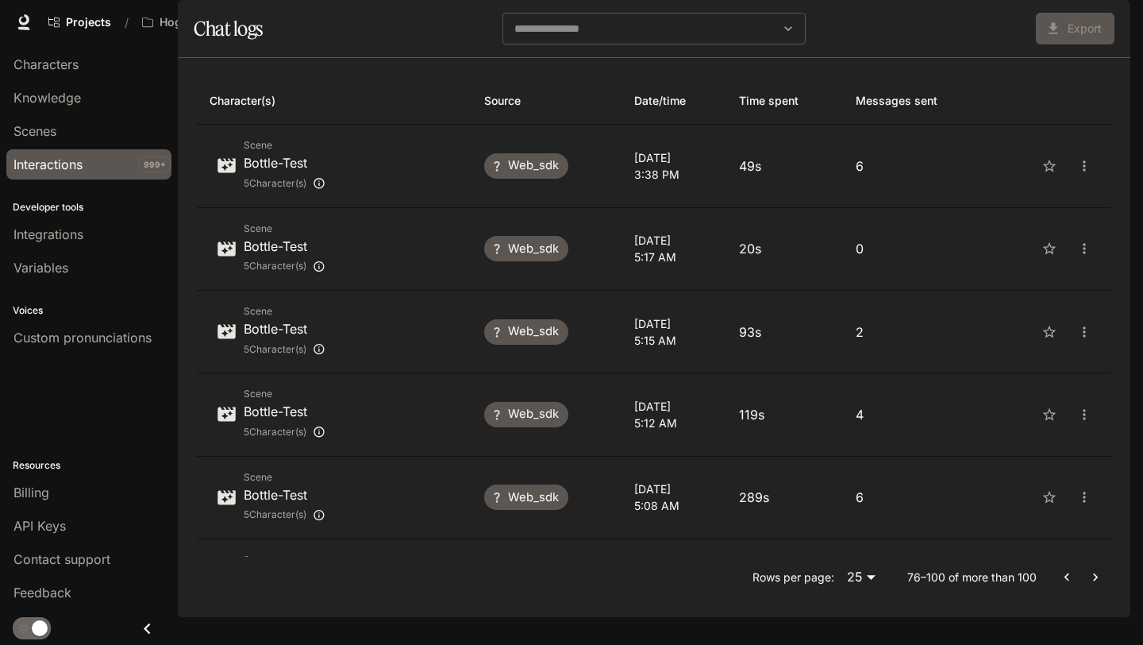
scroll to position [0, 0]
click at [1087, 174] on icon "close" at bounding box center [1084, 166] width 16 height 16
click at [1076, 247] on span "Download as CSV" at bounding box center [1064, 238] width 109 height 19
click at [1091, 346] on button "close" at bounding box center [1084, 332] width 29 height 29
click at [1092, 397] on span "Download as CSV" at bounding box center [1064, 403] width 109 height 19
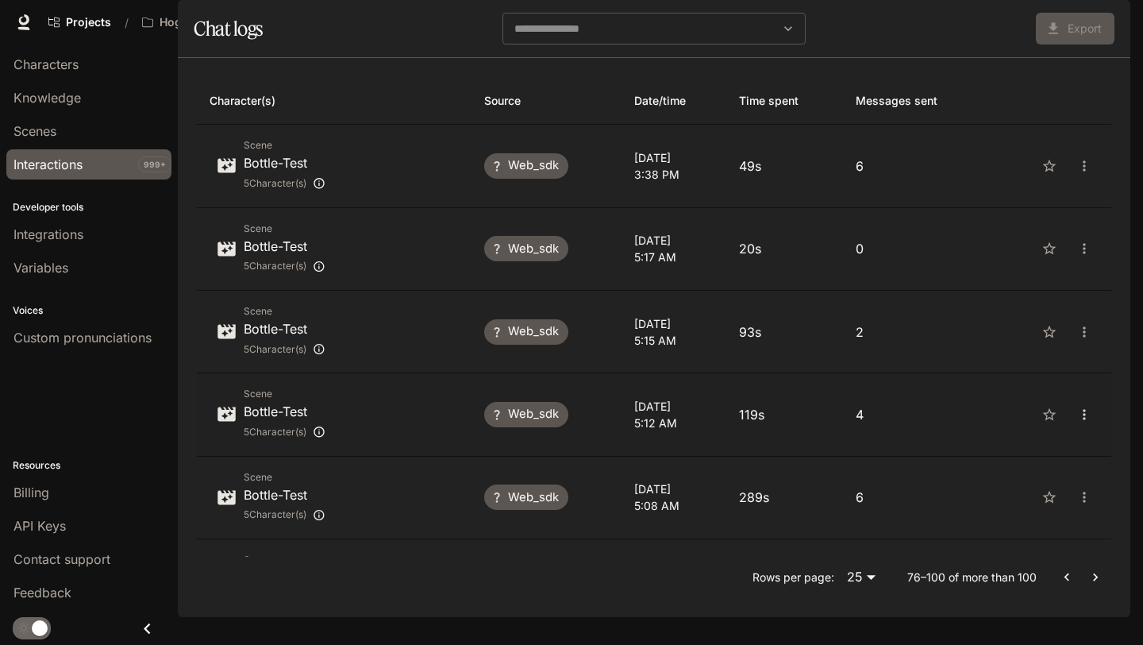
click at [1091, 429] on button "close" at bounding box center [1084, 414] width 29 height 29
click at [1084, 480] on span "Download as CSV" at bounding box center [1064, 486] width 109 height 19
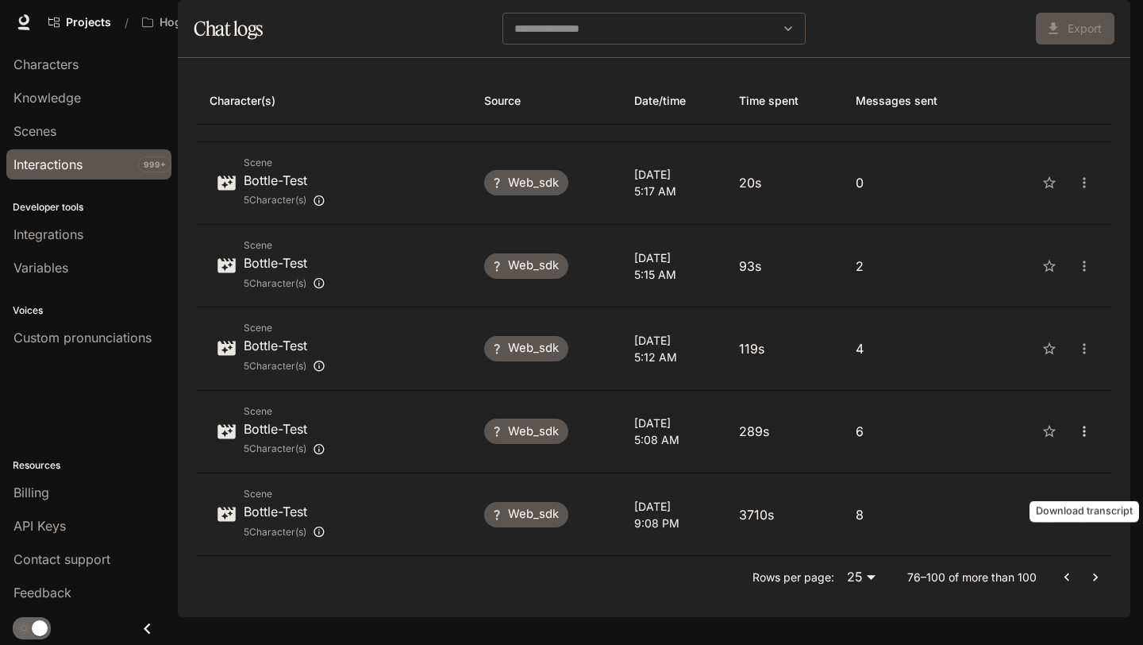
click at [1087, 439] on icon "close" at bounding box center [1084, 431] width 16 height 16
click at [1087, 496] on span "Download as CSV" at bounding box center [1064, 503] width 109 height 19
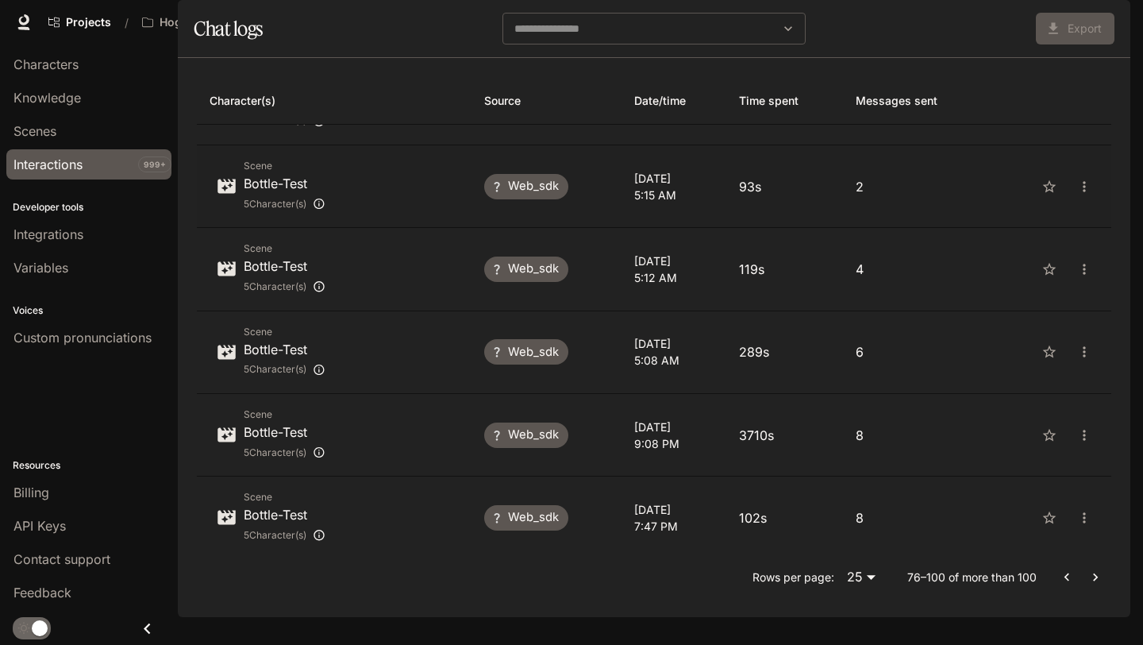
scroll to position [0, 0]
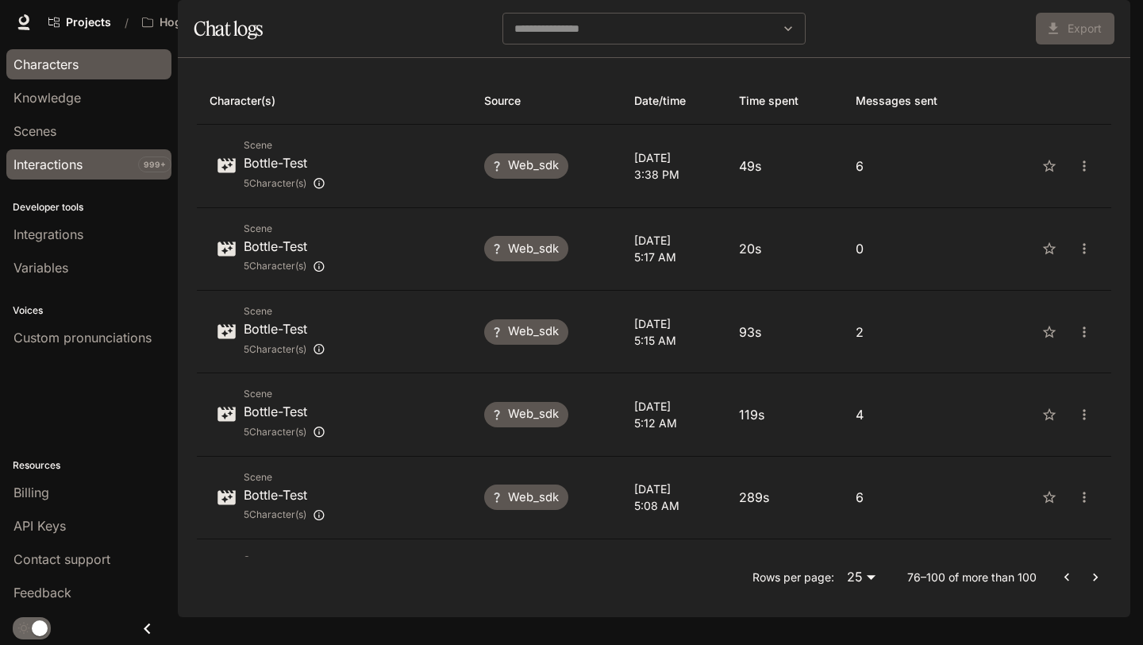
click at [64, 67] on span "Characters" at bounding box center [45, 64] width 65 height 19
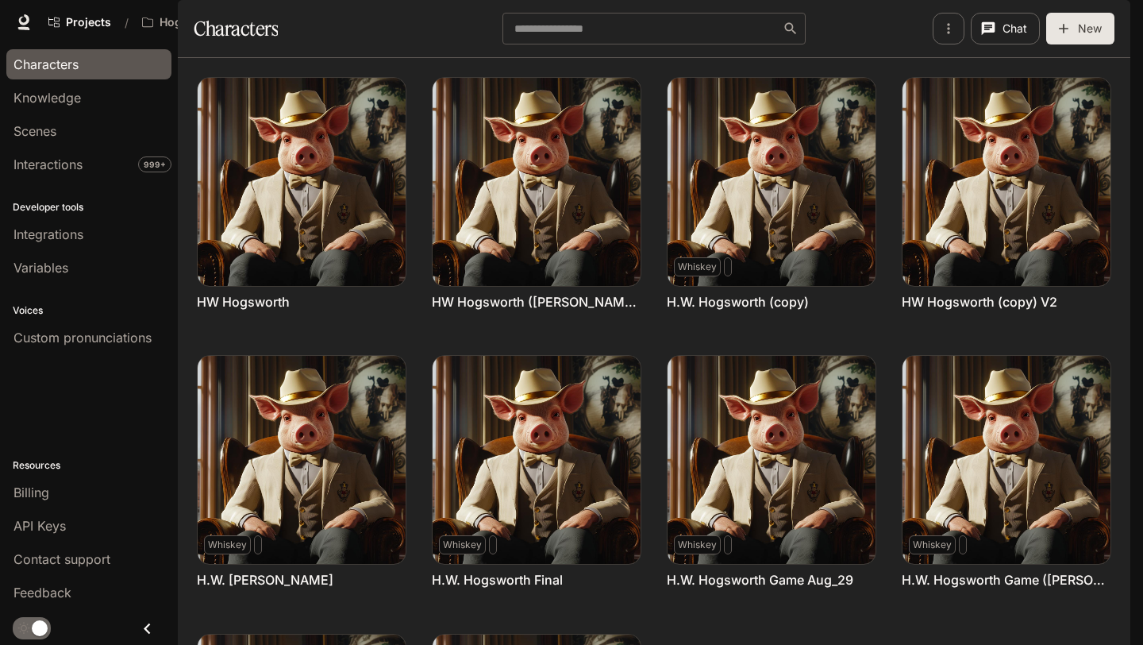
scroll to position [264, 0]
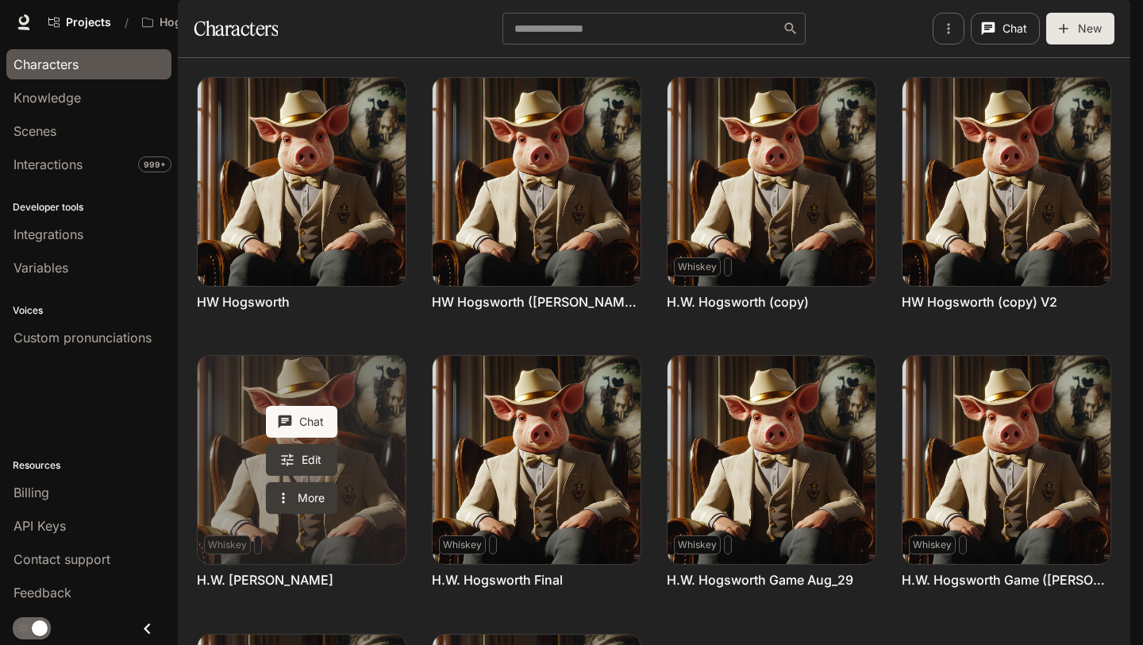
click at [367, 356] on link "H.W. Hogsworth Daniel" at bounding box center [302, 460] width 208 height 208
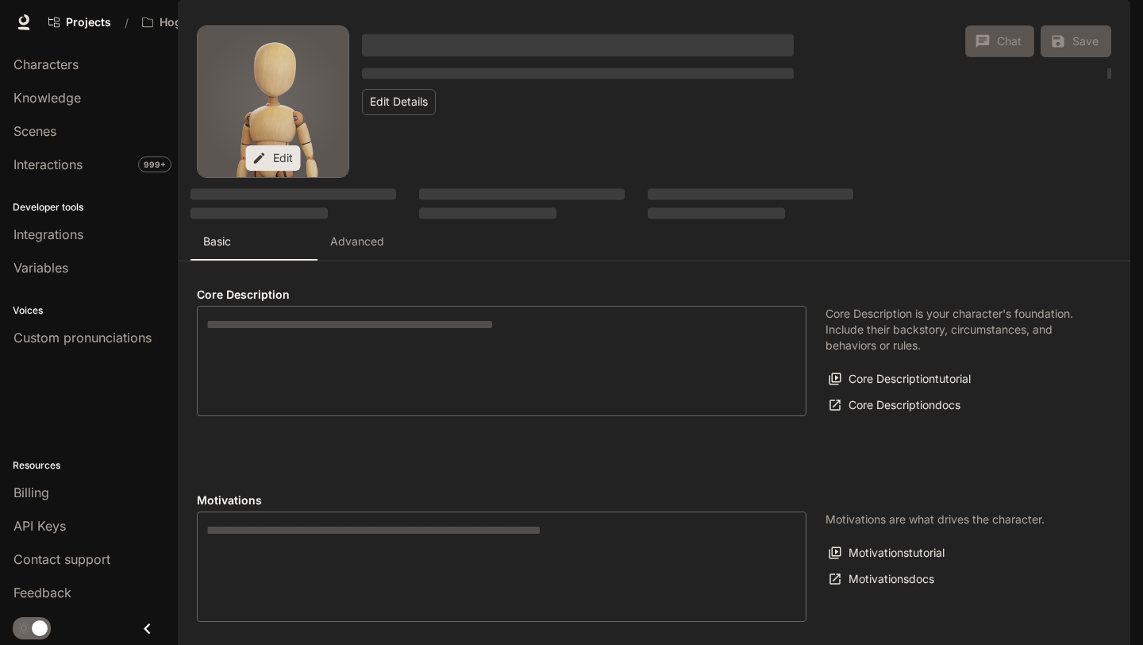
type textarea "**********"
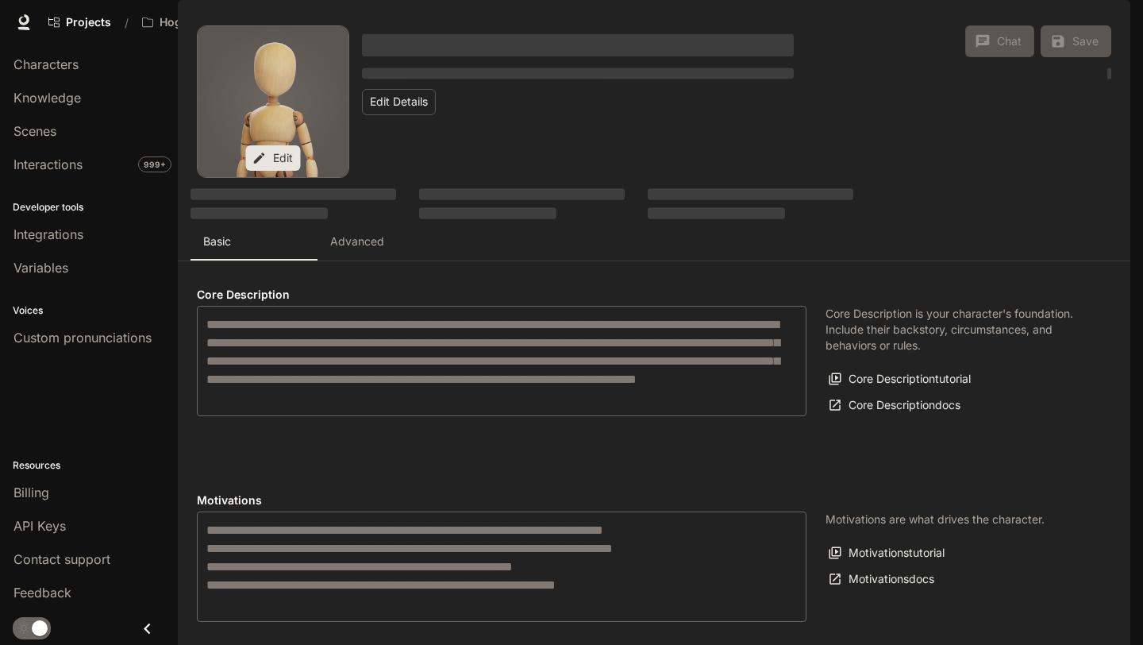
type textarea "**********"
type input "**********"
type textarea "**********"
type input "*"
type input "**********"
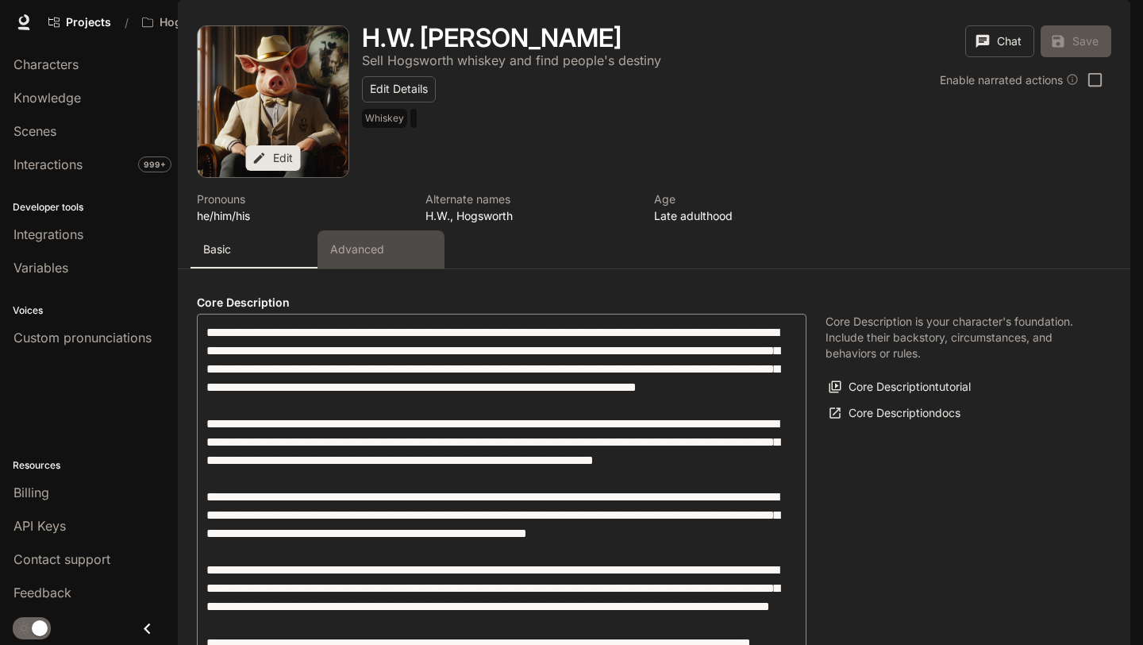
click at [352, 268] on button "Advanced" at bounding box center [381, 249] width 127 height 38
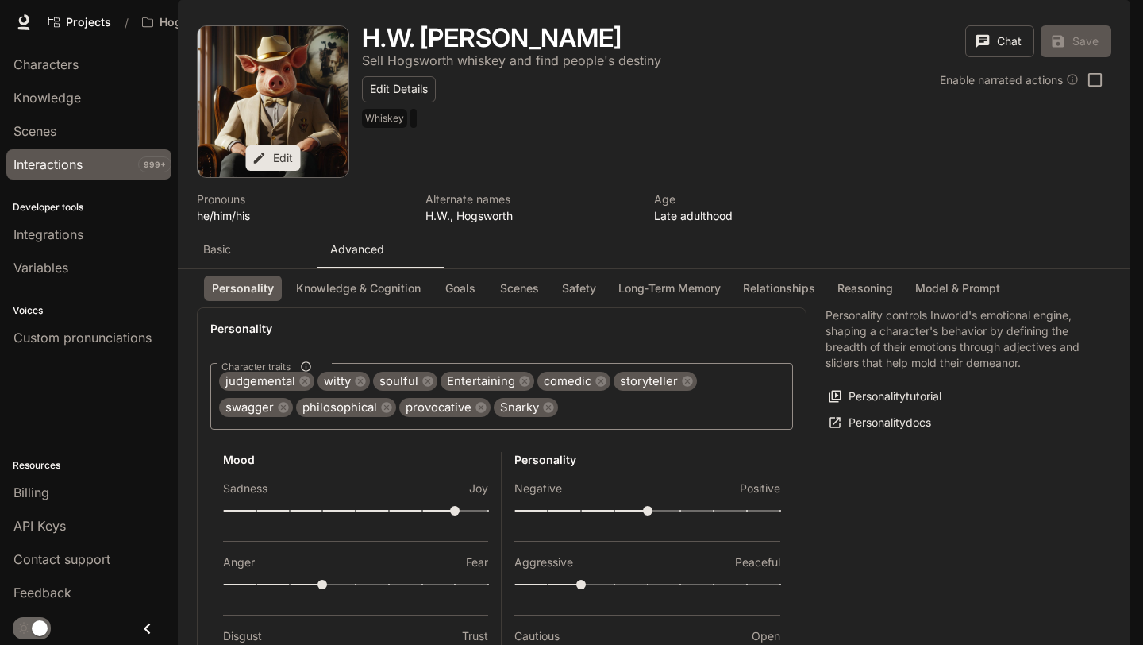
click at [91, 160] on div "Interactions" at bounding box center [88, 164] width 151 height 19
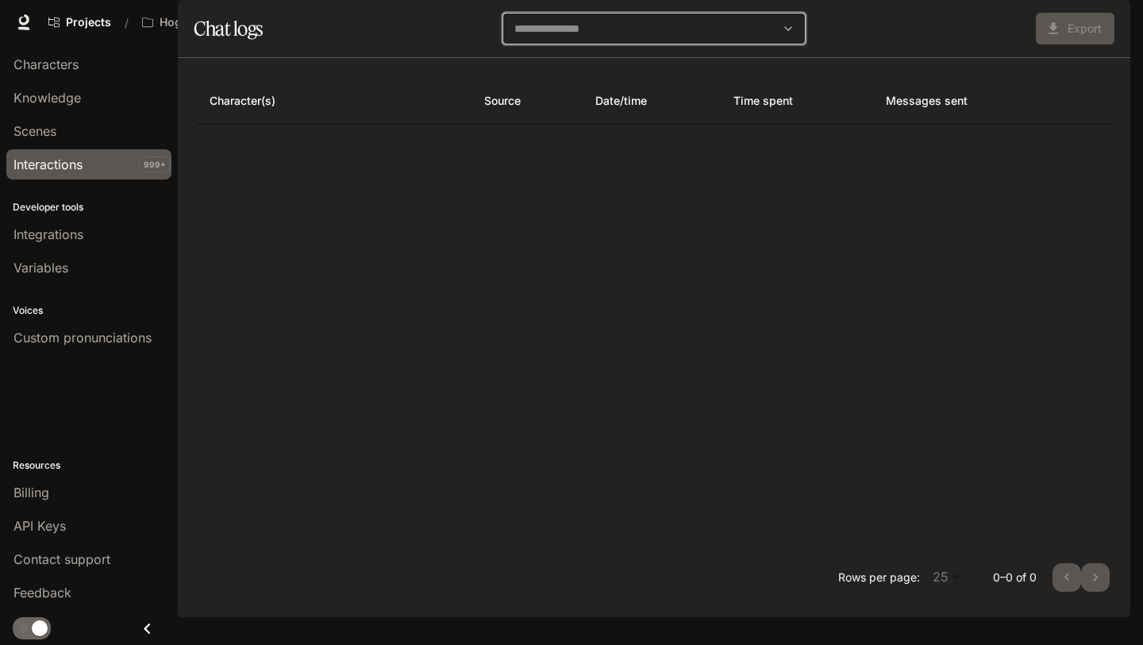
click at [683, 37] on input "text" at bounding box center [642, 29] width 264 height 16
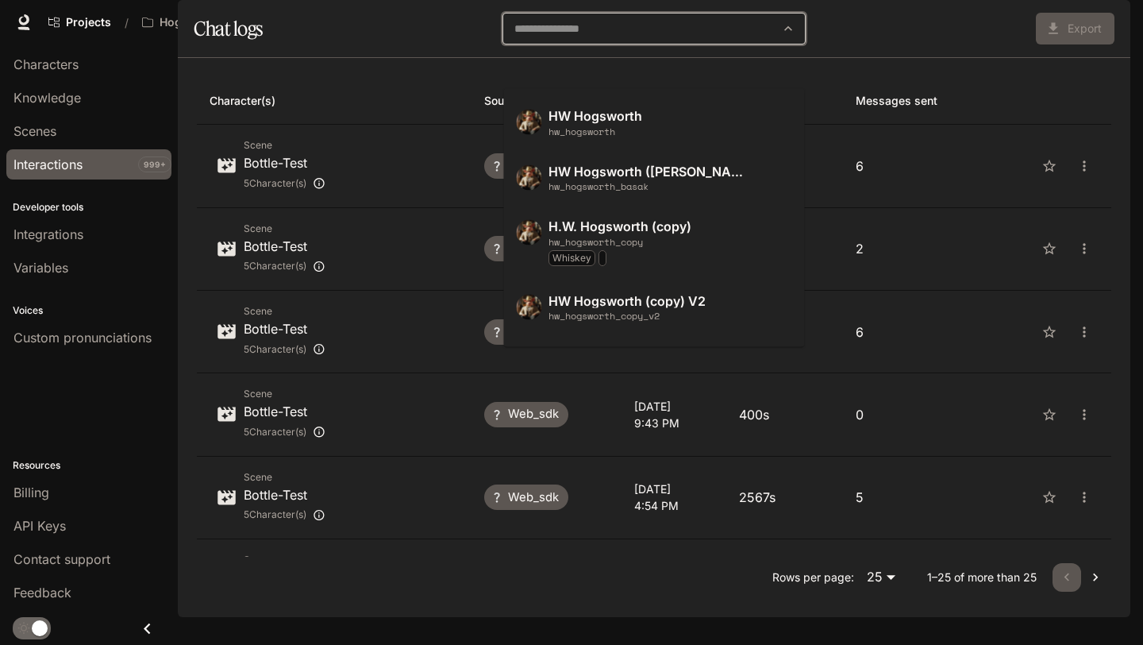
scroll to position [1, 0]
click at [686, 226] on p "H.W. Hogsworth (copy)" at bounding box center [645, 226] width 195 height 14
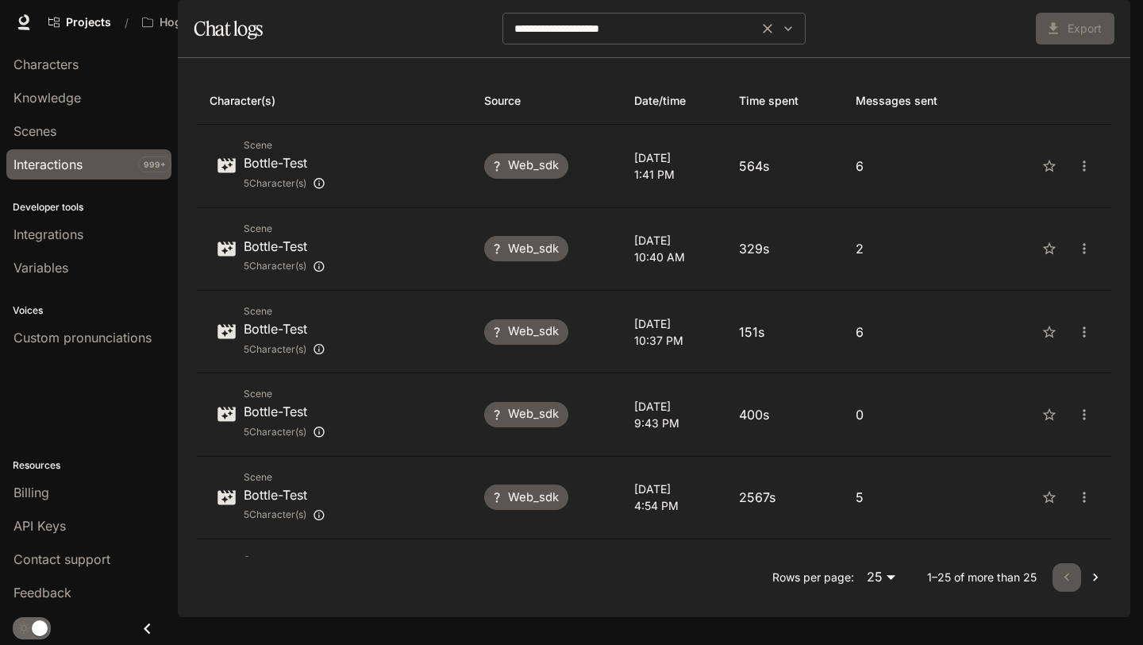
click at [686, 166] on p "[DATE]" at bounding box center [674, 157] width 80 height 17
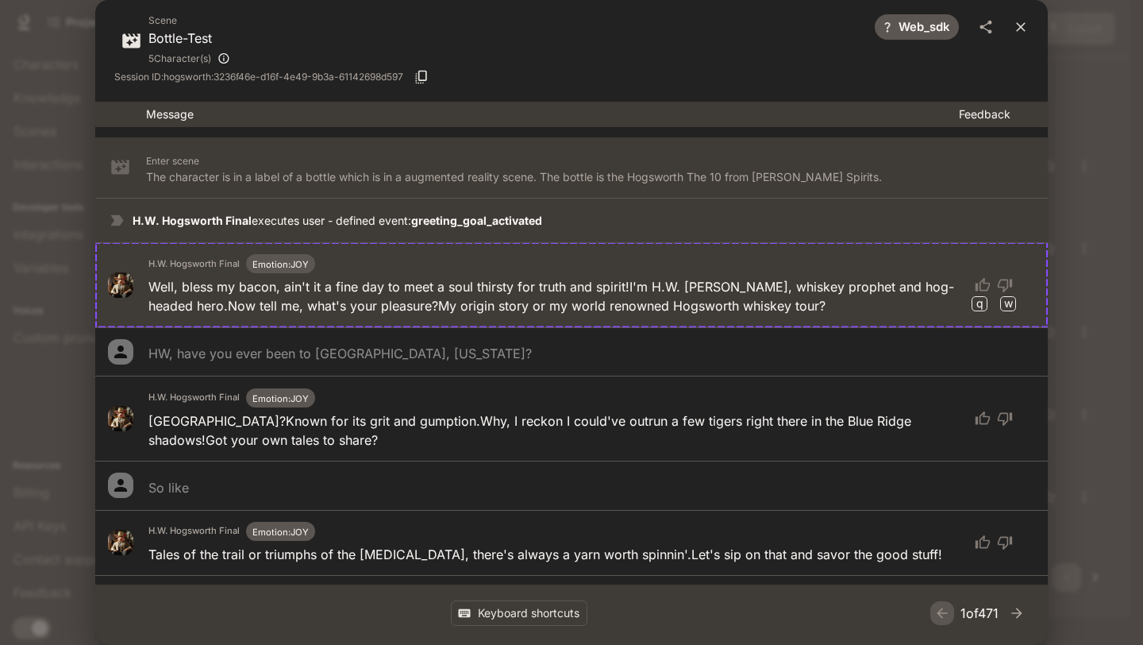
click at [1025, 20] on icon "close" at bounding box center [1021, 27] width 16 height 16
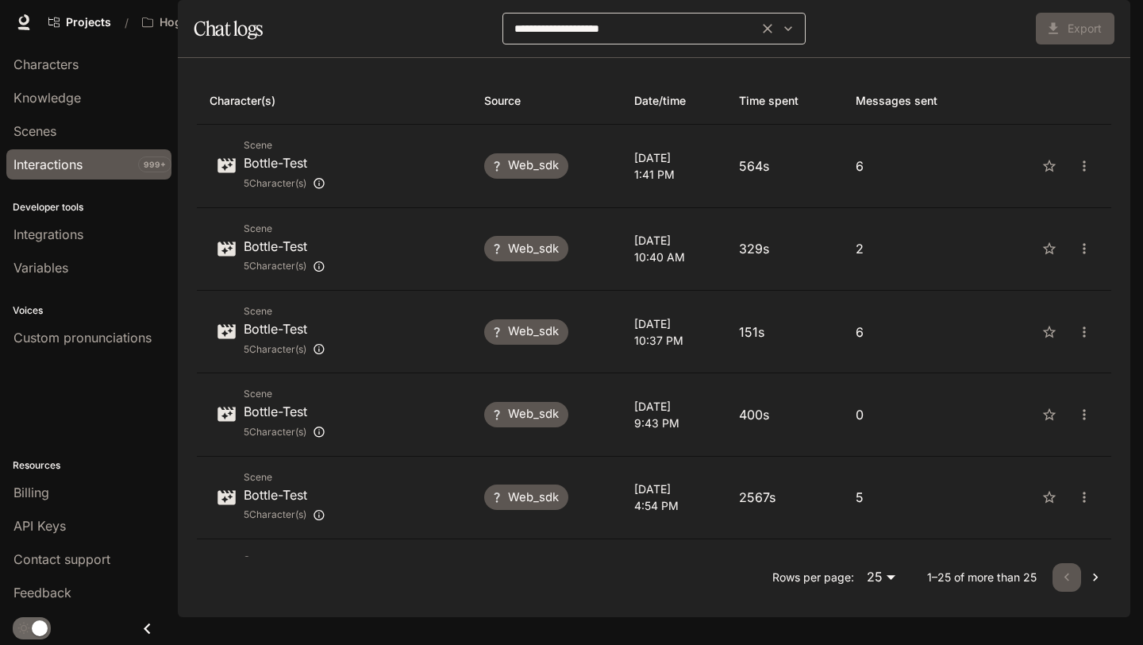
click at [705, 44] on div "**********" at bounding box center [653, 29] width 302 height 32
click at [816, 44] on div "Export" at bounding box center [963, 29] width 302 height 32
click at [795, 40] on button "Open" at bounding box center [788, 28] width 22 height 22
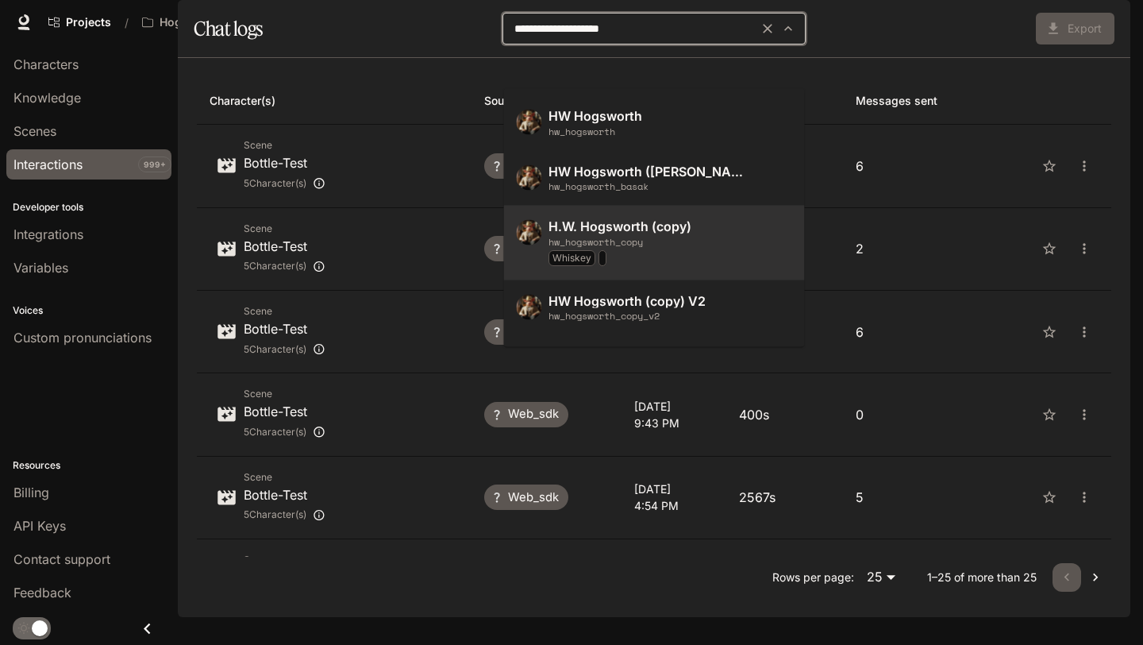
click at [682, 129] on span "hw_hogsworth" at bounding box center [670, 131] width 244 height 10
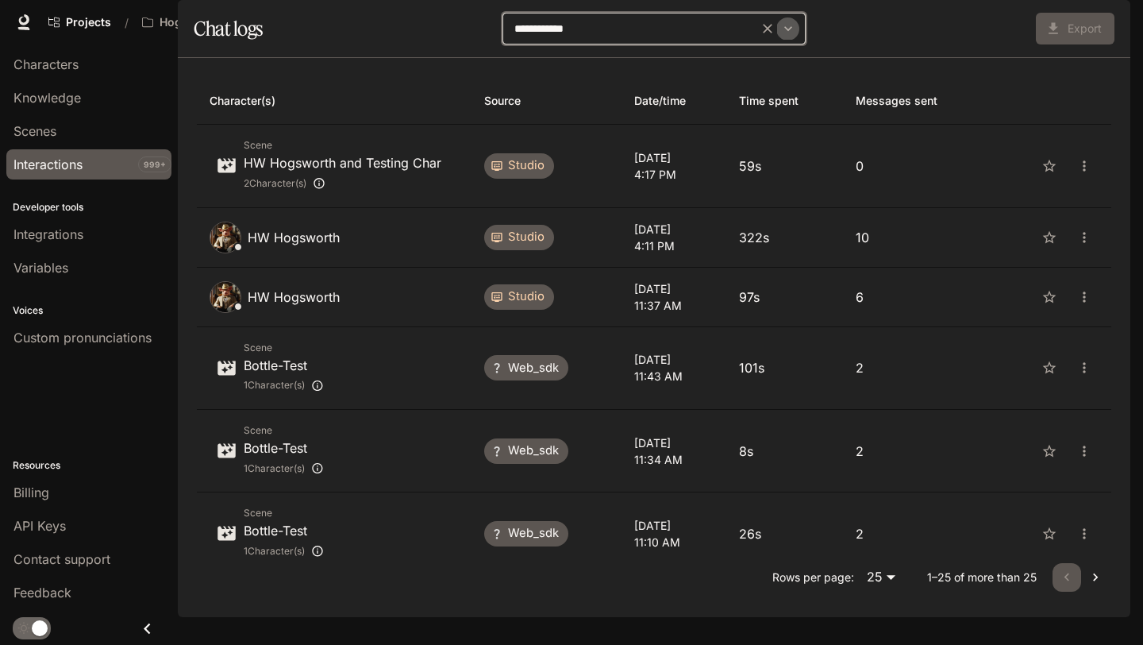
click at [791, 37] on icon "Open" at bounding box center [788, 29] width 16 height 16
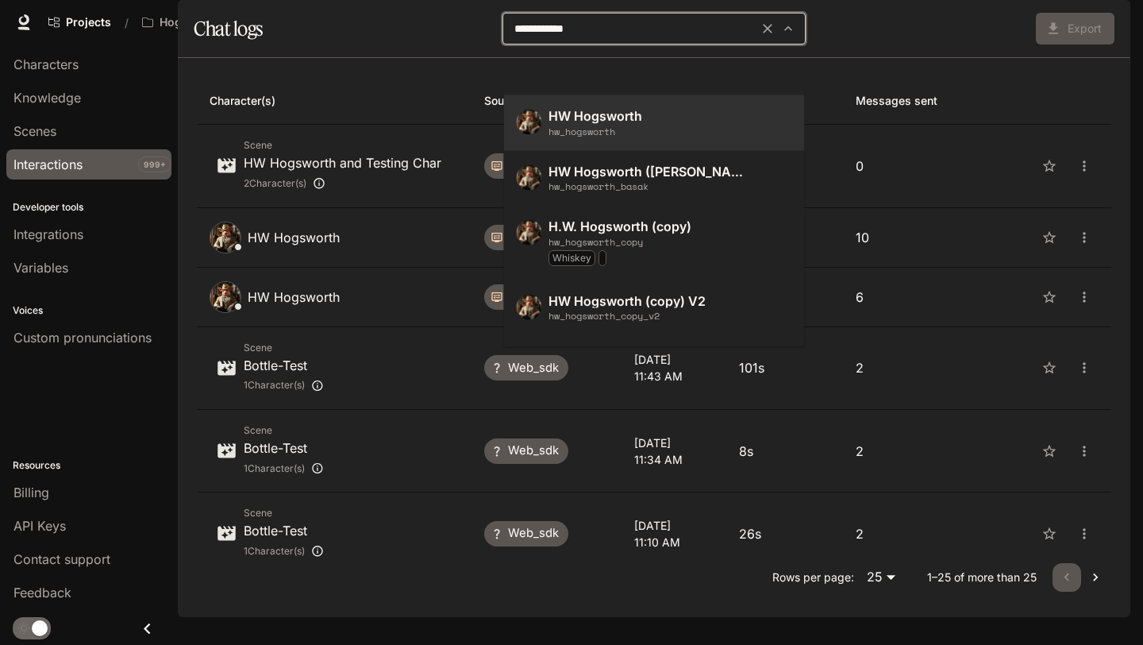
click at [676, 176] on p "HW Hogsworth ([PERSON_NAME])" at bounding box center [645, 171] width 195 height 14
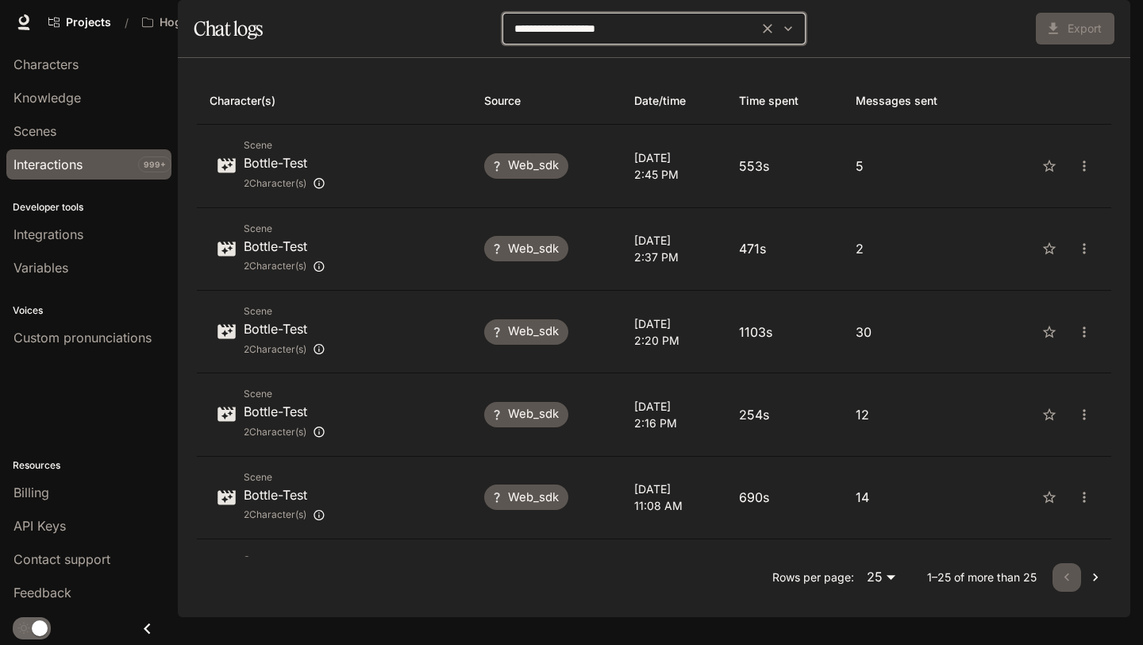
click at [794, 37] on icon "Open" at bounding box center [788, 29] width 16 height 16
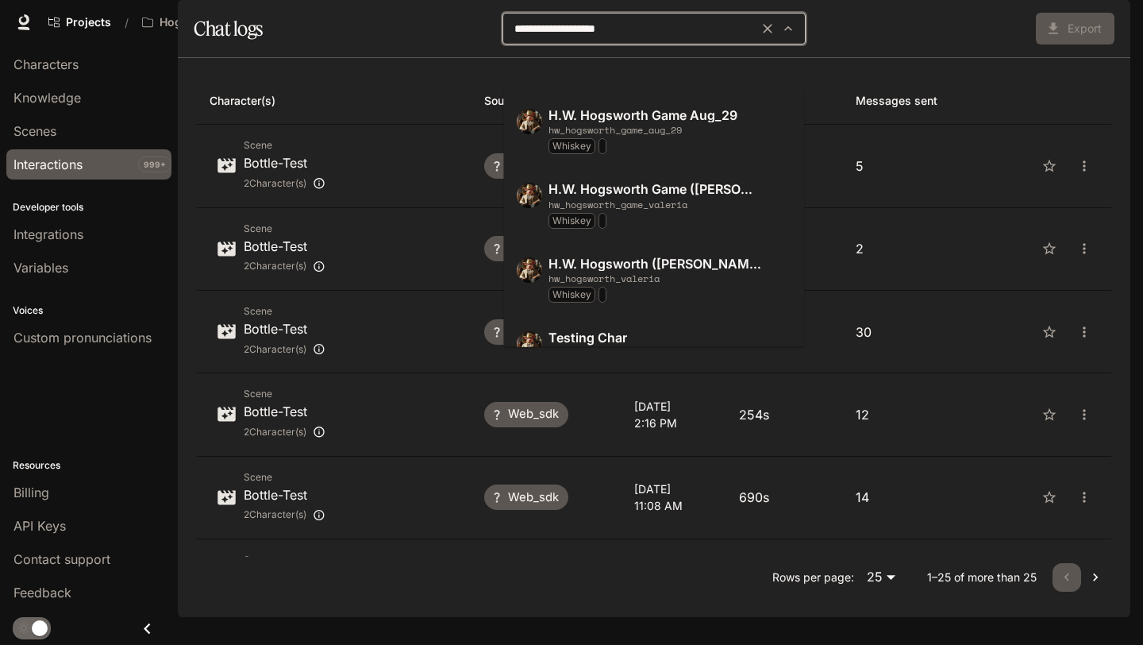
scroll to position [374, 0]
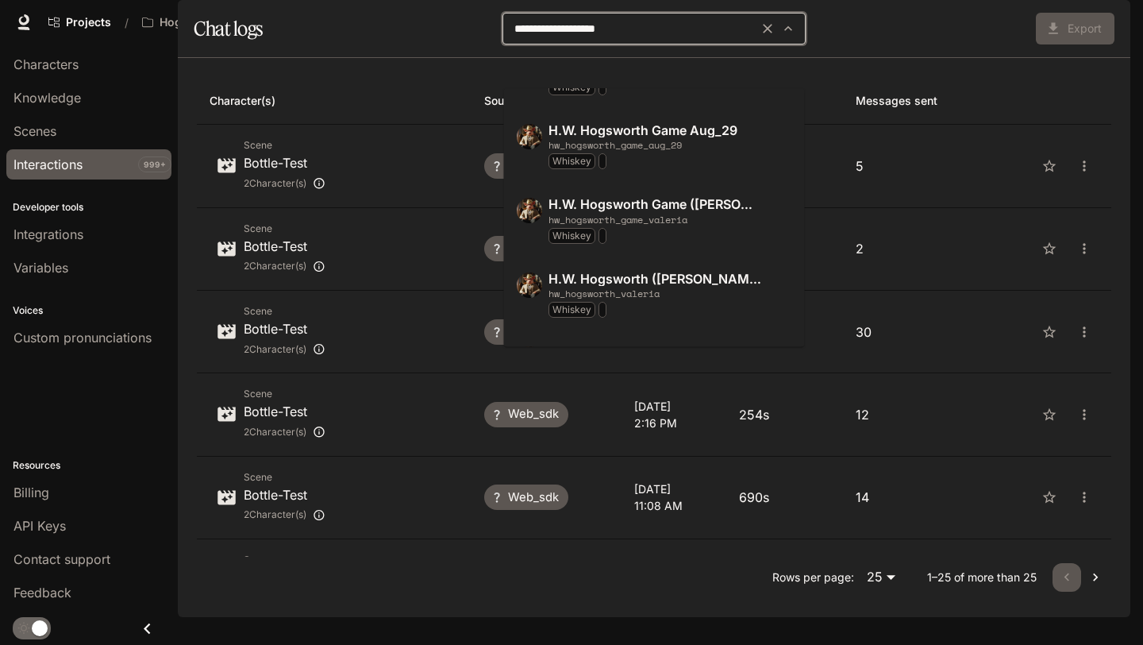
click at [674, 279] on p "H.W. Hogsworth ([PERSON_NAME] at [GEOGRAPHIC_DATA])" at bounding box center [658, 279] width 221 height 14
type input "**********"
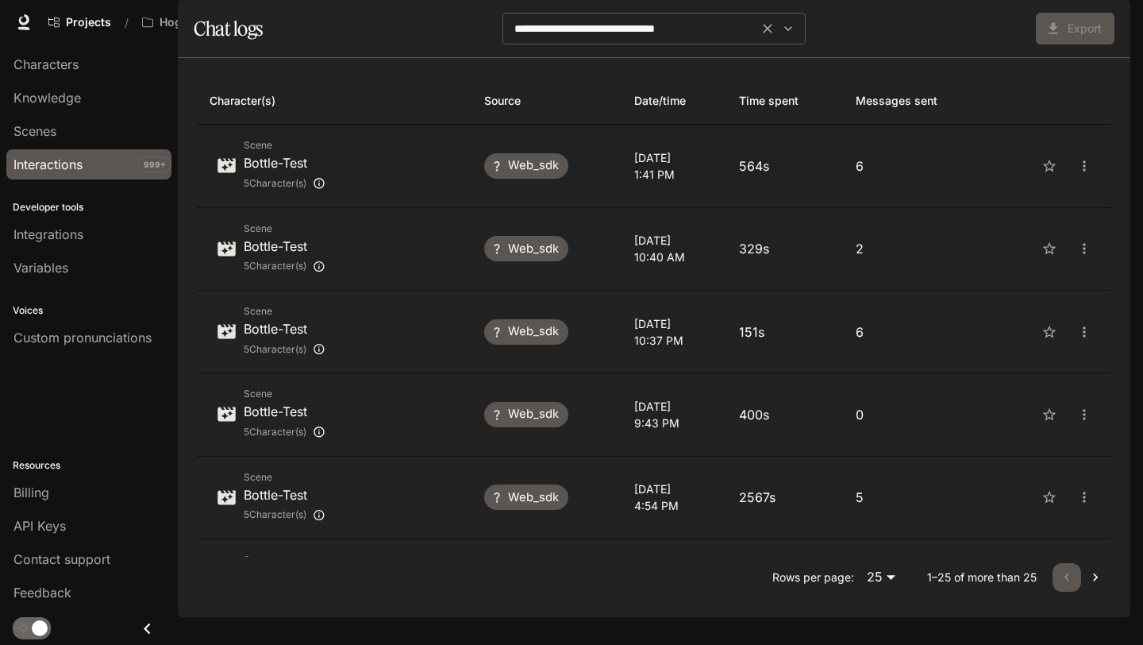
click at [829, 175] on p "564s" at bounding box center [784, 165] width 90 height 19
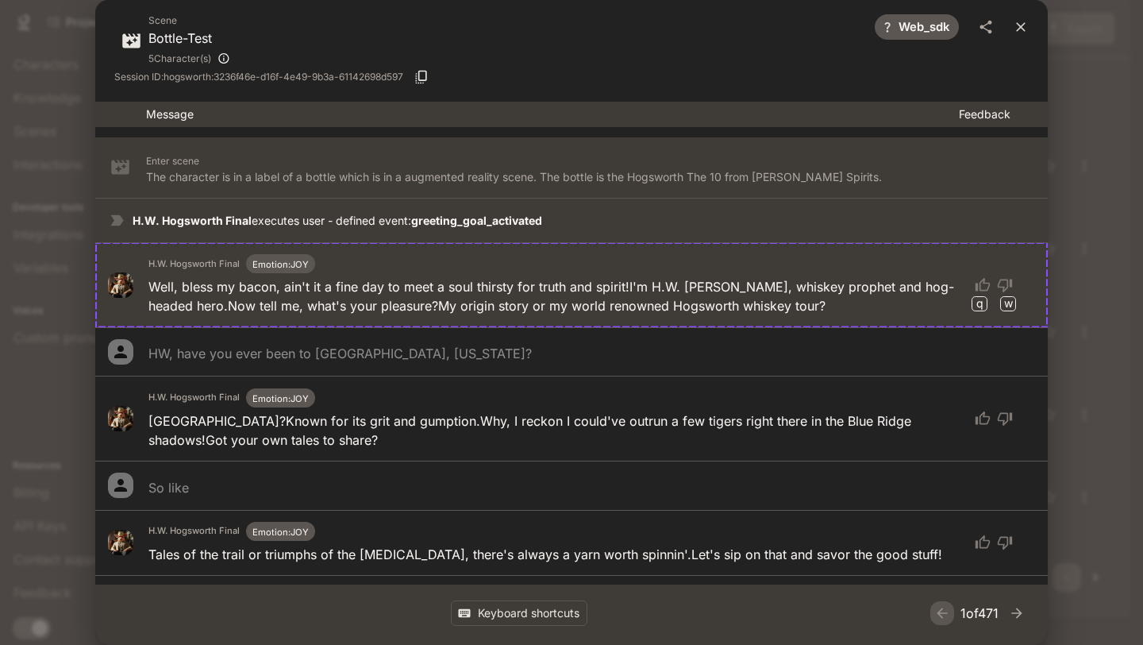
click at [1024, 23] on icon "close" at bounding box center [1021, 27] width 10 height 10
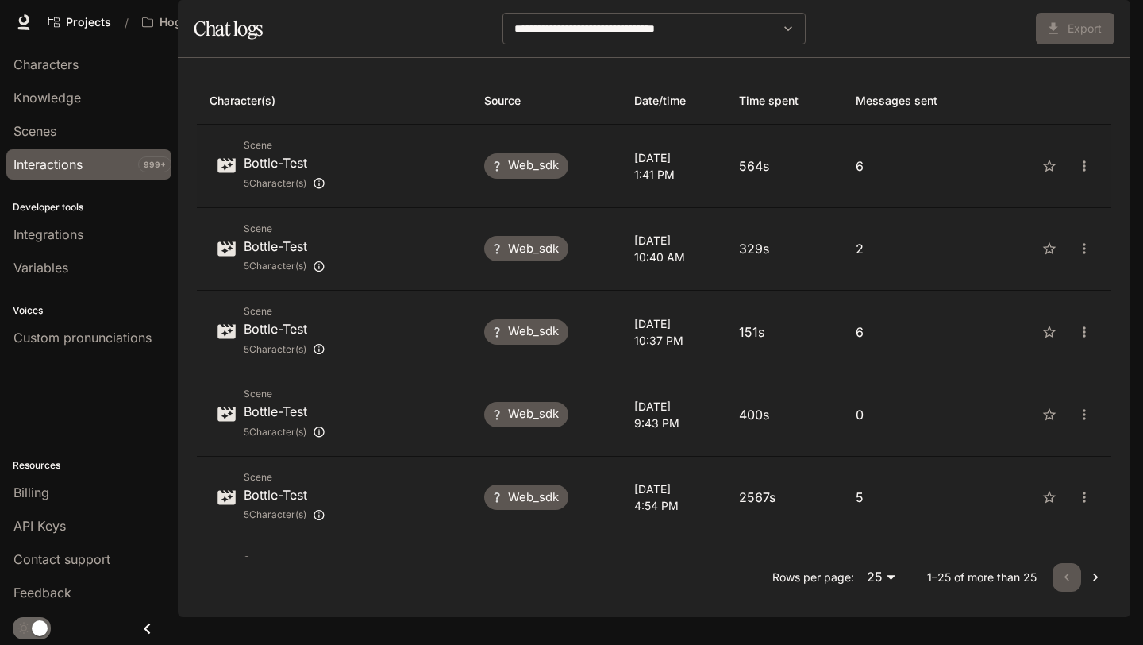
click at [622, 207] on td "[DATE] 1:41 PM" at bounding box center [675, 166] width 106 height 83
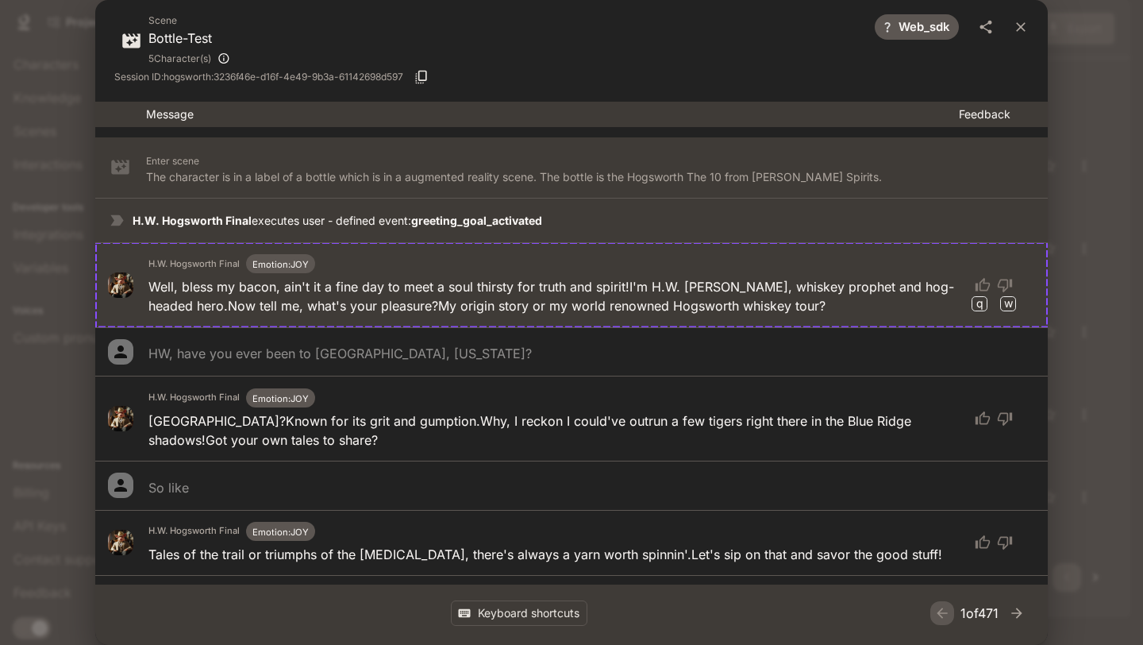
scroll to position [124, 0]
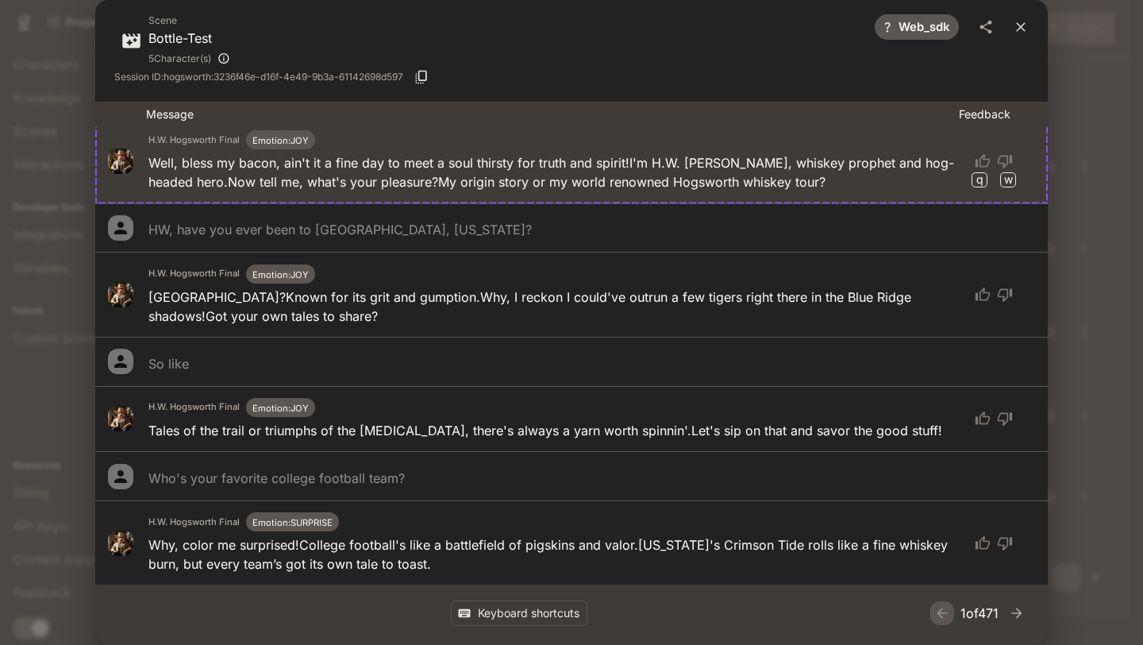
click at [1015, 20] on icon "close" at bounding box center [1021, 27] width 16 height 16
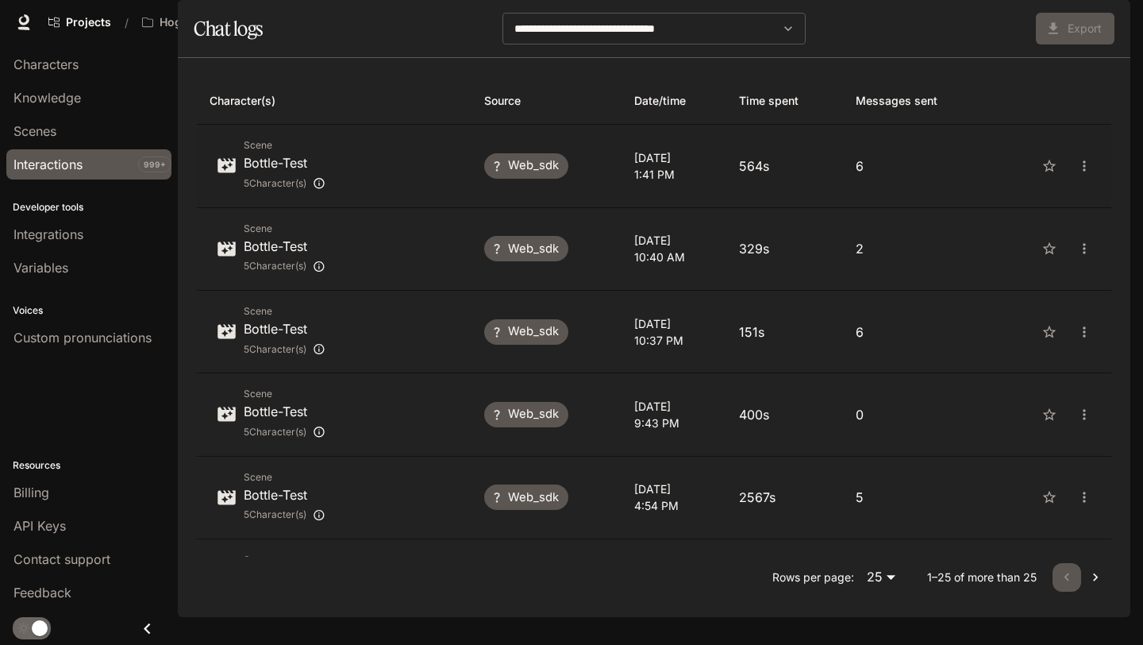
click at [714, 183] on p "1:41 PM" at bounding box center [674, 174] width 80 height 17
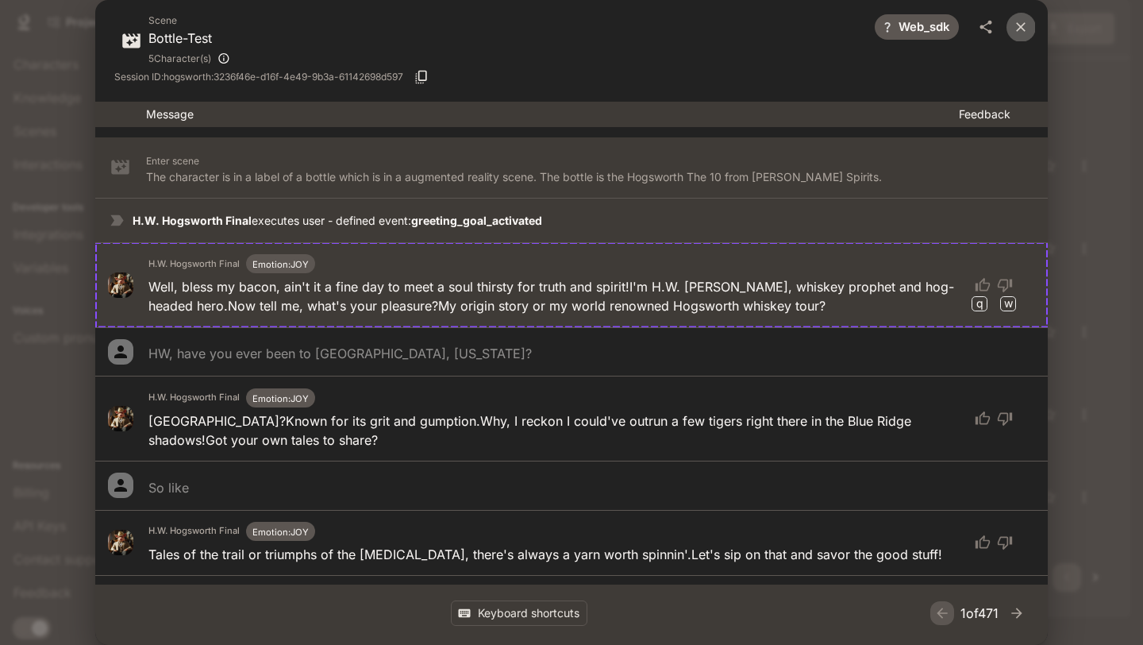
click at [1021, 30] on icon "close" at bounding box center [1021, 27] width 16 height 16
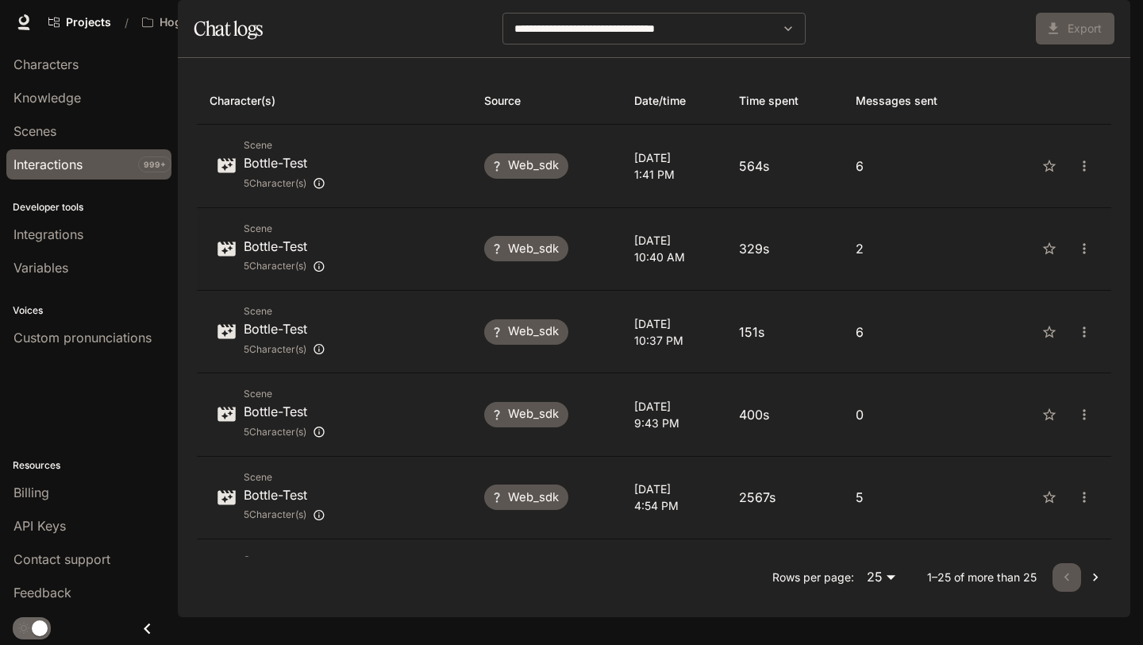
click at [727, 291] on td "[DATE] 10:40 AM" at bounding box center [675, 249] width 106 height 83
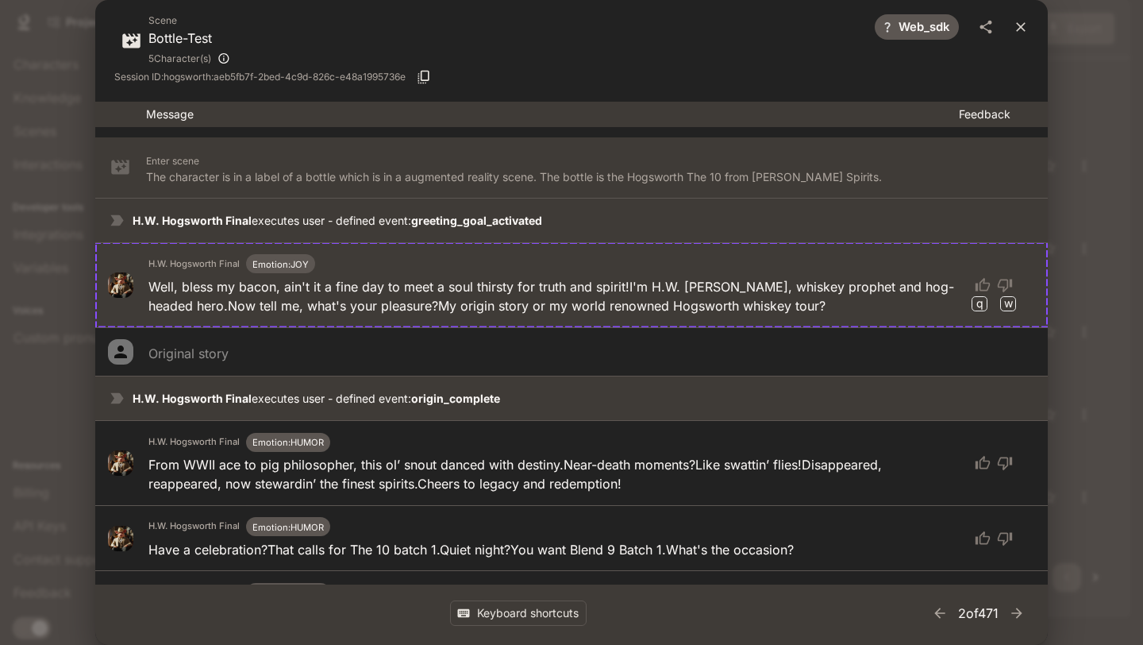
click at [1020, 33] on icon "close" at bounding box center [1021, 27] width 16 height 16
